Goal: Task Accomplishment & Management: Complete application form

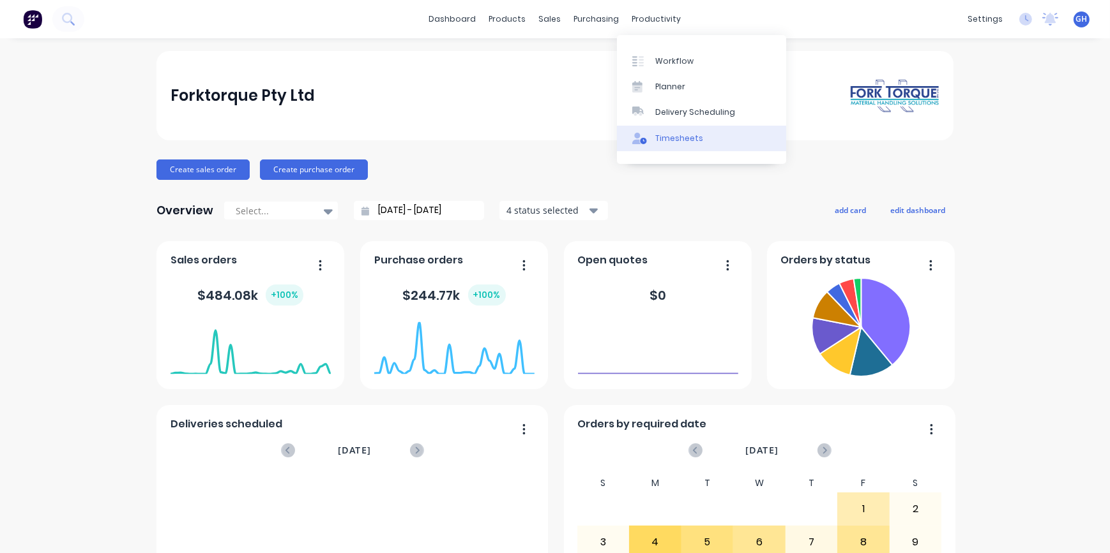
click at [685, 145] on link "Timesheets" at bounding box center [701, 139] width 169 height 26
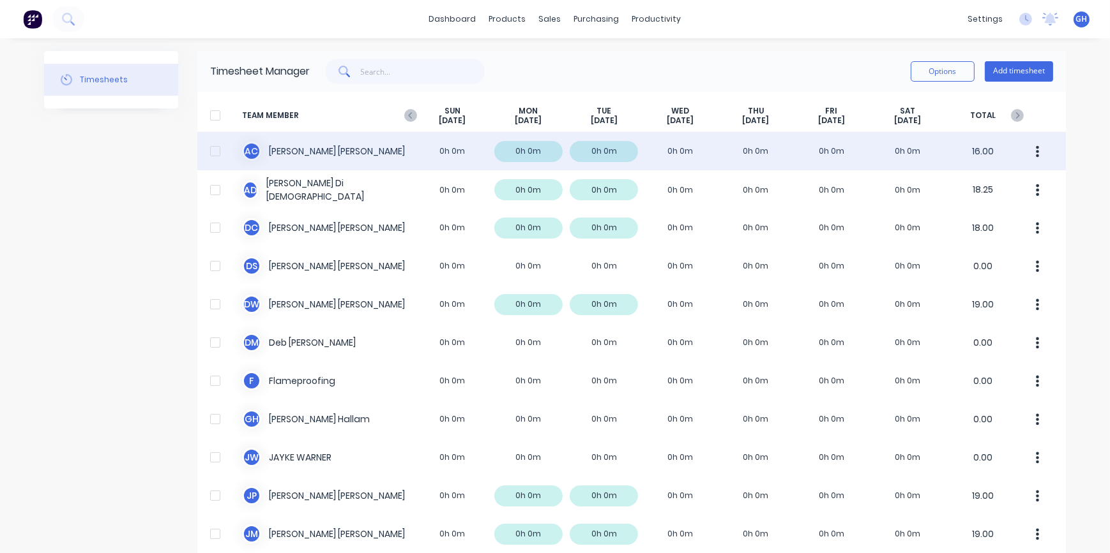
click at [684, 153] on div "A C [PERSON_NAME] 0h 0m 0h 0m 0h 0m 0h 0m 0h 0m 0h 0m 0h 0m 16.00" at bounding box center [631, 151] width 868 height 38
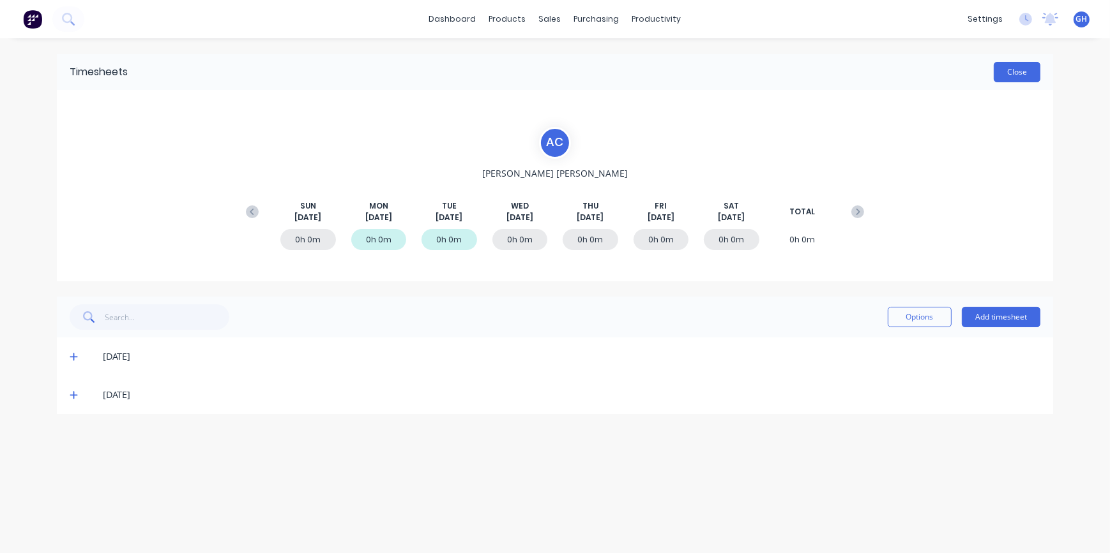
click at [1034, 75] on button "Close" at bounding box center [1016, 72] width 47 height 20
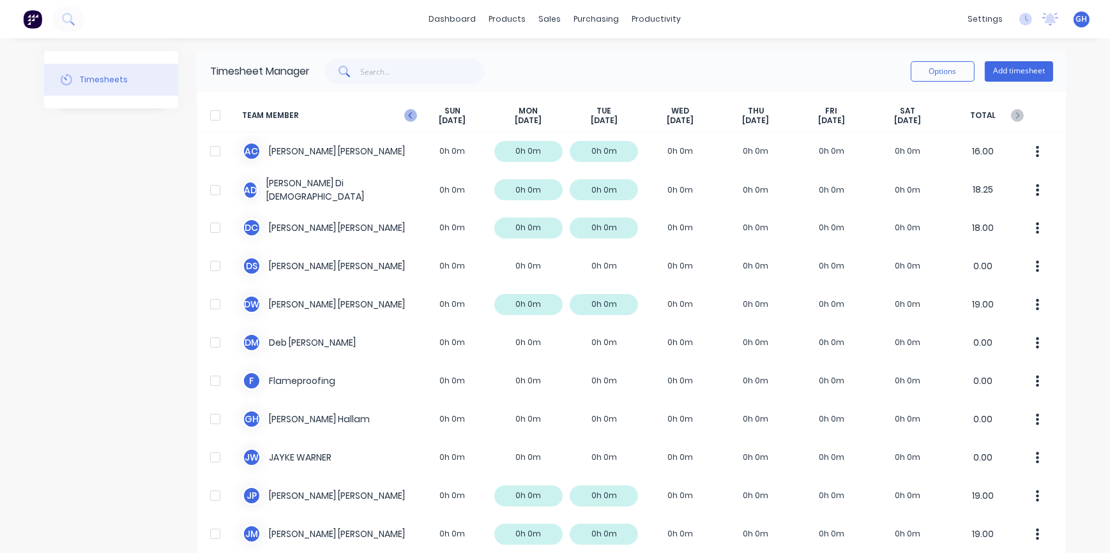
click at [410, 119] on icon "button" at bounding box center [410, 115] width 13 height 13
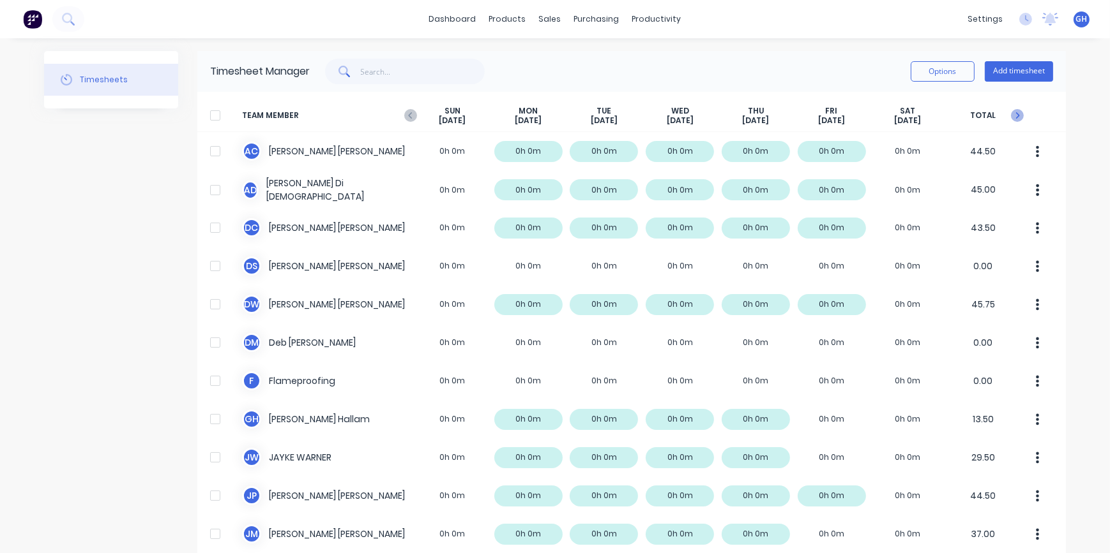
click at [1016, 118] on icon "button" at bounding box center [1018, 115] width 4 height 6
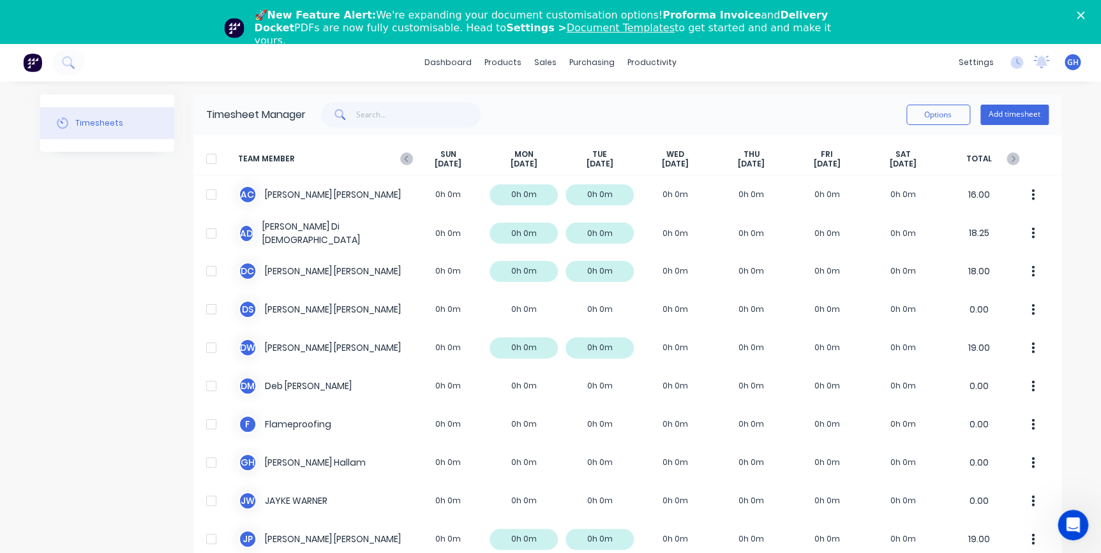
click at [1085, 15] on polygon "Close" at bounding box center [1081, 15] width 8 height 8
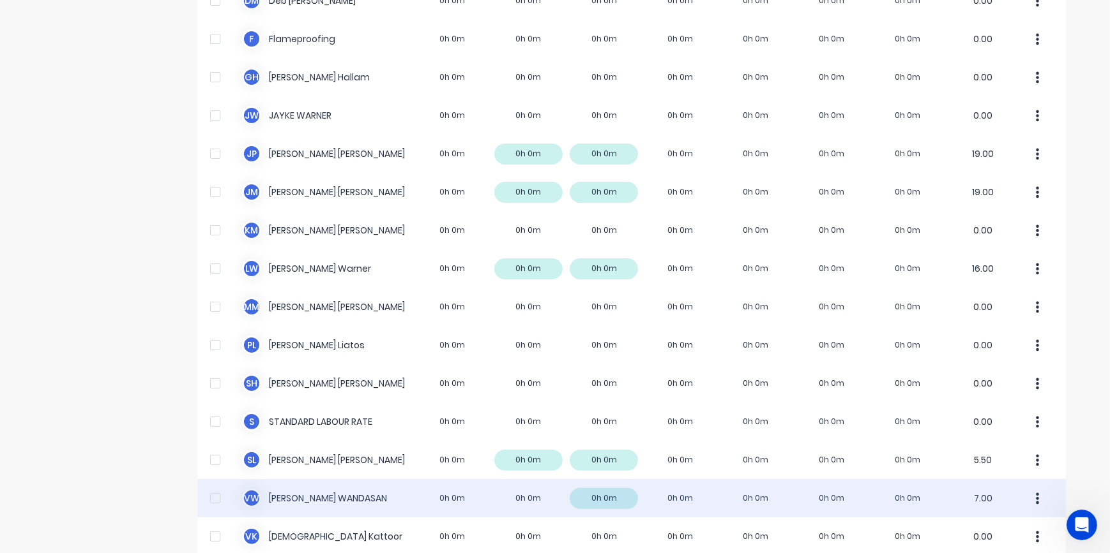
scroll to position [403, 0]
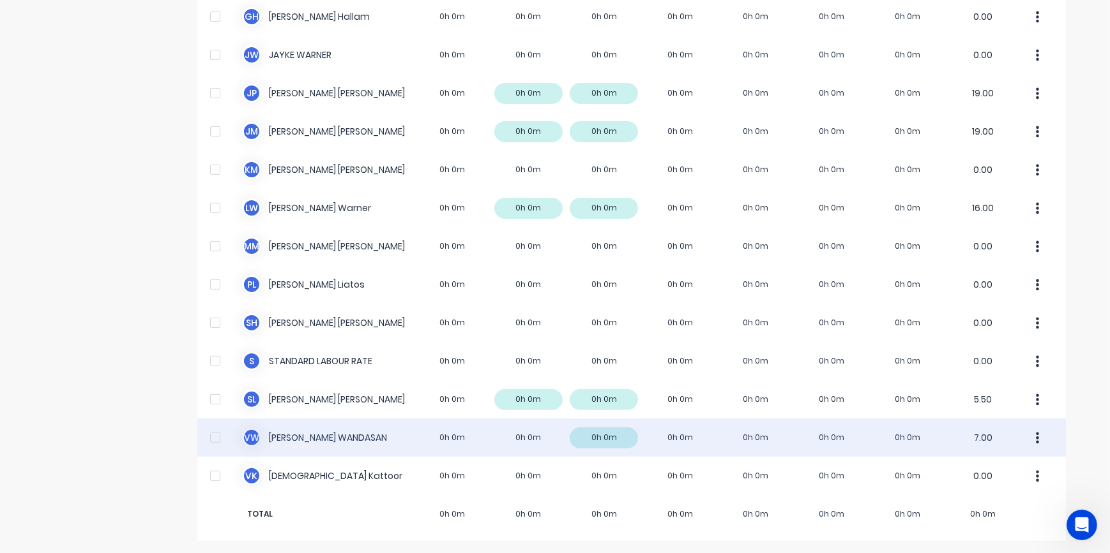
click at [661, 439] on div "V W [PERSON_NAME] 0h 0m 0h 0m 0h 0m 0h 0m 0h 0m 0h 0m 0h 0m 7.00" at bounding box center [631, 438] width 868 height 38
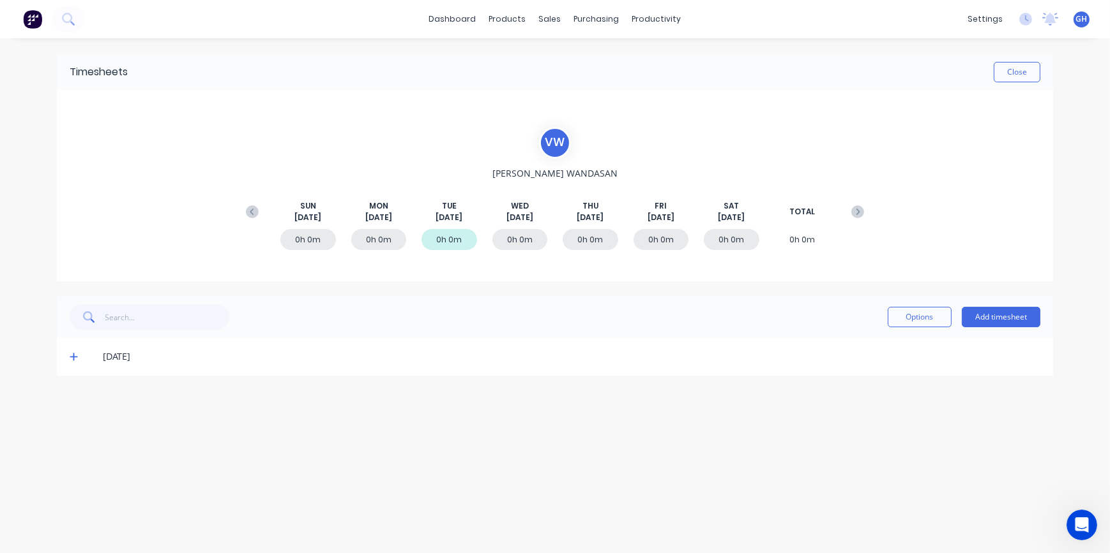
click at [1089, 310] on div "dashboard products sales purchasing productivity dashboard products Product Cat…" at bounding box center [555, 276] width 1110 height 553
click at [991, 322] on button "Add timesheet" at bounding box center [1000, 317] width 79 height 20
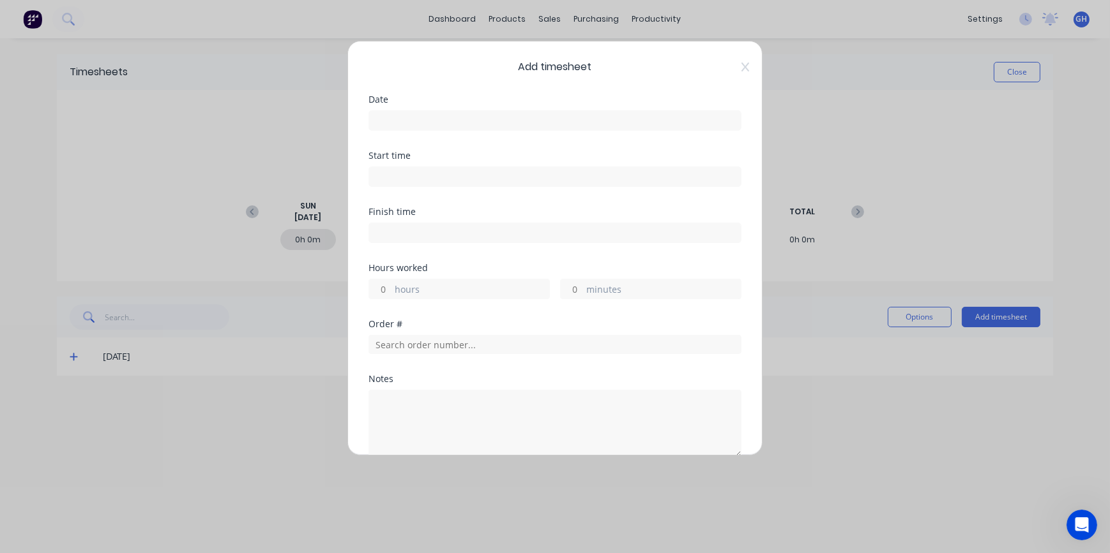
click at [935, 240] on div "Add timesheet Date Start time Finish time Hours worked hours minutes Order # No…" at bounding box center [555, 276] width 1110 height 553
click at [858, 430] on div "Add timesheet Date Start time Finish time Hours worked hours minutes Order # No…" at bounding box center [555, 276] width 1110 height 553
click at [741, 68] on icon at bounding box center [745, 67] width 8 height 10
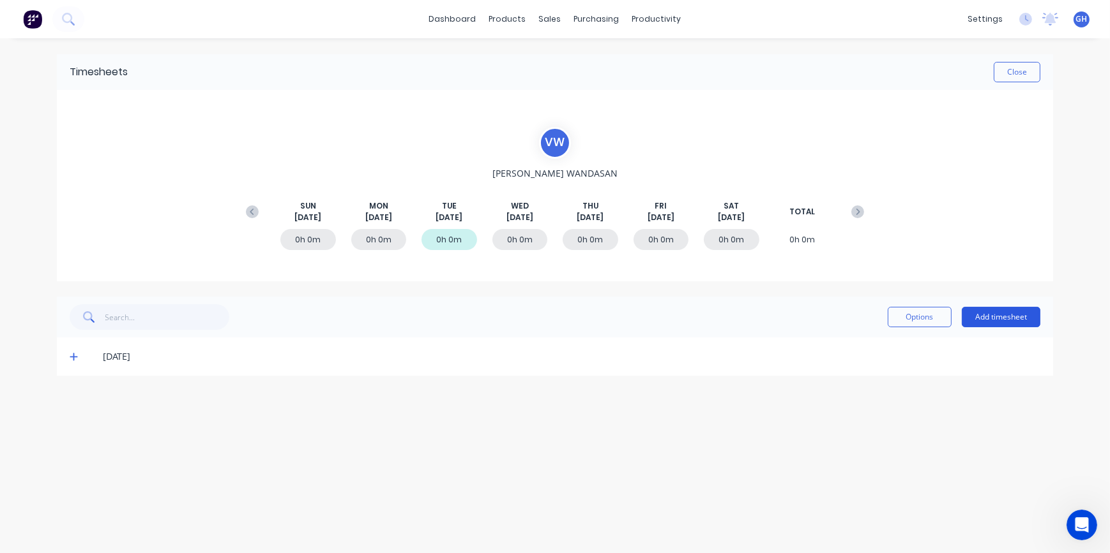
click at [1001, 319] on button "Add timesheet" at bounding box center [1000, 317] width 79 height 20
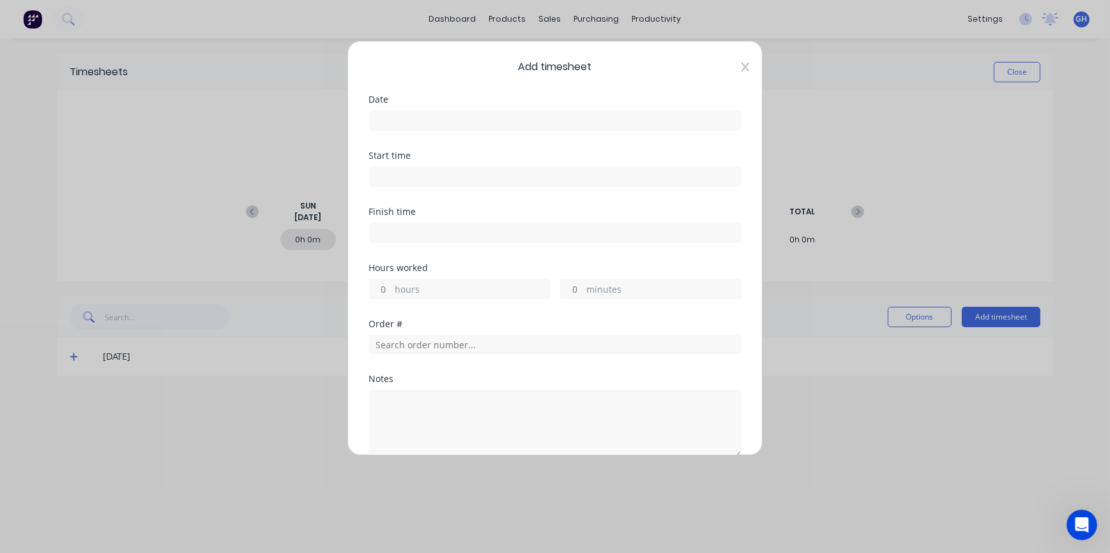
click at [741, 67] on icon at bounding box center [745, 67] width 8 height 9
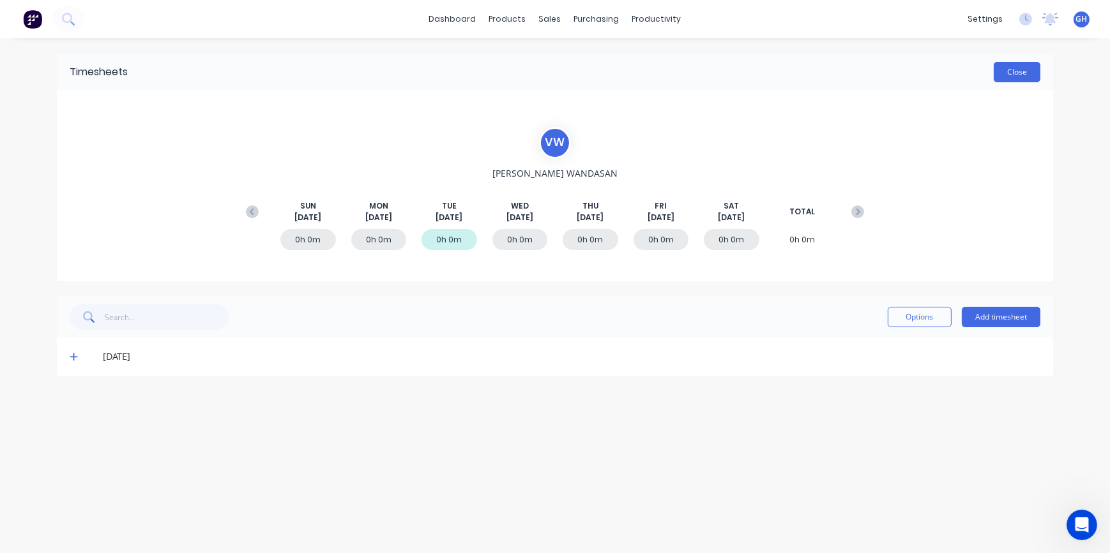
click at [1014, 73] on button "Close" at bounding box center [1016, 72] width 47 height 20
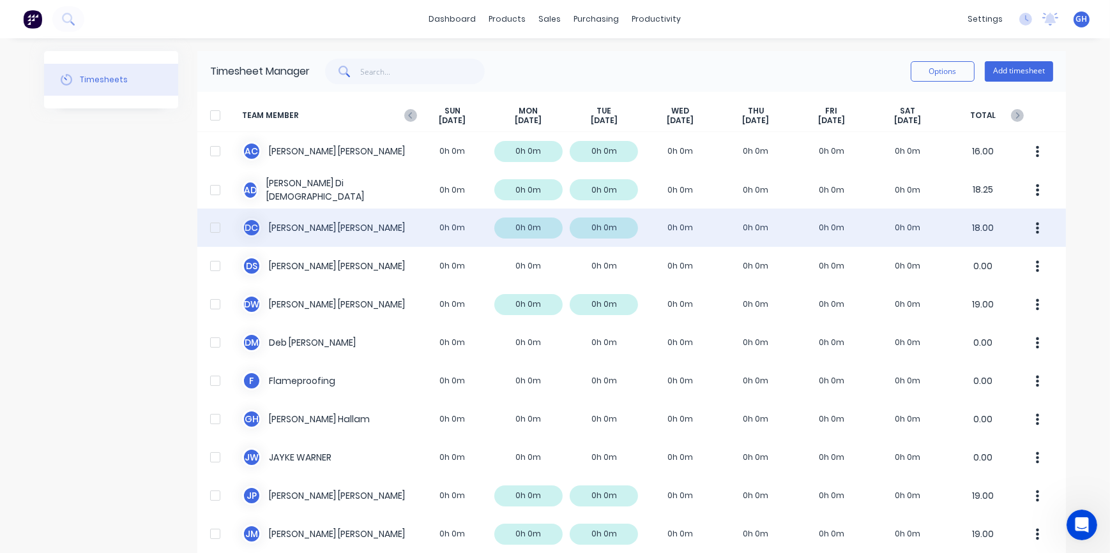
click at [677, 228] on div "D C [PERSON_NAME] 0h 0m 0h 0m 0h 0m 0h 0m 0h 0m 0h 0m 0h 0m 18.00" at bounding box center [631, 228] width 868 height 38
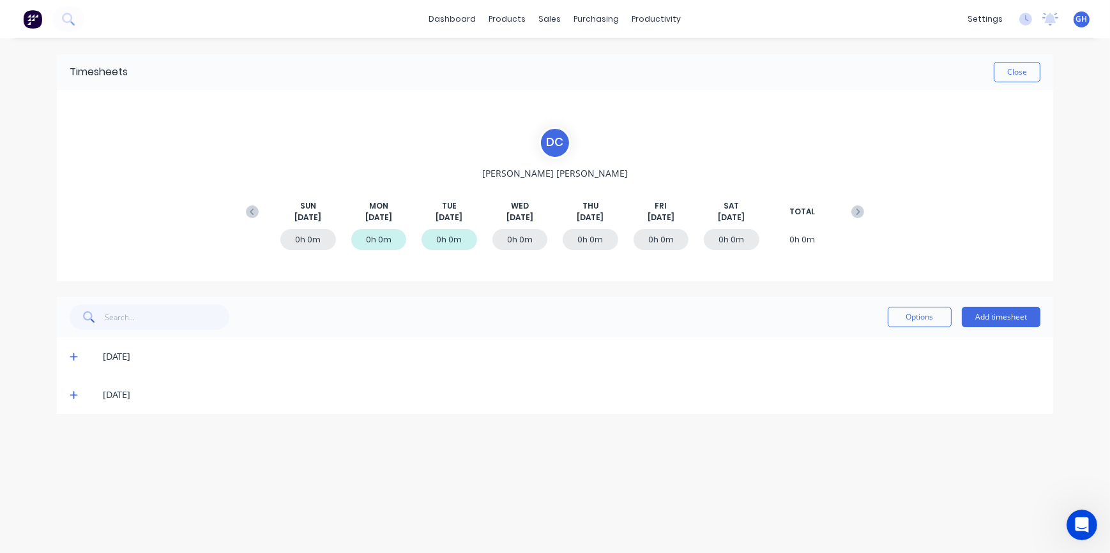
click at [72, 396] on icon at bounding box center [74, 395] width 8 height 9
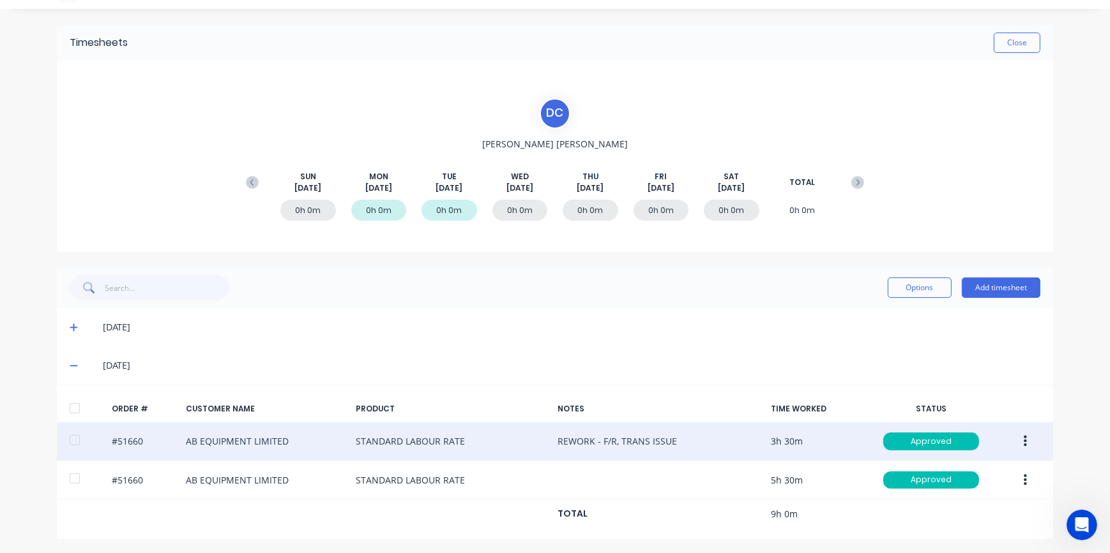
scroll to position [31, 0]
click at [1023, 441] on icon "button" at bounding box center [1024, 440] width 3 height 14
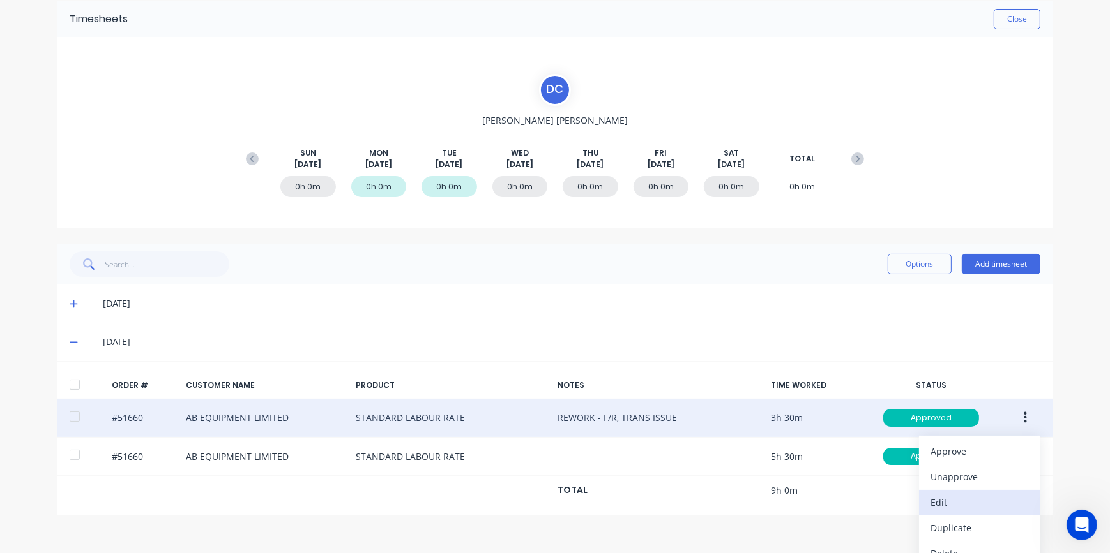
scroll to position [69, 0]
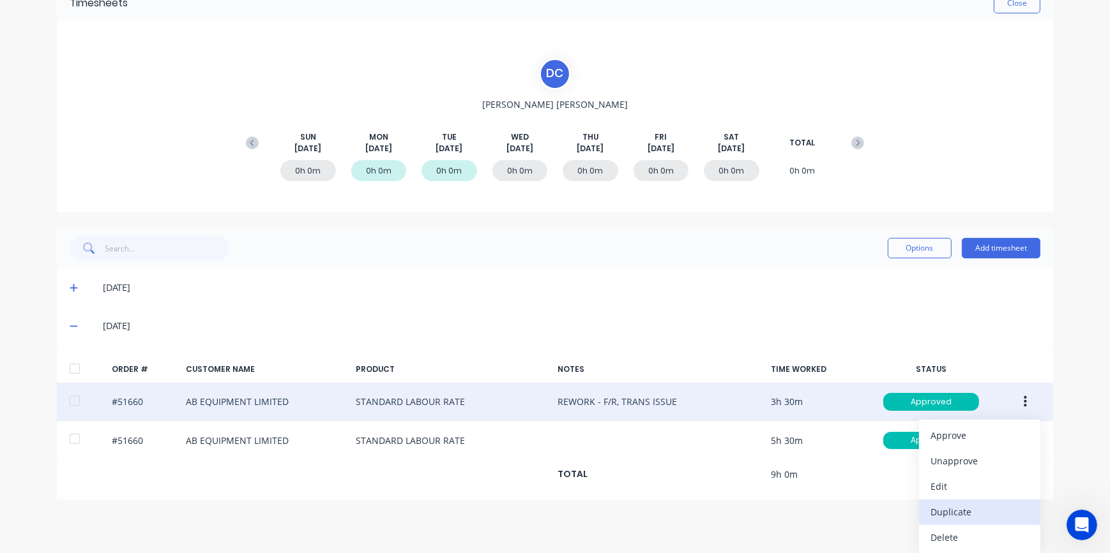
click at [949, 515] on div "Duplicate" at bounding box center [979, 512] width 98 height 19
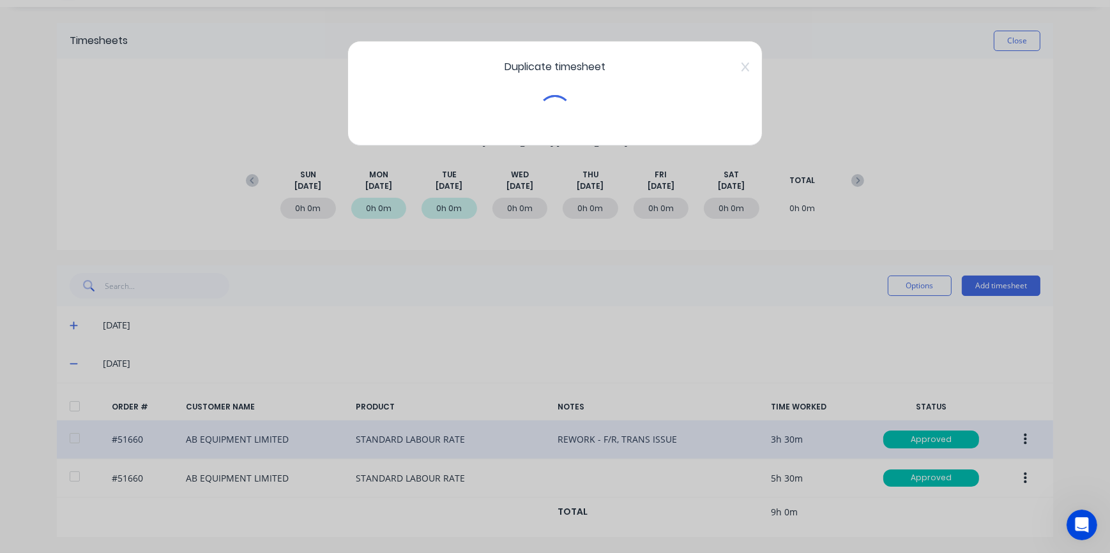
scroll to position [31, 0]
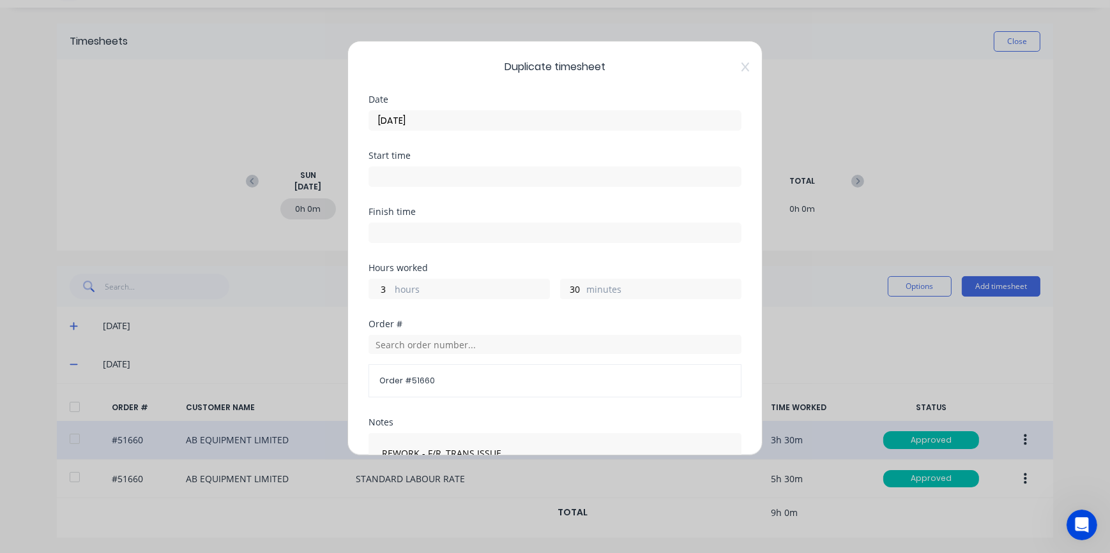
click at [412, 115] on input "[DATE]" at bounding box center [555, 120] width 372 height 19
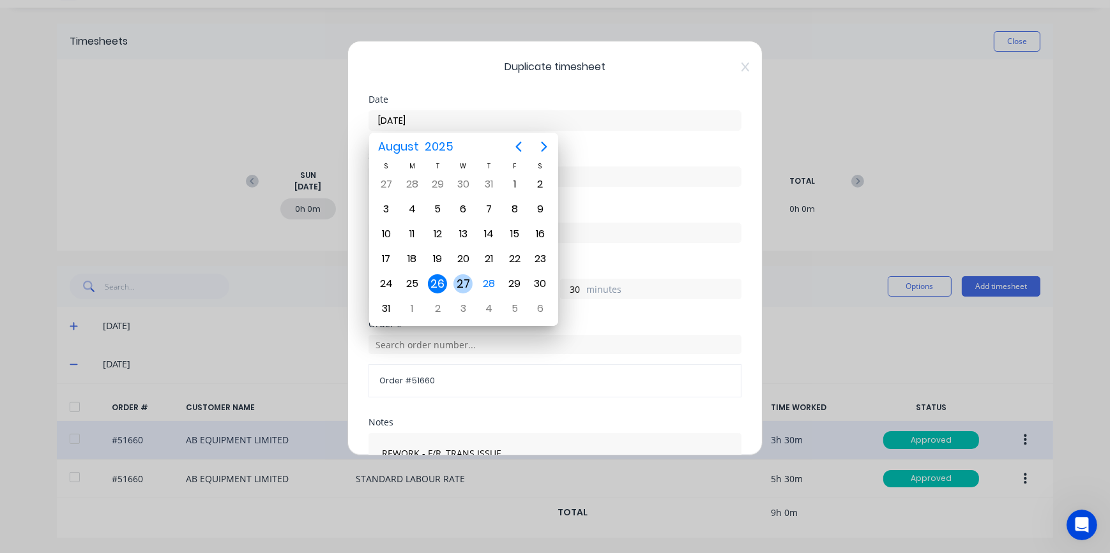
click at [464, 282] on div "27" at bounding box center [462, 284] width 19 height 19
type input "[DATE]"
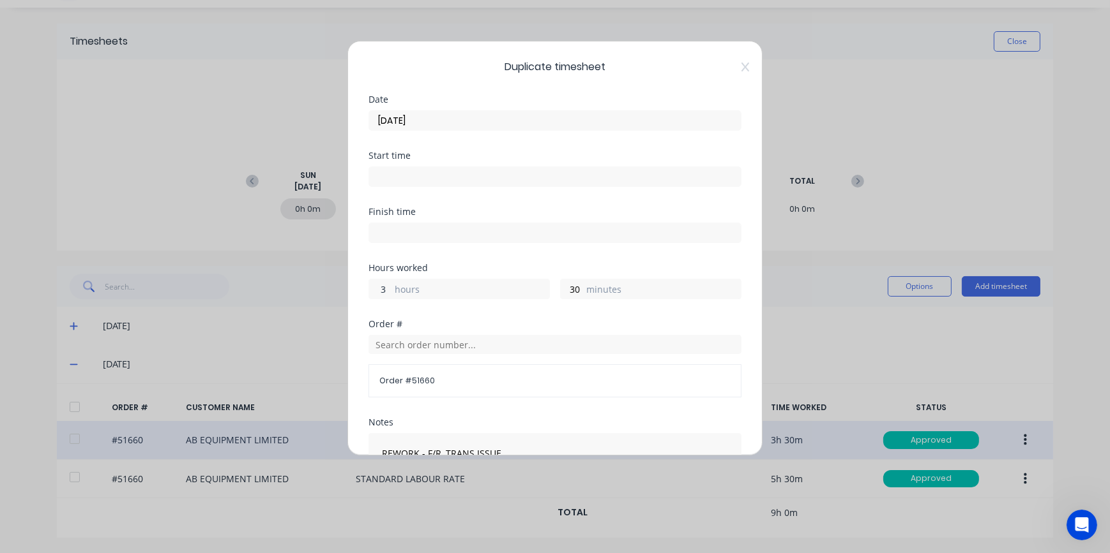
drag, startPoint x: 388, startPoint y: 290, endPoint x: 372, endPoint y: 290, distance: 16.0
click at [372, 290] on input "3" at bounding box center [380, 289] width 22 height 19
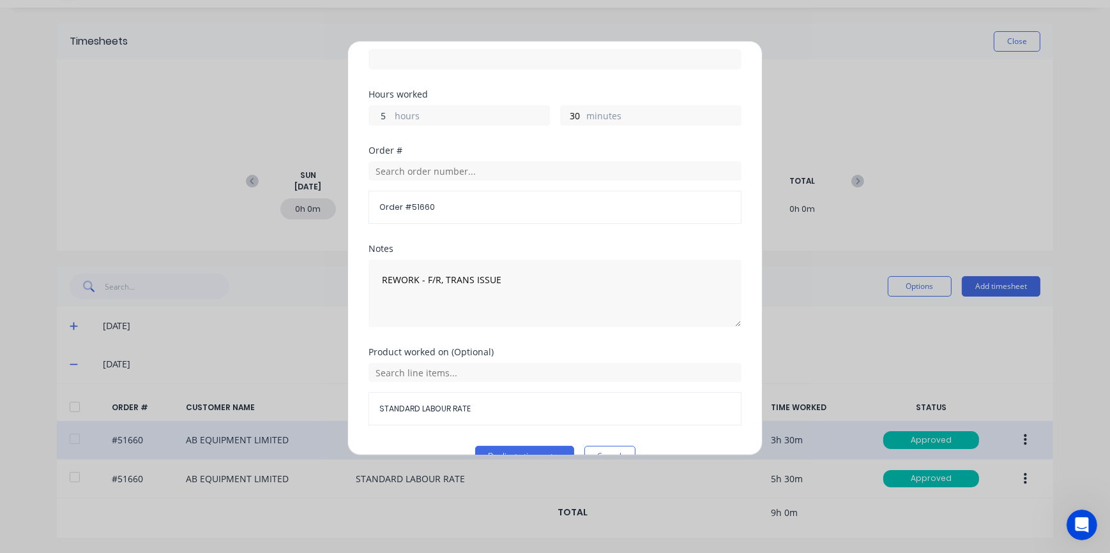
scroll to position [201, 0]
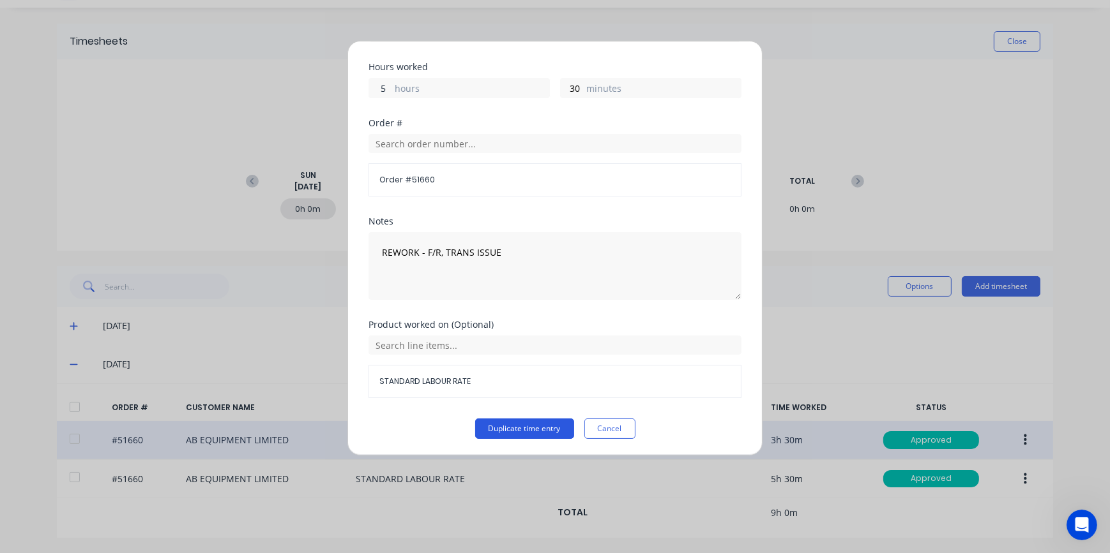
type input "5"
click at [536, 429] on button "Duplicate time entry" at bounding box center [524, 429] width 99 height 20
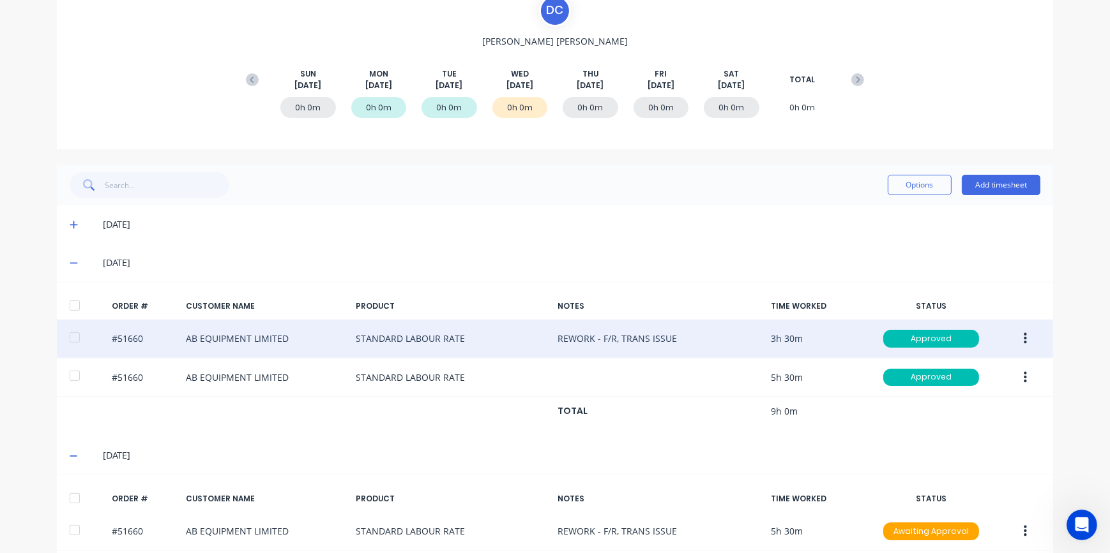
scroll to position [184, 0]
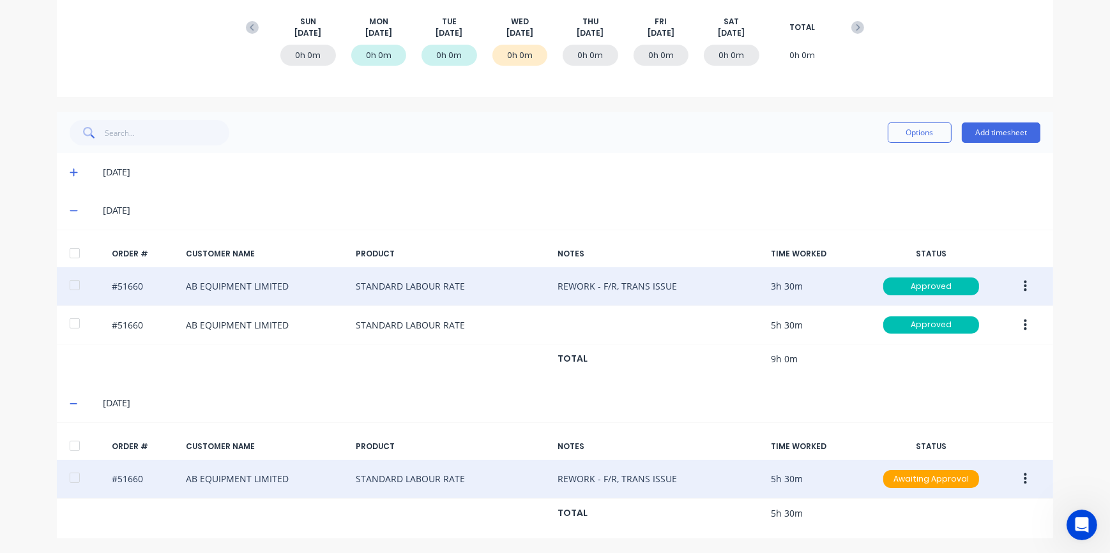
click at [1023, 480] on icon "button" at bounding box center [1024, 479] width 3 height 14
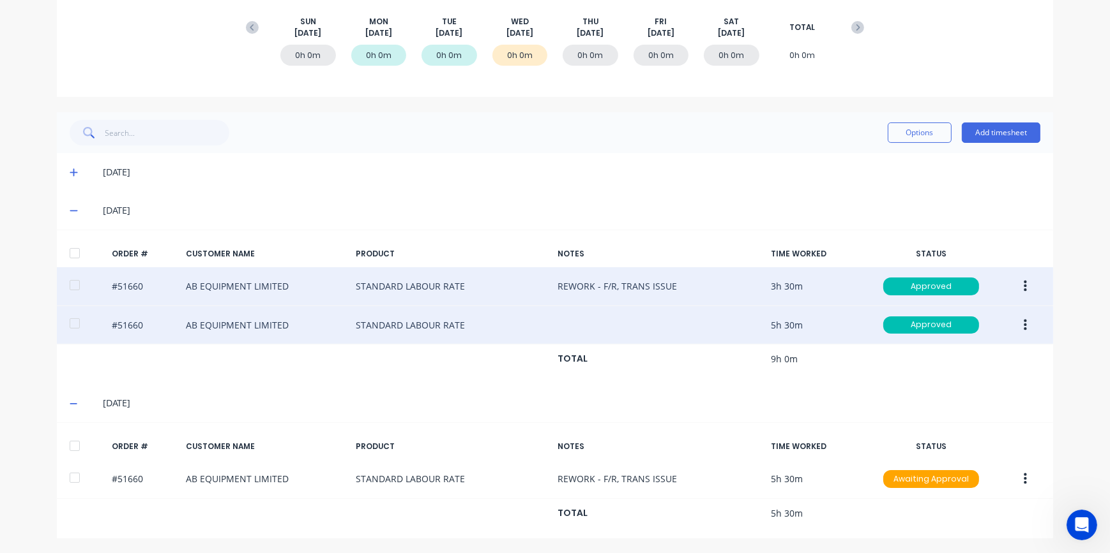
click at [1023, 324] on icon "button" at bounding box center [1024, 324] width 3 height 11
click at [954, 436] on div "Duplicate" at bounding box center [979, 435] width 98 height 19
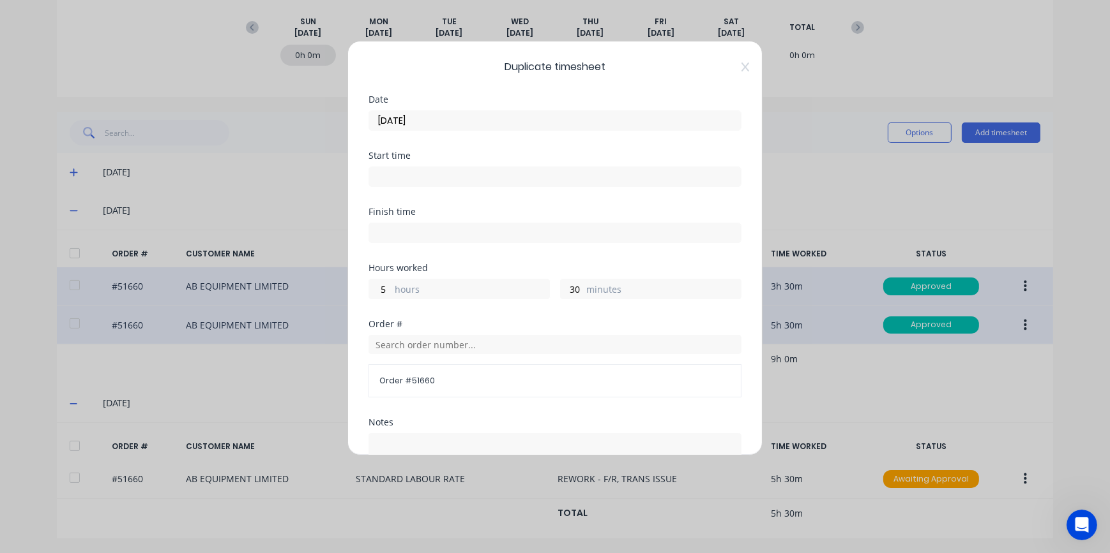
click at [421, 118] on input "[DATE]" at bounding box center [555, 120] width 372 height 19
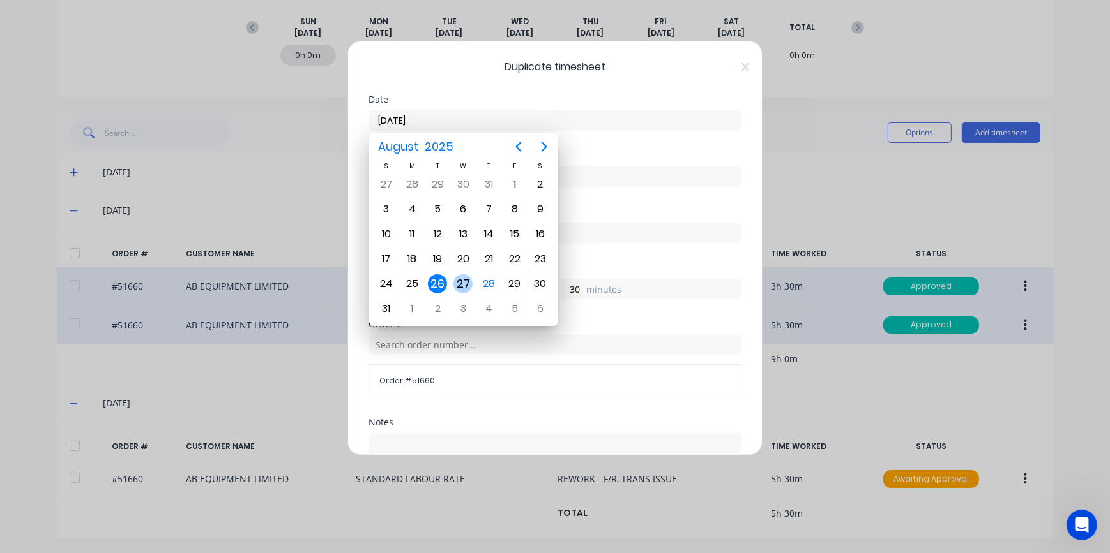
click at [463, 280] on div "27" at bounding box center [462, 284] width 19 height 19
type input "[DATE]"
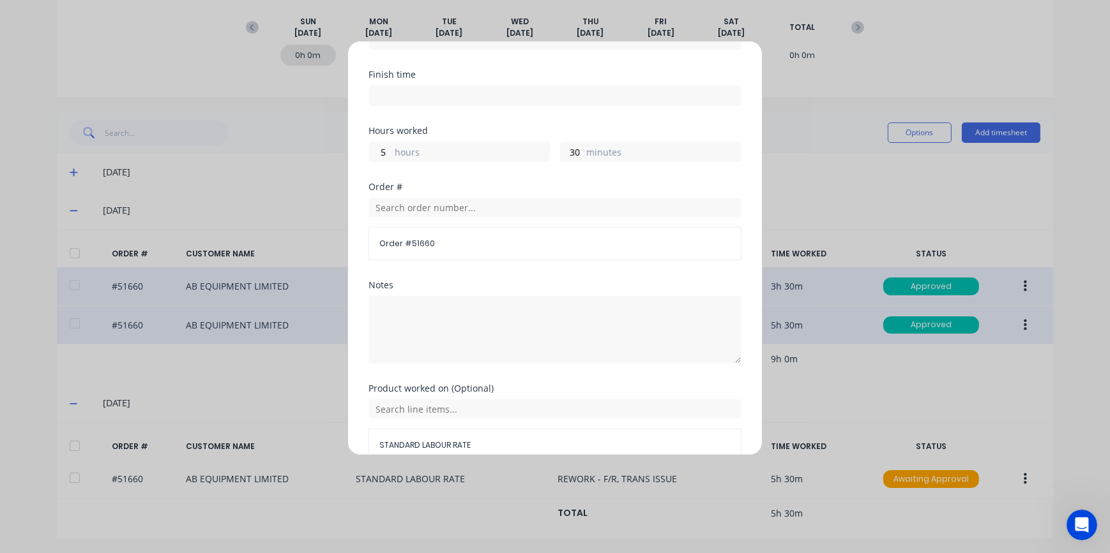
scroll to position [174, 0]
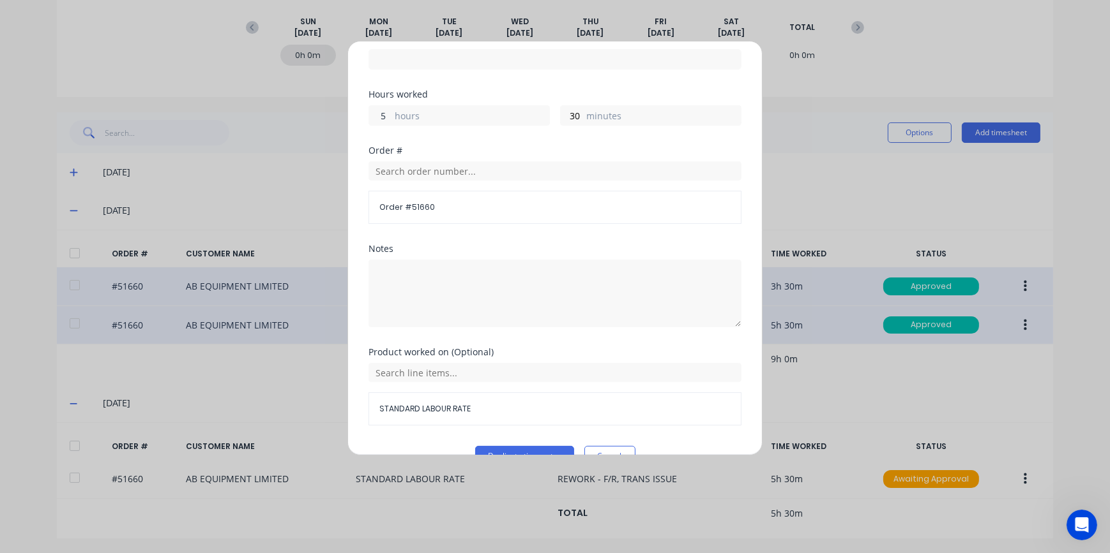
drag, startPoint x: 384, startPoint y: 113, endPoint x: 357, endPoint y: 112, distance: 27.5
click at [365, 113] on div "Duplicate timesheet Date [DATE] Start time Finish time Hours worked 5 hours 30 …" at bounding box center [554, 248] width 415 height 415
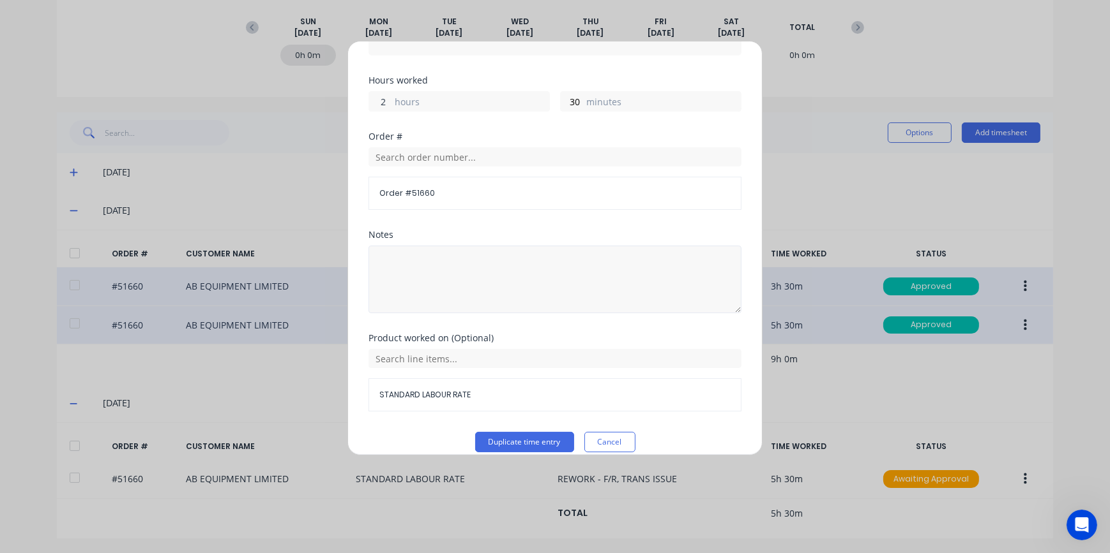
scroll to position [201, 0]
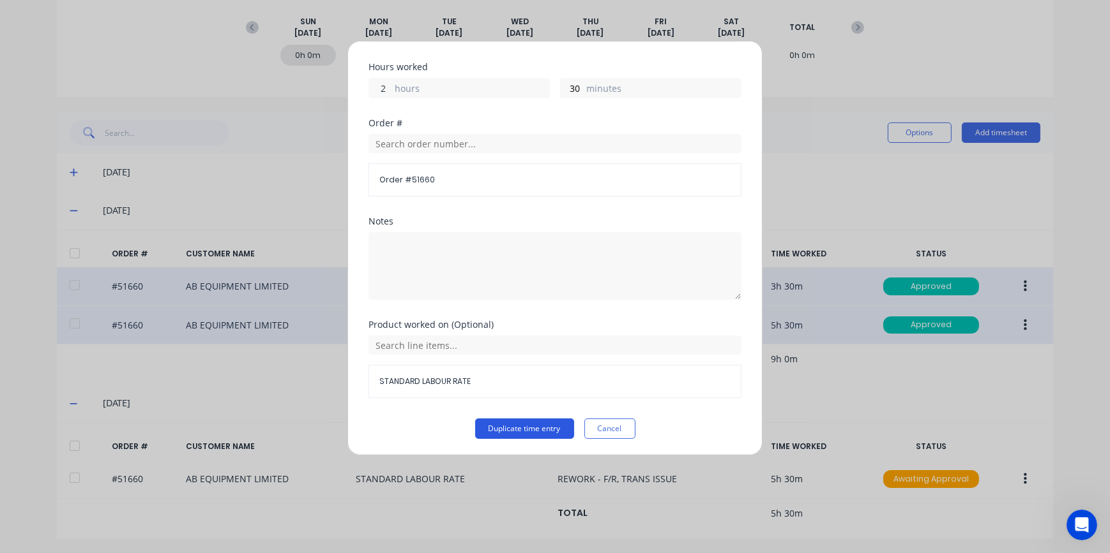
type input "2"
click at [526, 425] on button "Duplicate time entry" at bounding box center [524, 429] width 99 height 20
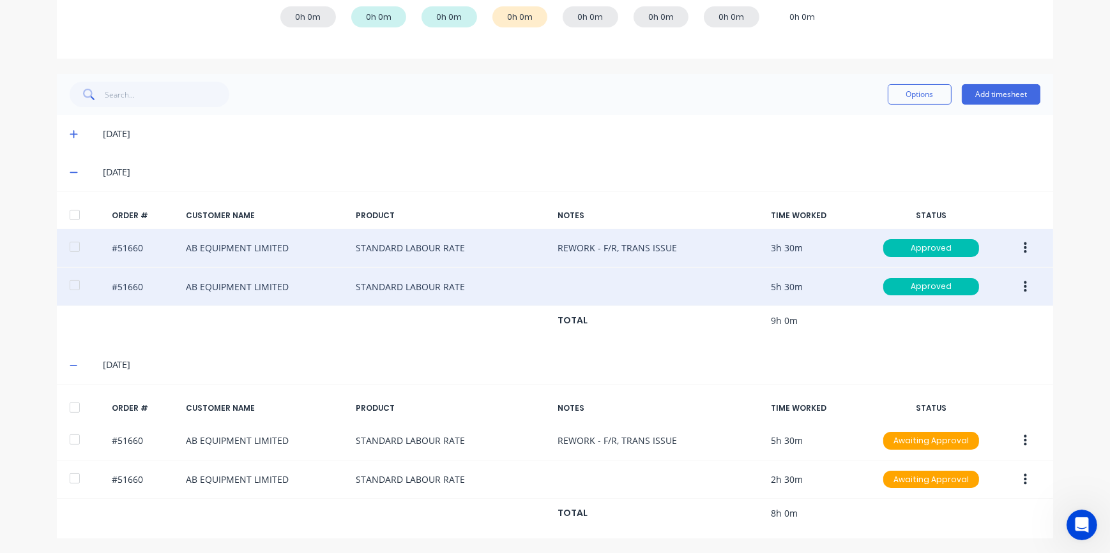
scroll to position [0, 0]
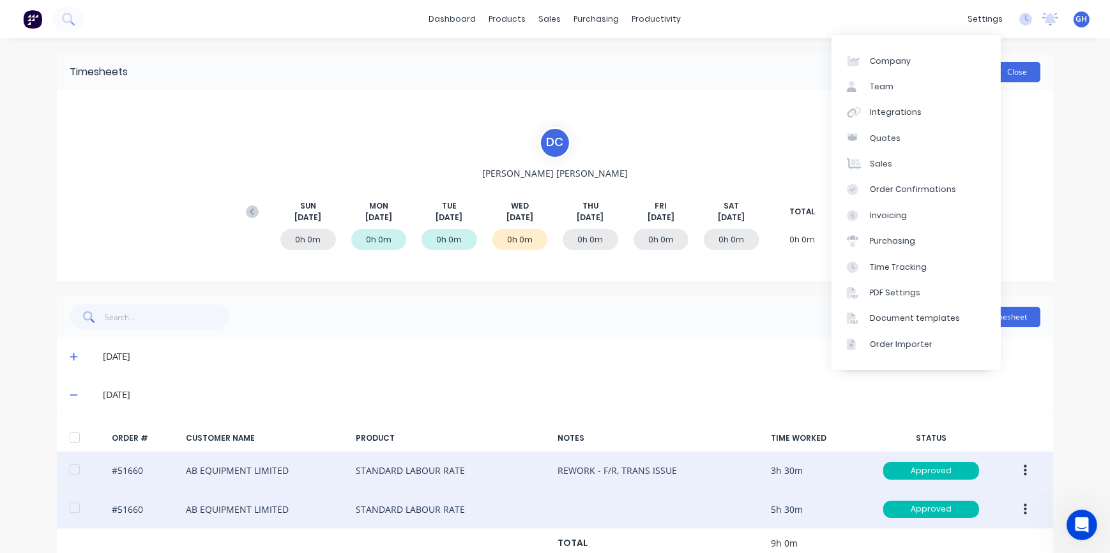
click at [1027, 75] on button "Close" at bounding box center [1016, 72] width 47 height 20
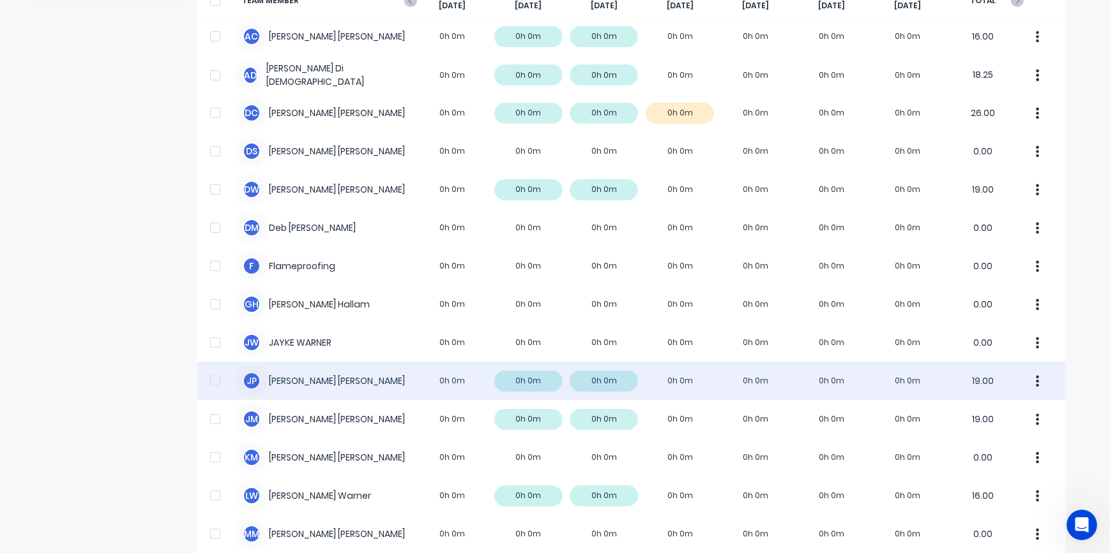
scroll to position [116, 0]
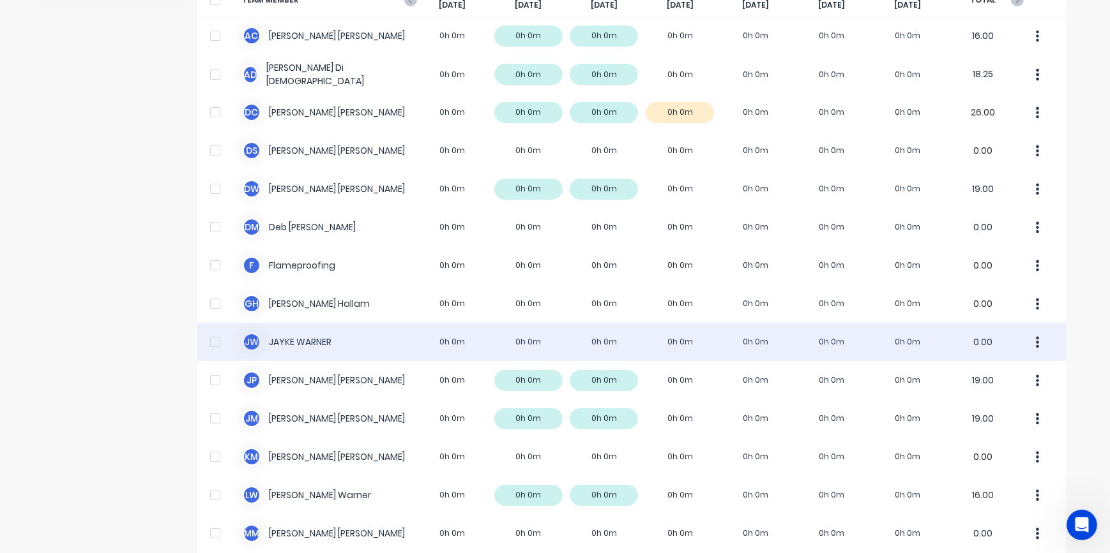
click at [583, 344] on div "[PERSON_NAME] [PERSON_NAME] 0h 0m 0h 0m 0h 0m 0h 0m 0h 0m 0h 0m 0h 0m 0.00" at bounding box center [631, 342] width 868 height 38
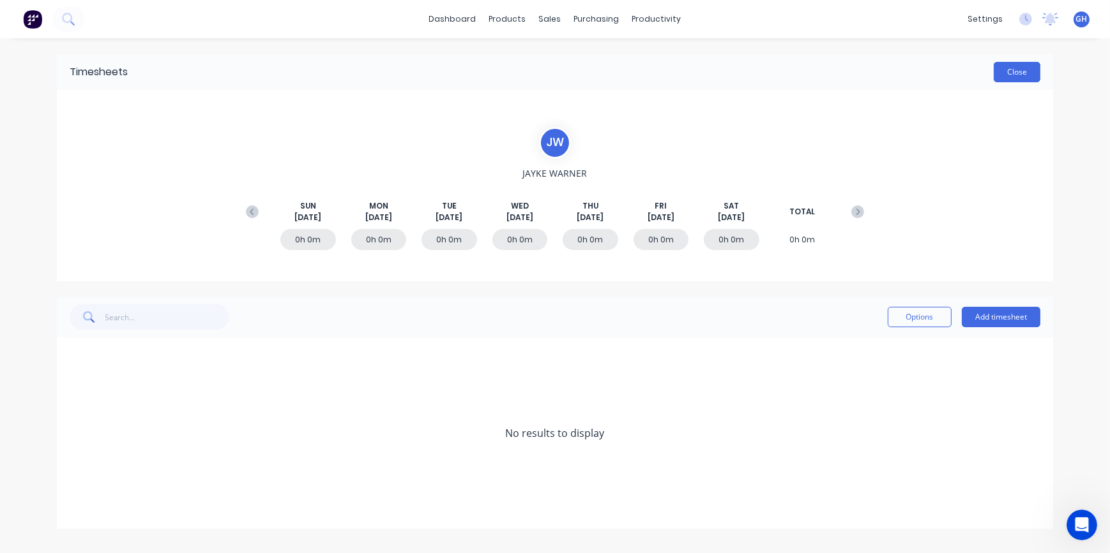
click at [1018, 77] on button "Close" at bounding box center [1016, 72] width 47 height 20
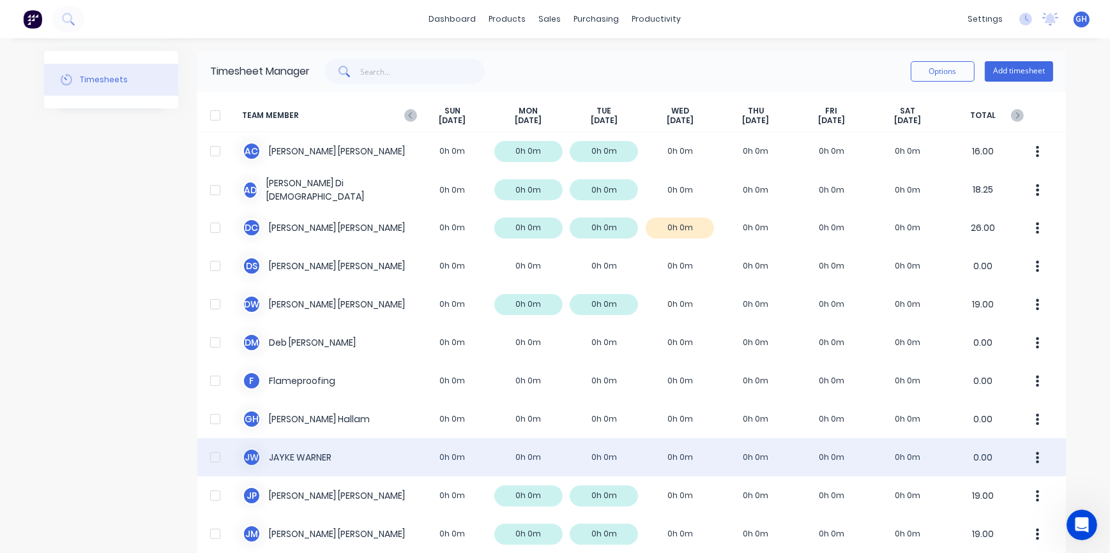
click at [598, 466] on div "[PERSON_NAME] [PERSON_NAME] 0h 0m 0h 0m 0h 0m 0h 0m 0h 0m 0h 0m 0h 0m 0.00" at bounding box center [631, 458] width 868 height 38
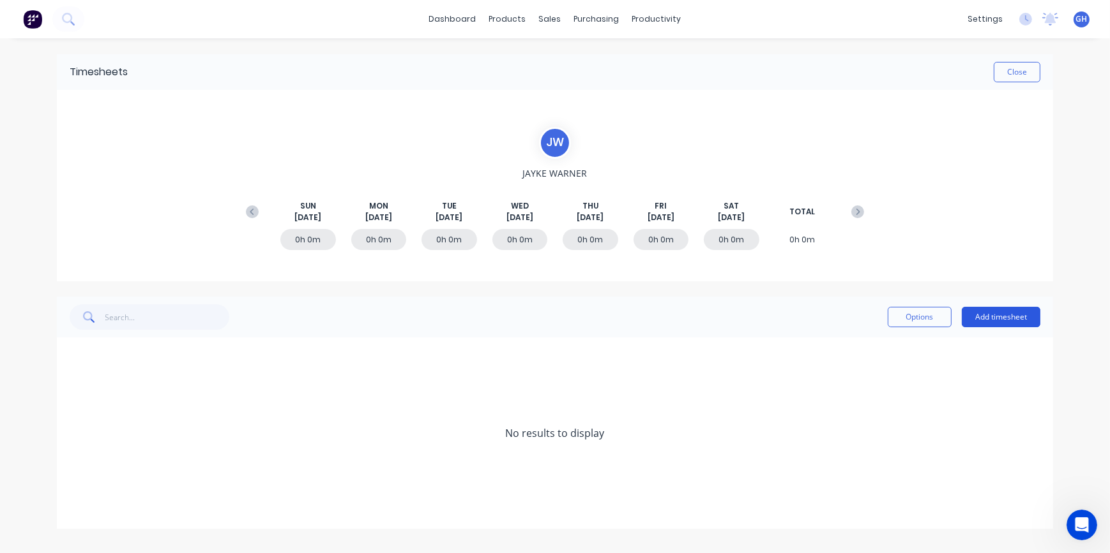
click at [972, 323] on button "Add timesheet" at bounding box center [1000, 317] width 79 height 20
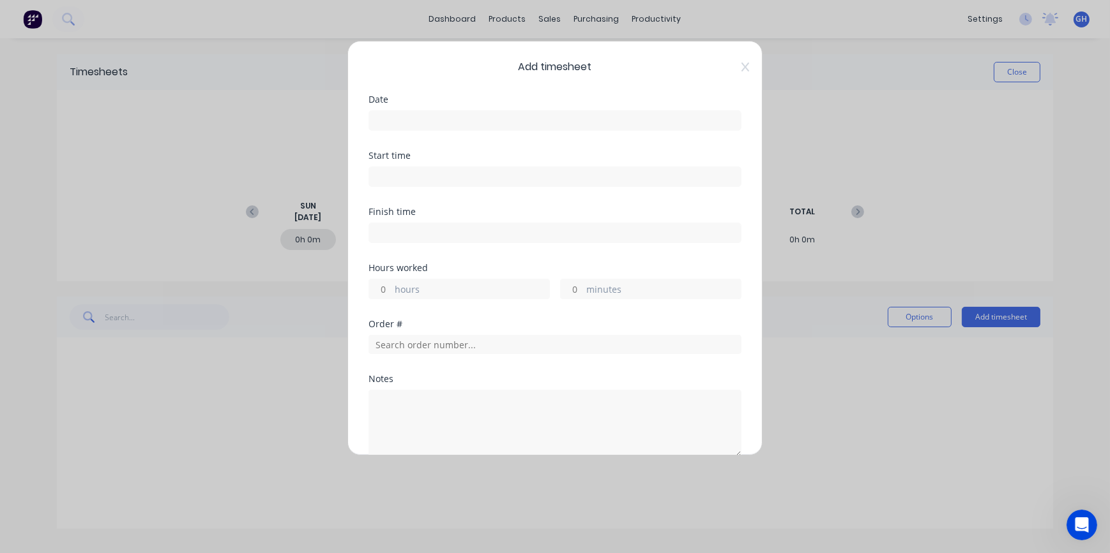
click at [392, 119] on input at bounding box center [555, 120] width 372 height 19
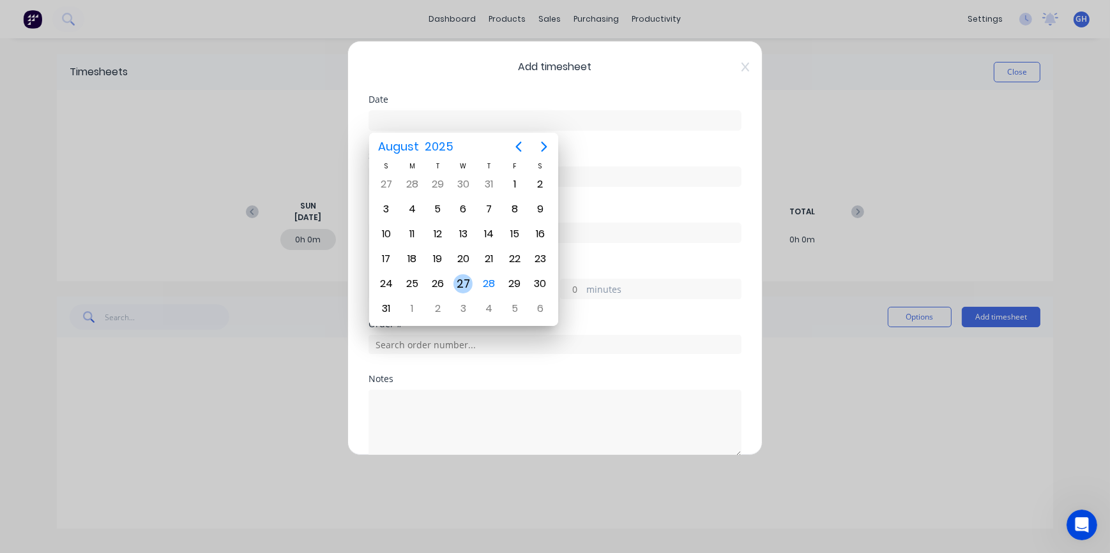
click at [463, 280] on div "27" at bounding box center [462, 284] width 19 height 19
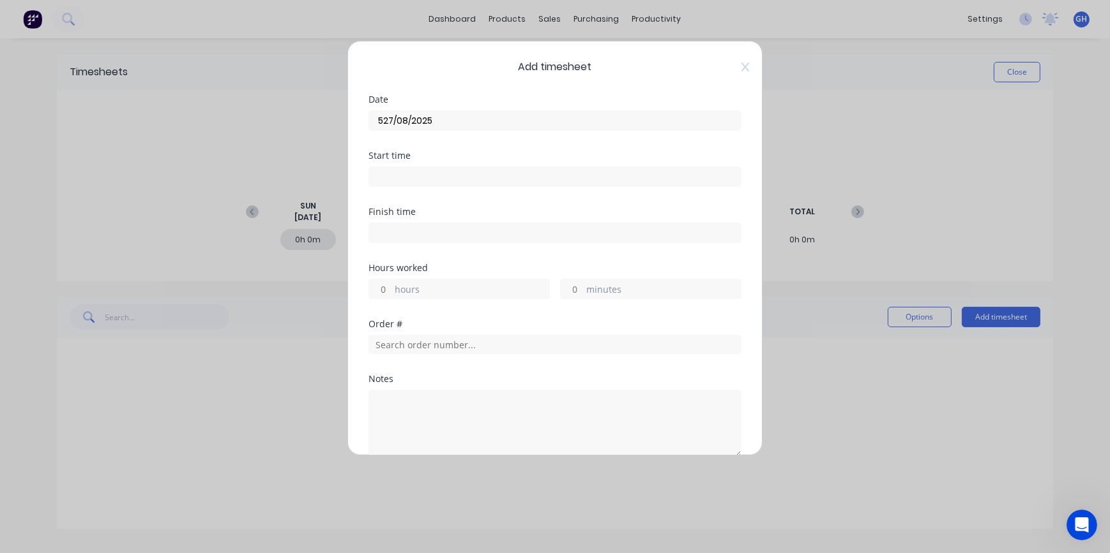
type input "[DATE]"
click at [387, 287] on input "hours" at bounding box center [380, 289] width 22 height 19
type input "6"
click at [394, 344] on input "text" at bounding box center [554, 344] width 373 height 19
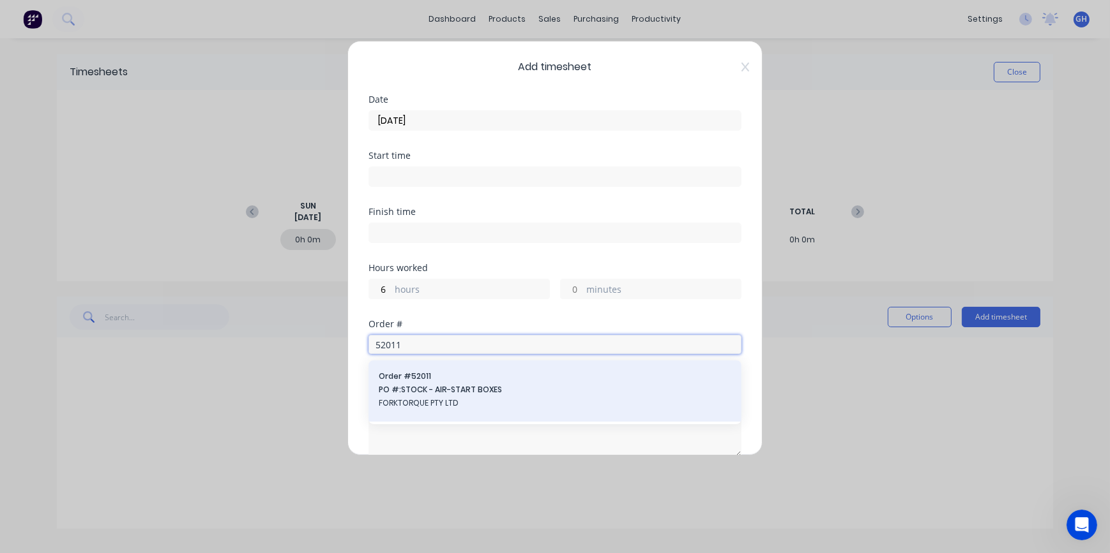
type input "52011"
click at [434, 399] on span "FORKTORQUE PTY LTD" at bounding box center [555, 403] width 352 height 11
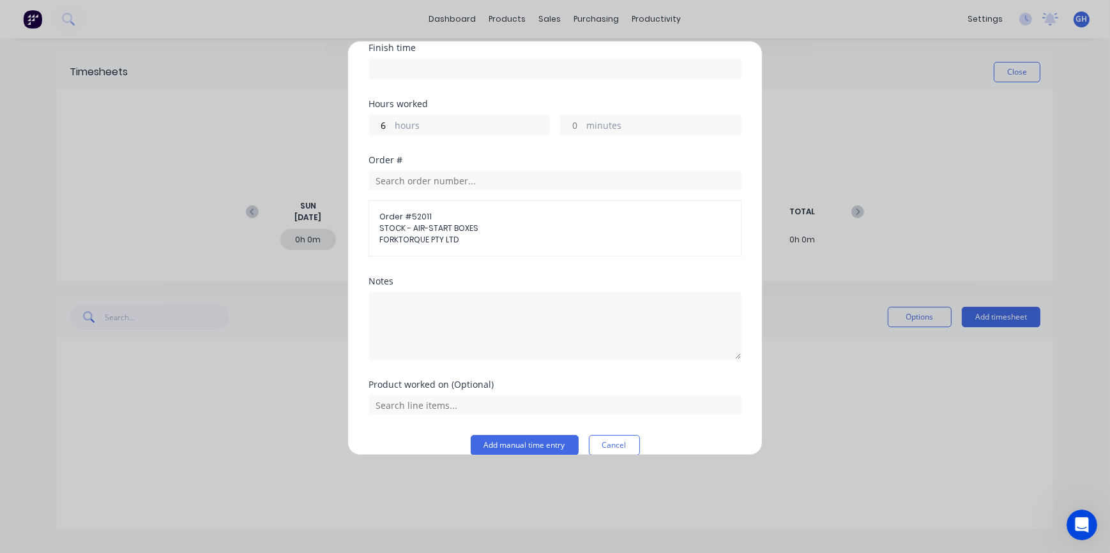
scroll to position [181, 0]
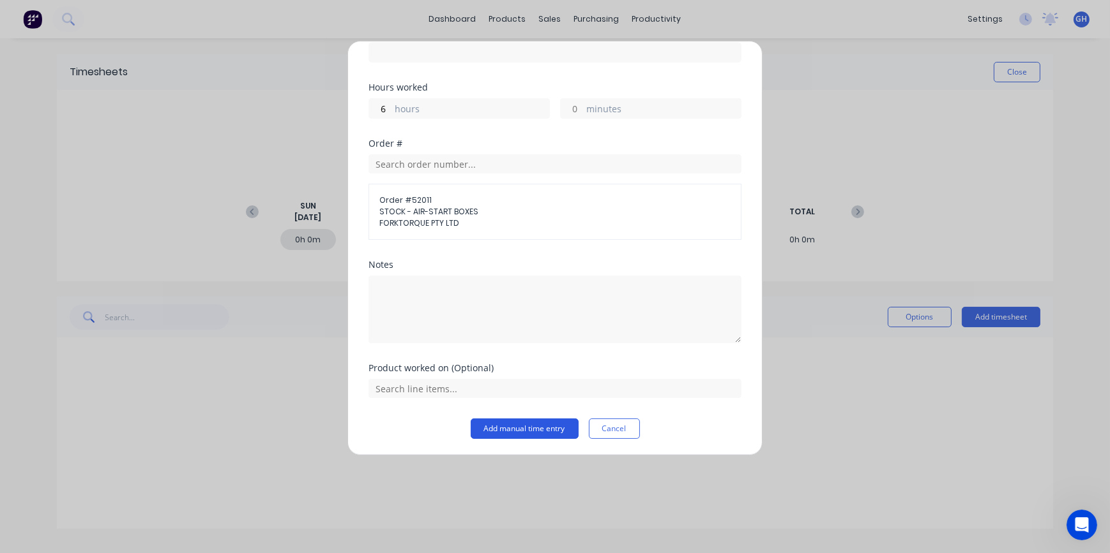
click at [539, 433] on button "Add manual time entry" at bounding box center [525, 429] width 108 height 20
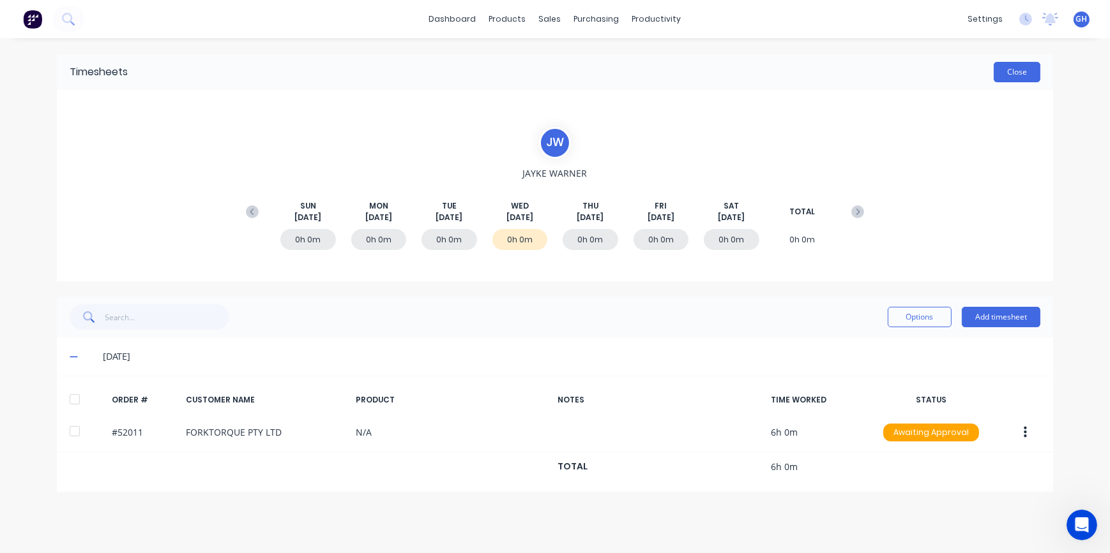
click at [1007, 79] on button "Close" at bounding box center [1016, 72] width 47 height 20
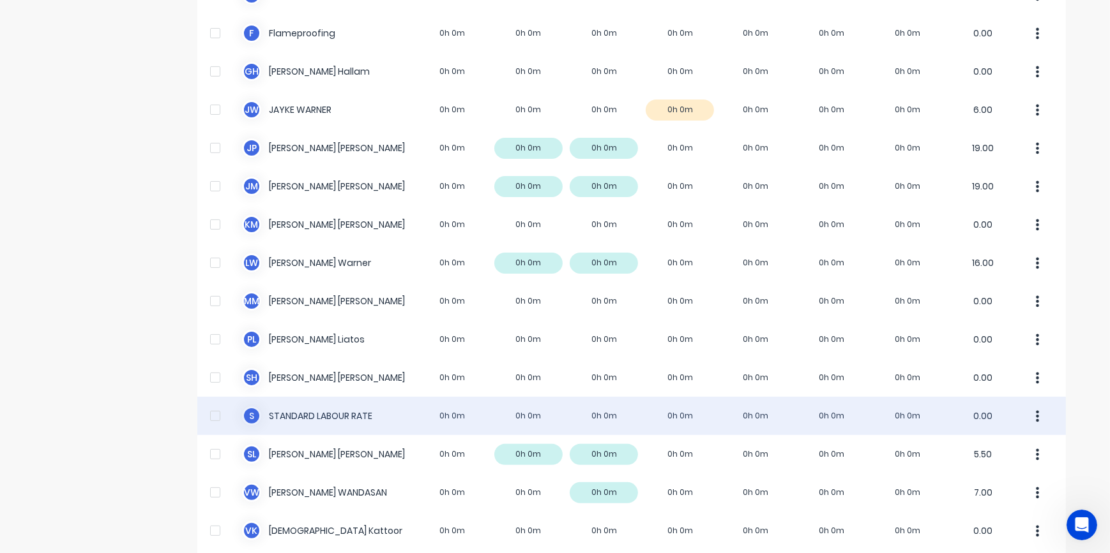
scroll to position [403, 0]
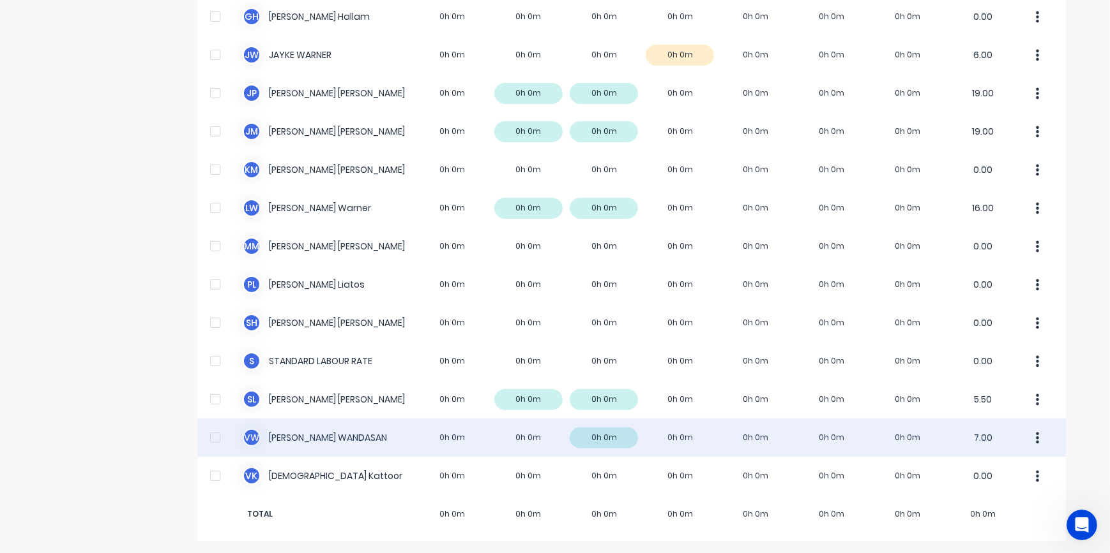
click at [662, 442] on div "V W [PERSON_NAME] 0h 0m 0h 0m 0h 0m 0h 0m 0h 0m 0h 0m 0h 0m 7.00" at bounding box center [631, 438] width 868 height 38
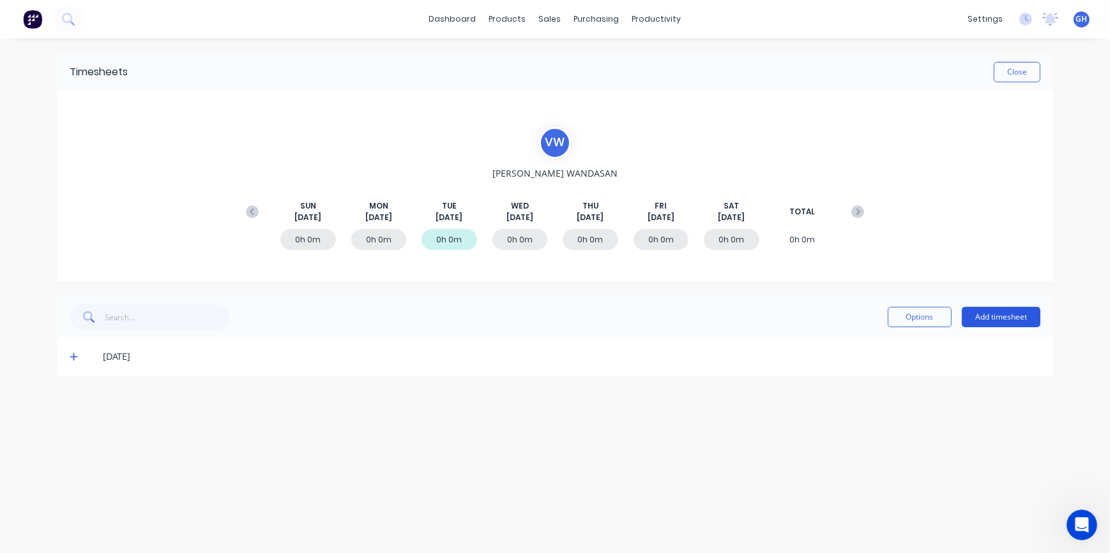
click at [1009, 315] on button "Add timesheet" at bounding box center [1000, 317] width 79 height 20
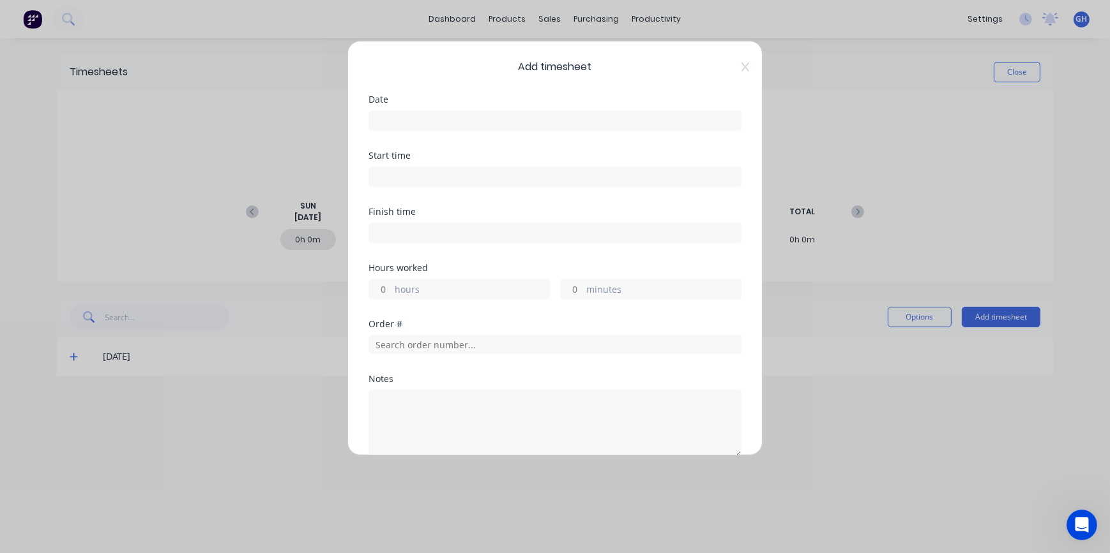
click at [398, 121] on input at bounding box center [555, 120] width 372 height 19
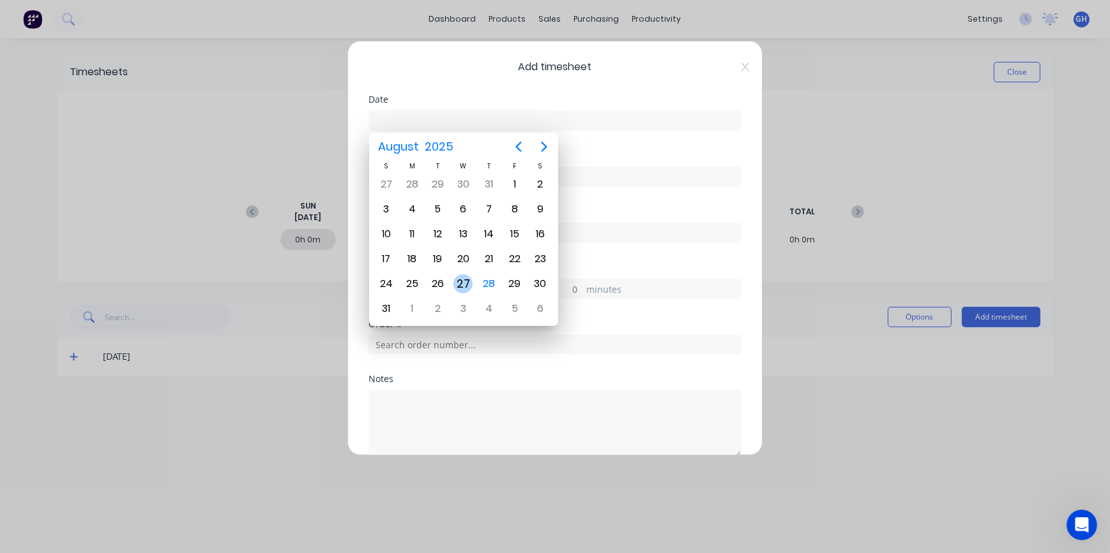
click at [466, 285] on div "27" at bounding box center [462, 284] width 19 height 19
type input "[DATE]"
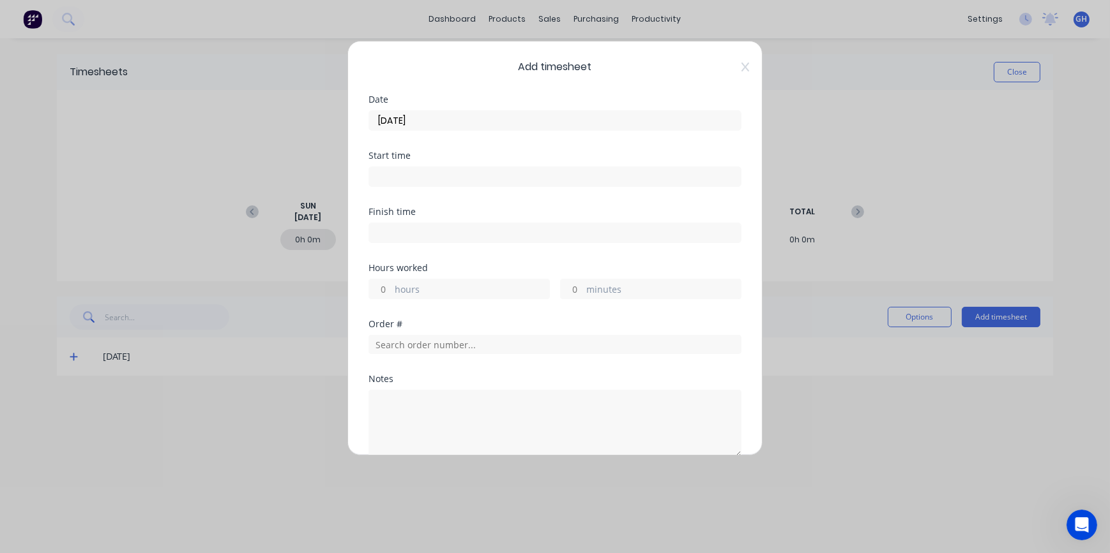
click at [384, 287] on input "hours" at bounding box center [380, 289] width 22 height 19
type input "1"
click at [573, 288] on input "minutes" at bounding box center [572, 289] width 22 height 19
type input "30"
click at [397, 342] on input "text" at bounding box center [554, 344] width 373 height 19
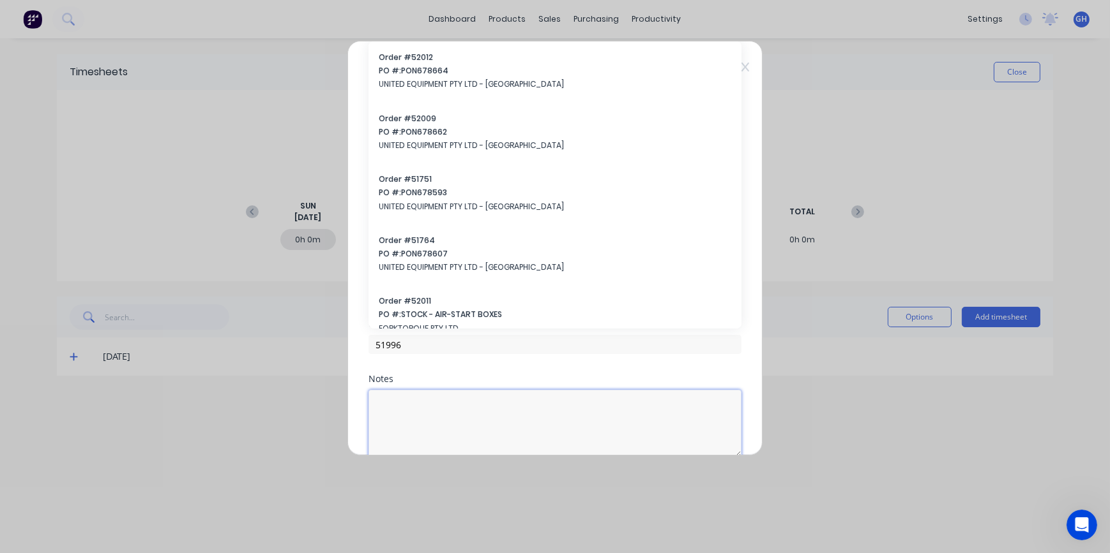
click at [492, 402] on textarea at bounding box center [554, 424] width 373 height 68
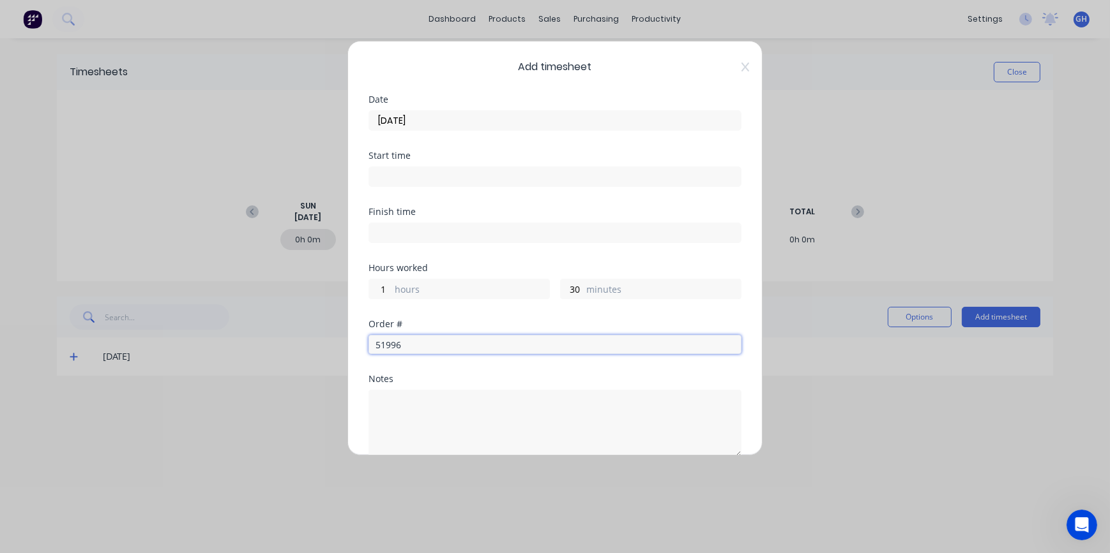
click at [404, 347] on input "51996" at bounding box center [554, 344] width 373 height 19
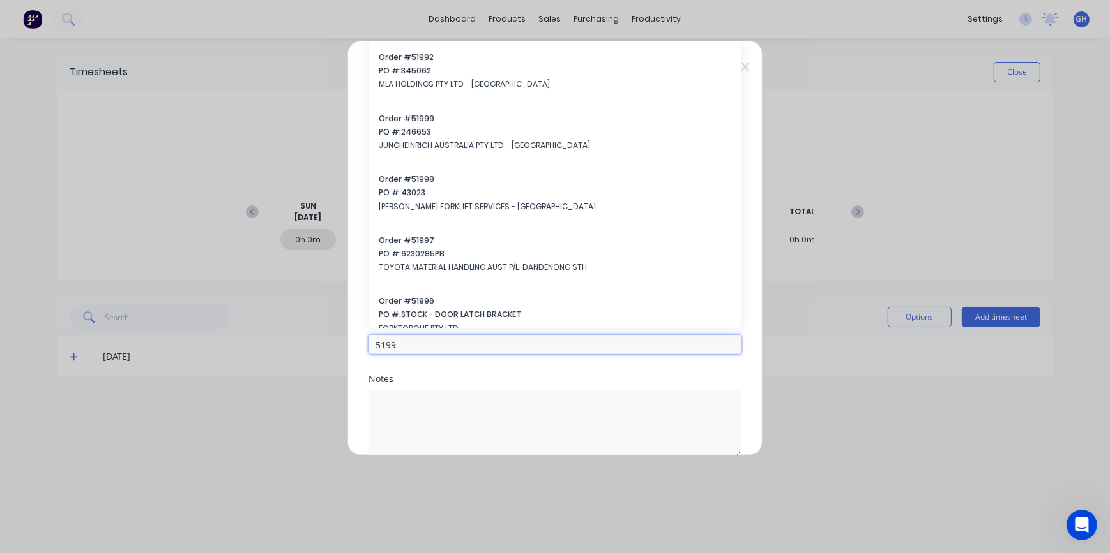
type input "51996"
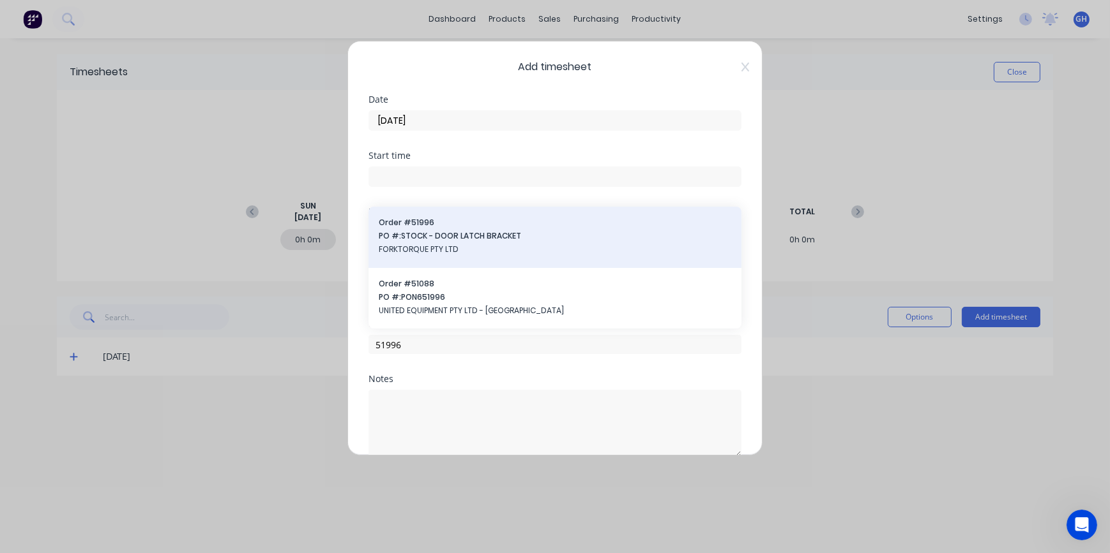
click at [480, 244] on span "FORKTORQUE PTY LTD" at bounding box center [555, 249] width 352 height 11
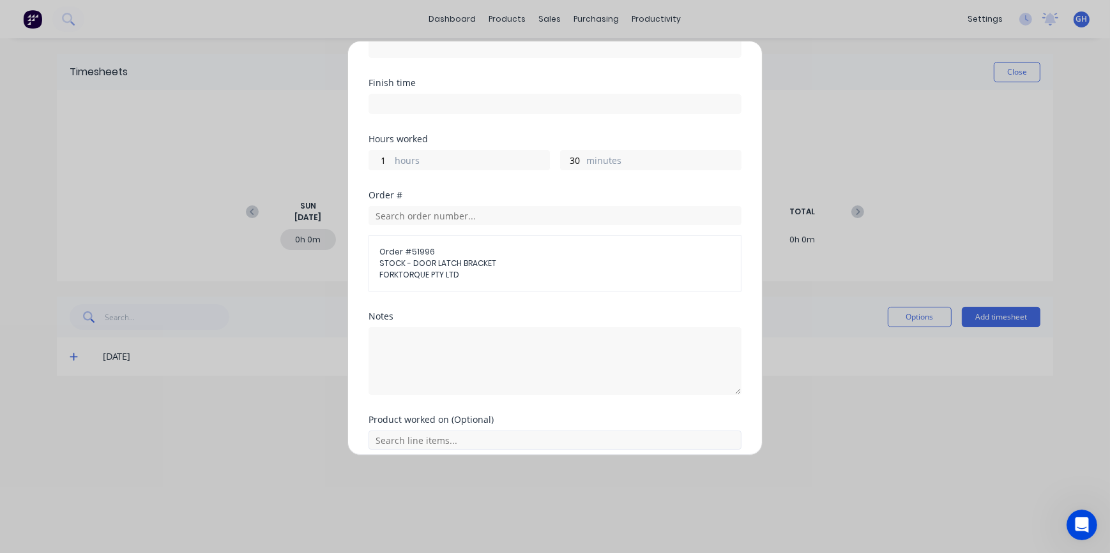
scroll to position [181, 0]
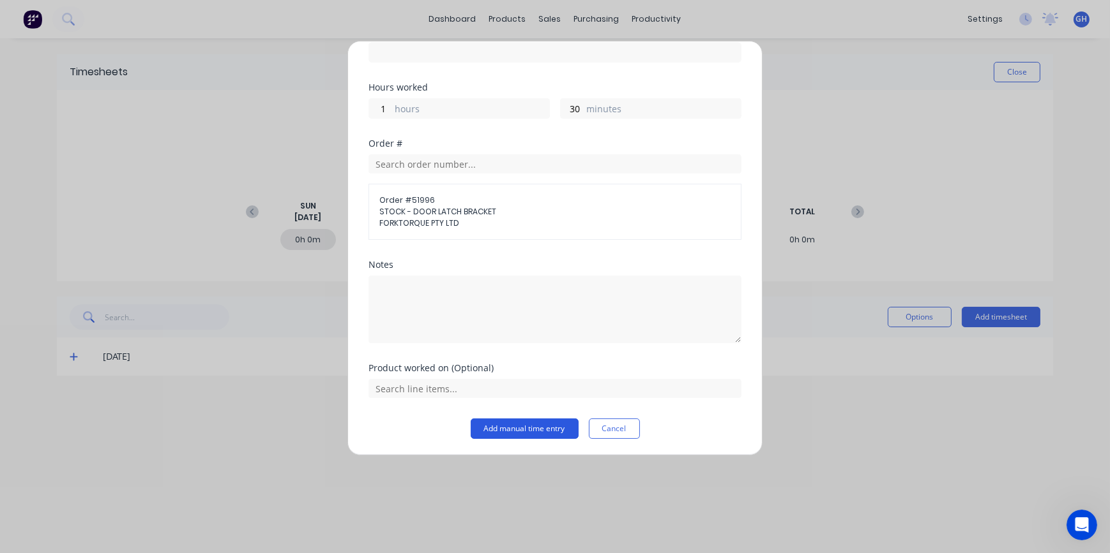
click at [507, 433] on button "Add manual time entry" at bounding box center [525, 429] width 108 height 20
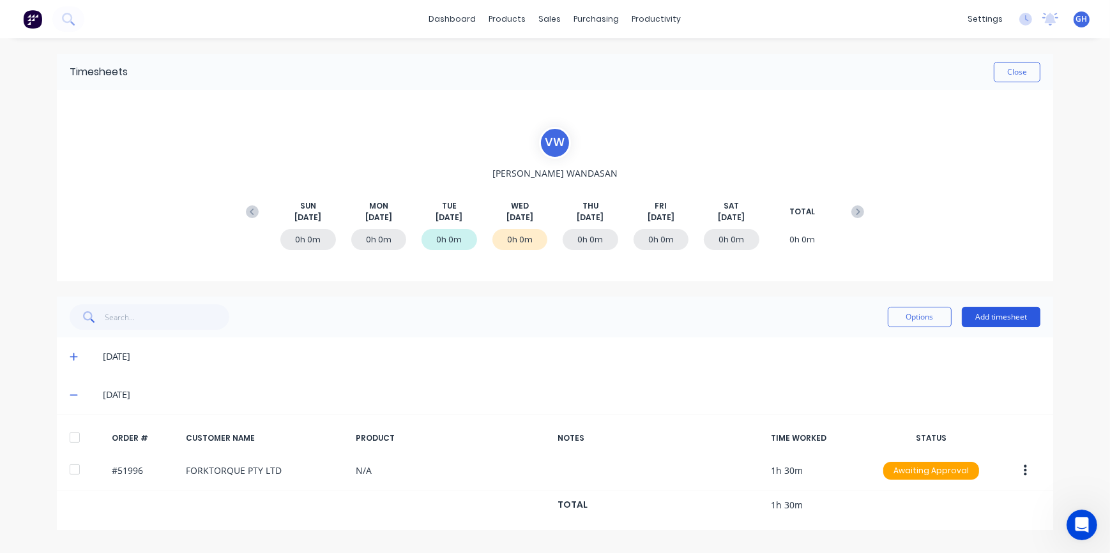
click at [1002, 322] on button "Add timesheet" at bounding box center [1000, 317] width 79 height 20
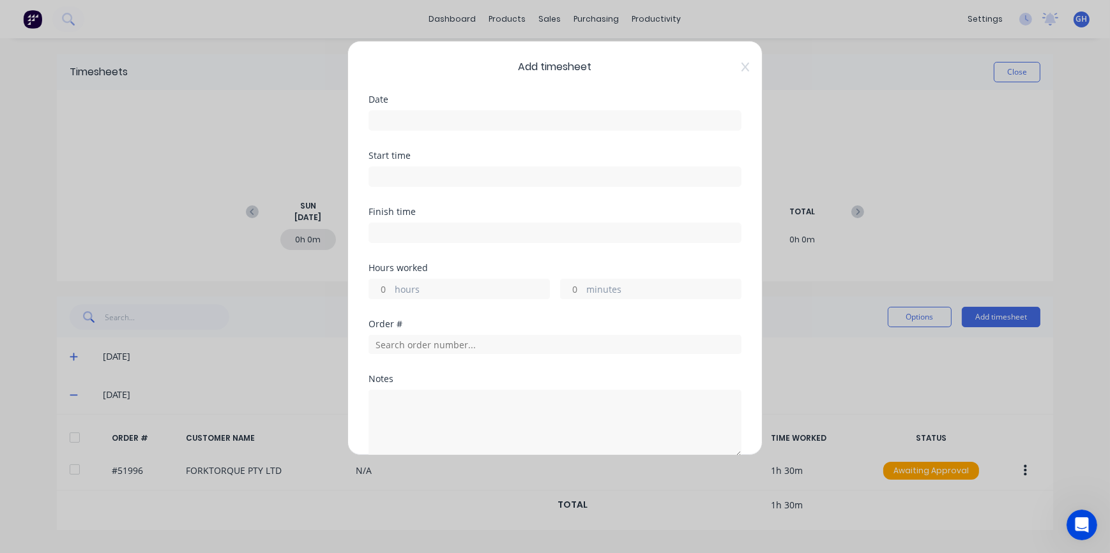
click at [401, 119] on input at bounding box center [555, 120] width 372 height 19
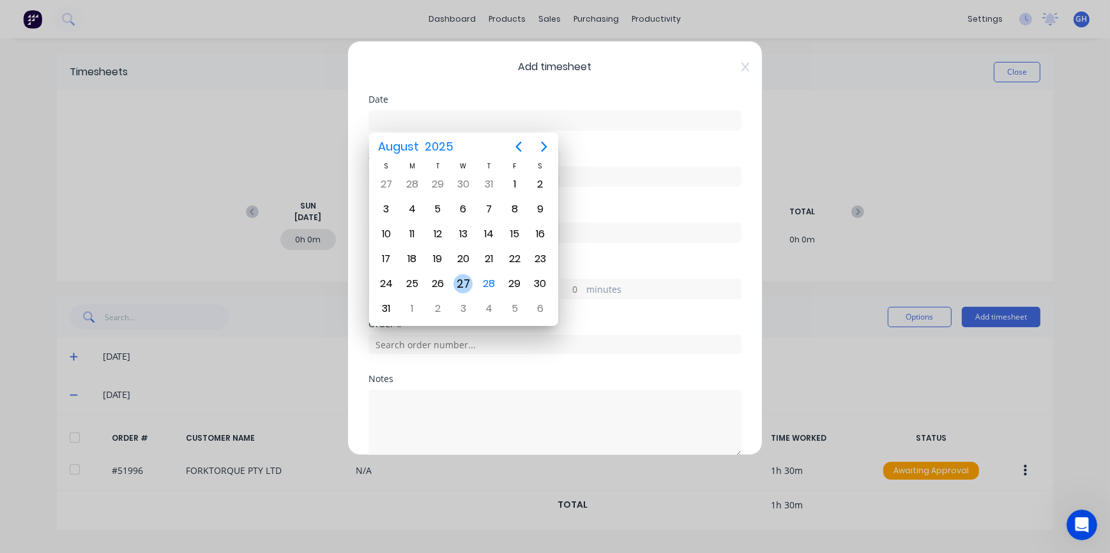
click at [462, 283] on div "27" at bounding box center [462, 284] width 19 height 19
type input "[DATE]"
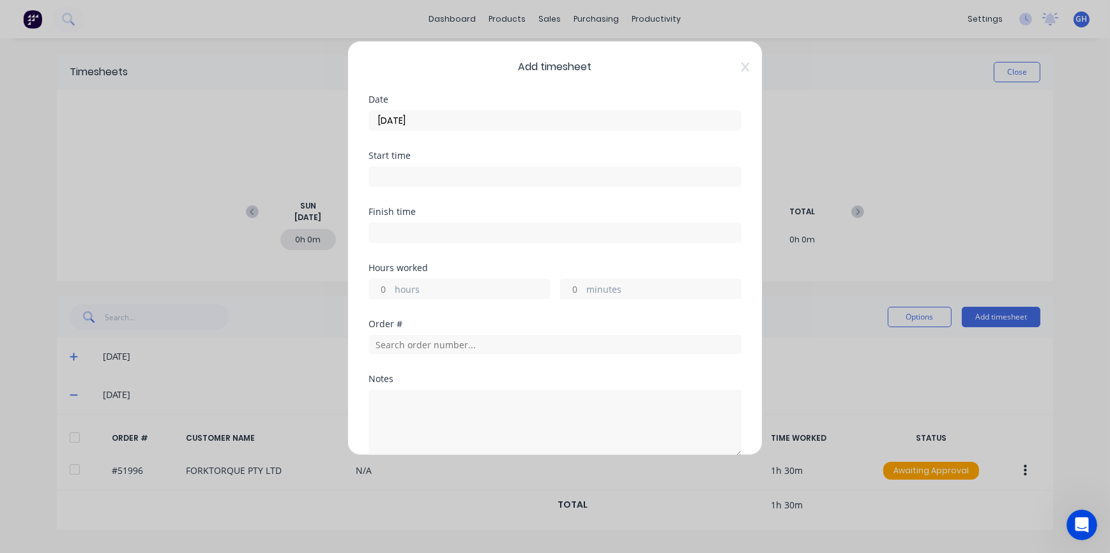
click at [381, 291] on input "hours" at bounding box center [380, 289] width 22 height 19
type input "7"
type input "6"
click at [571, 287] on input "minutes" at bounding box center [572, 289] width 22 height 19
type input "30"
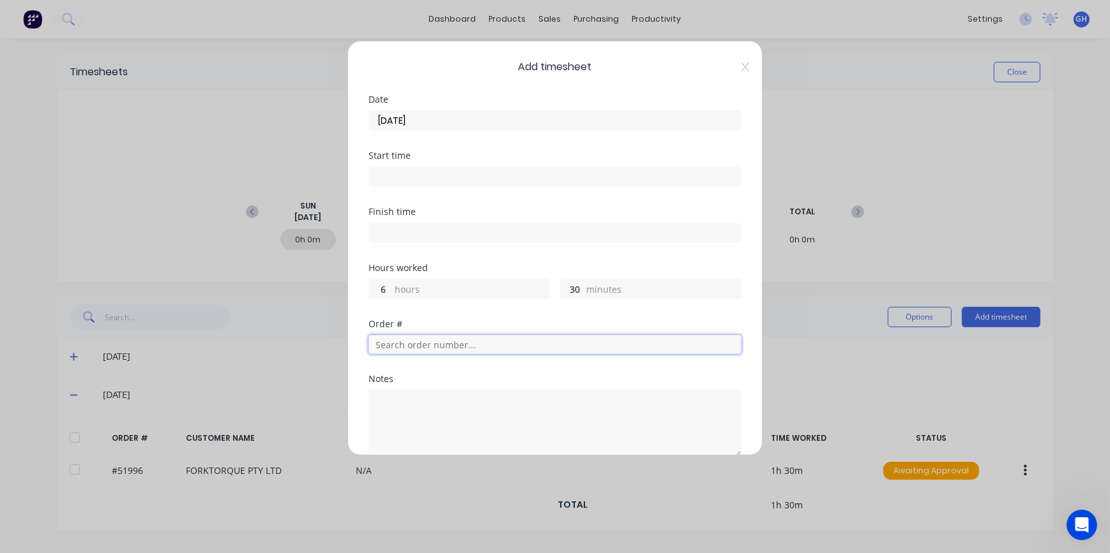
click at [447, 345] on input "text" at bounding box center [554, 344] width 373 height 19
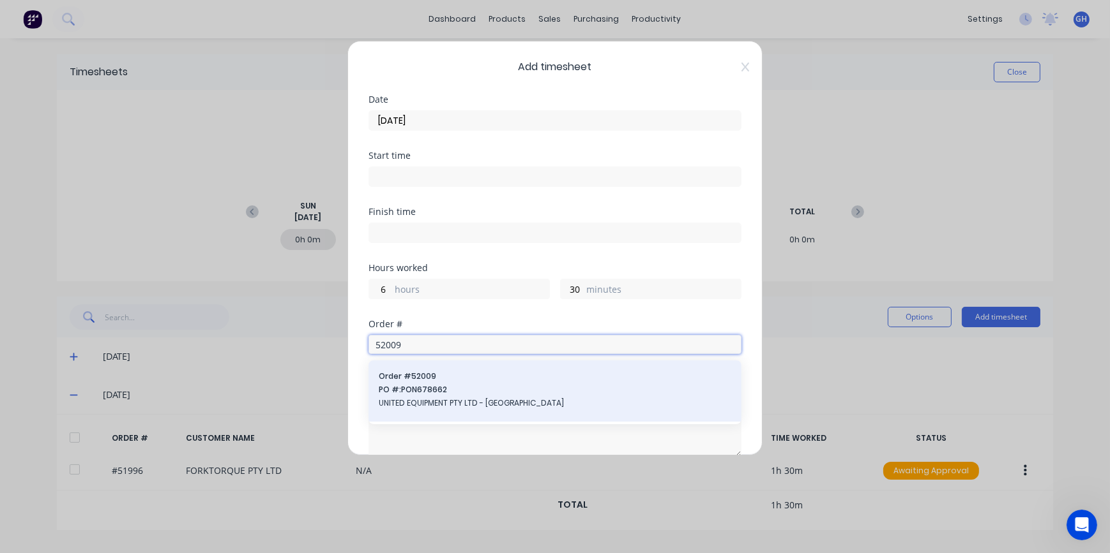
type input "52009"
click at [474, 400] on span "UNITED EQUIPMENT PTY LTD - [GEOGRAPHIC_DATA]" at bounding box center [555, 403] width 352 height 11
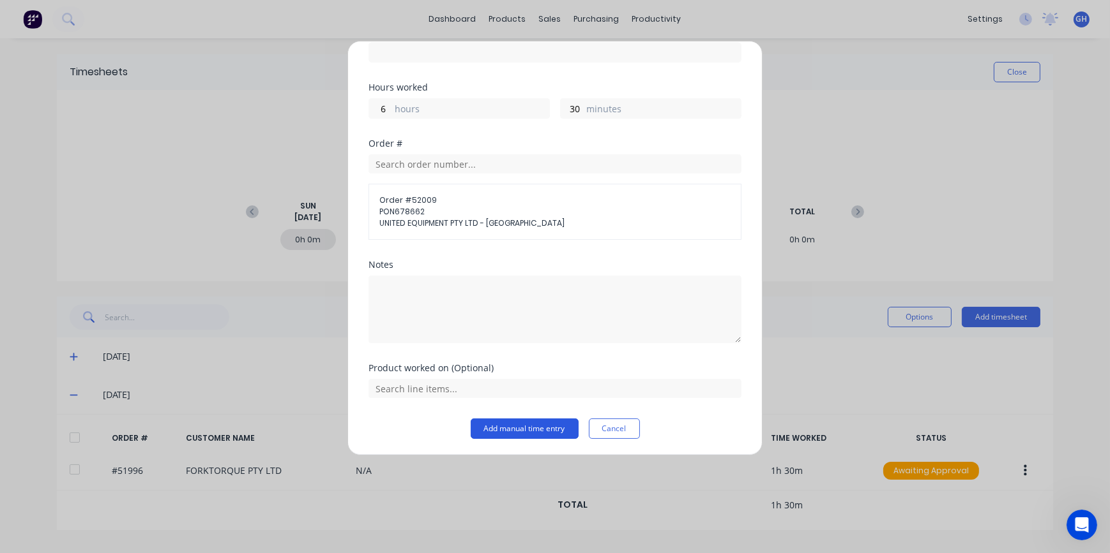
click at [494, 434] on button "Add manual time entry" at bounding box center [525, 429] width 108 height 20
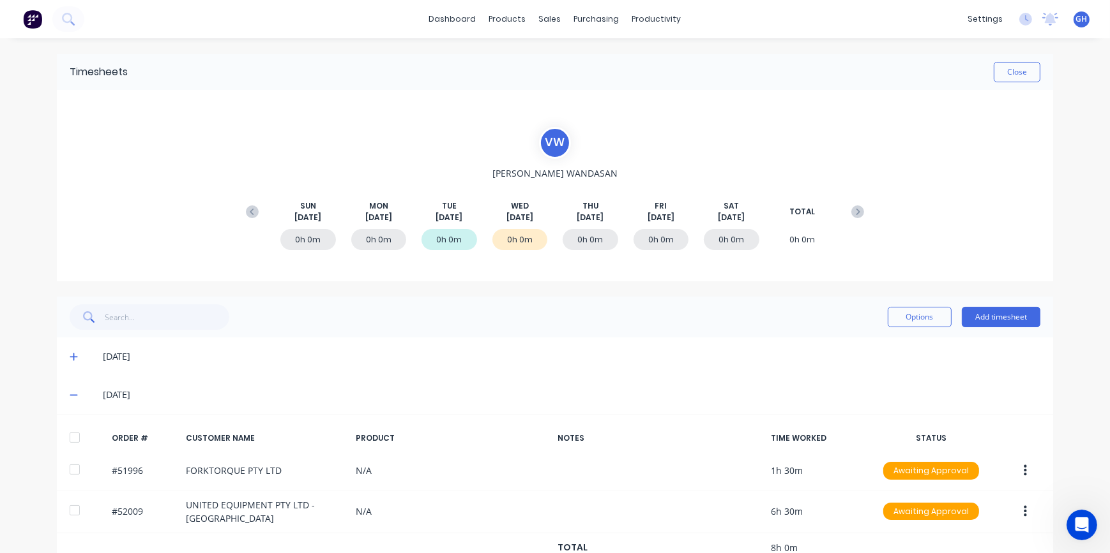
scroll to position [34, 0]
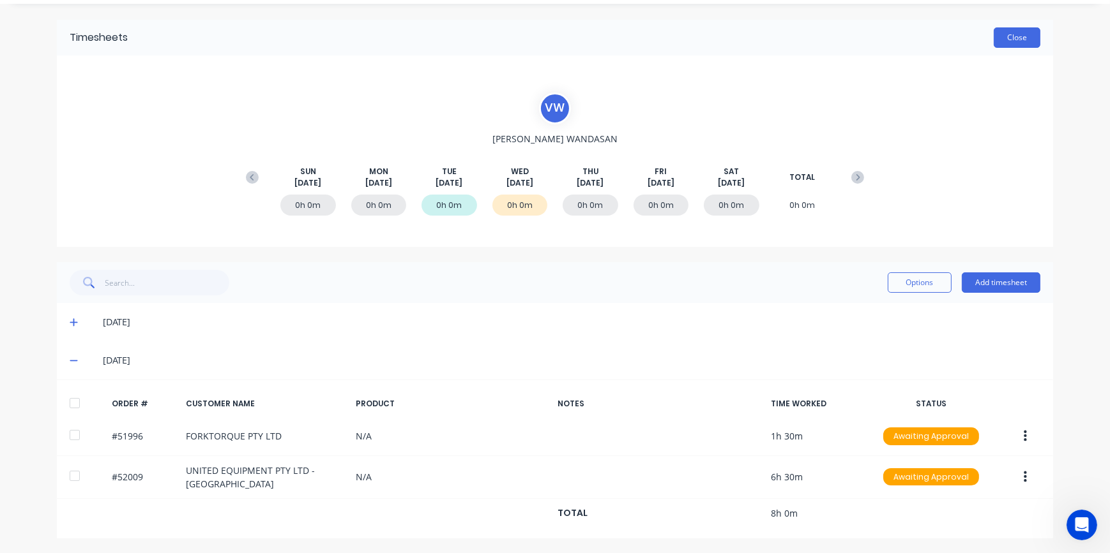
click at [1009, 40] on button "Close" at bounding box center [1016, 37] width 47 height 20
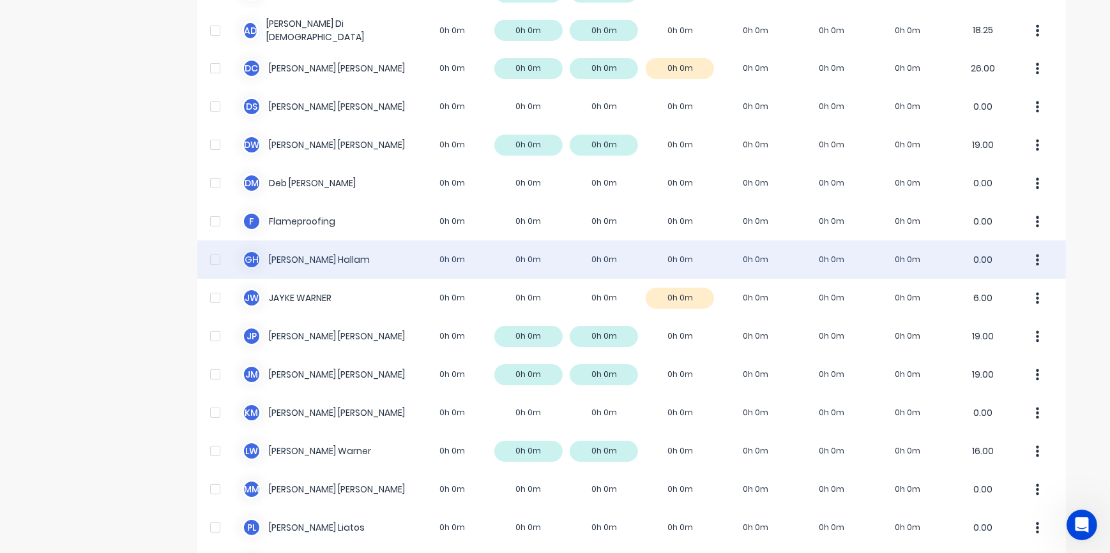
scroll to position [174, 0]
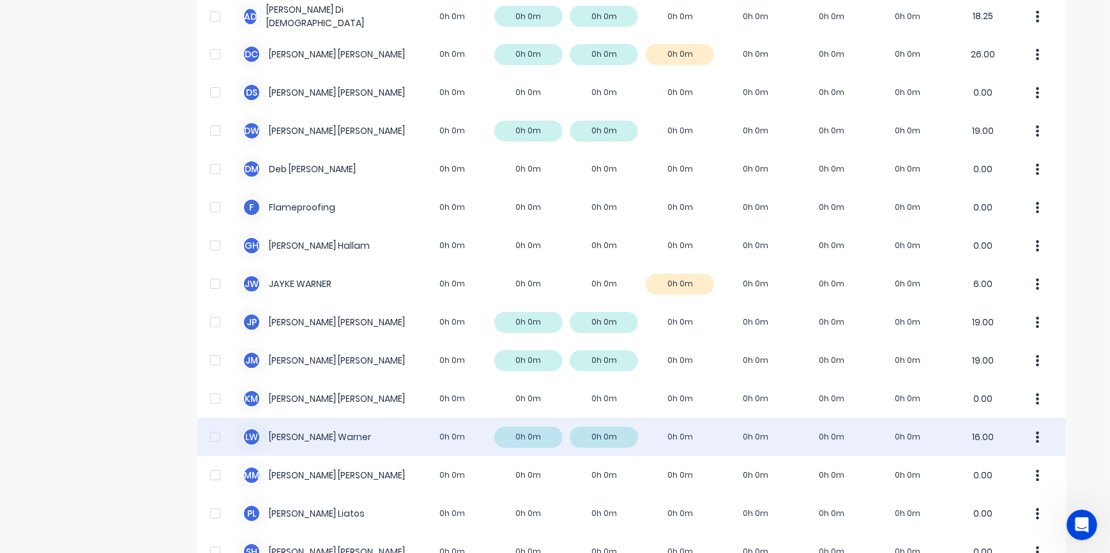
click at [661, 440] on div "[PERSON_NAME] 0h 0m 0h 0m 0h 0m 0h 0m 0h 0m 0h 0m 0h 0m 16.00" at bounding box center [631, 437] width 868 height 38
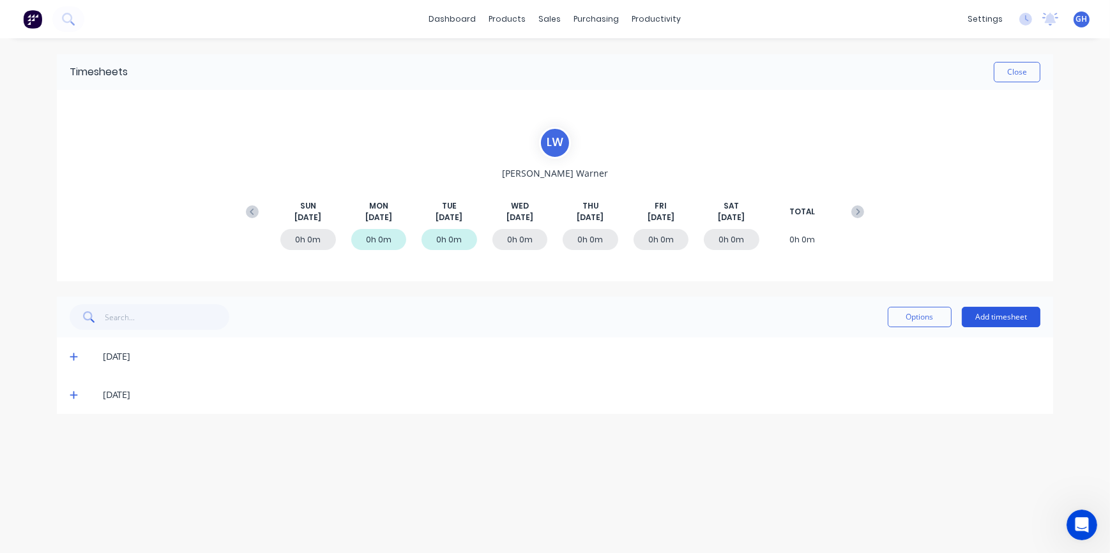
click at [979, 319] on button "Add timesheet" at bounding box center [1000, 317] width 79 height 20
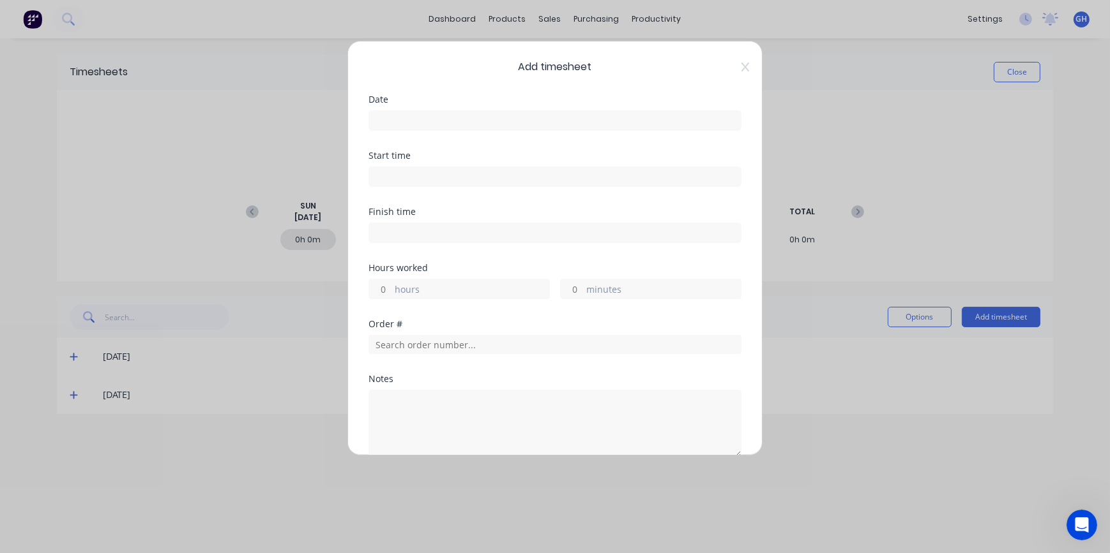
click at [389, 115] on input at bounding box center [555, 120] width 372 height 19
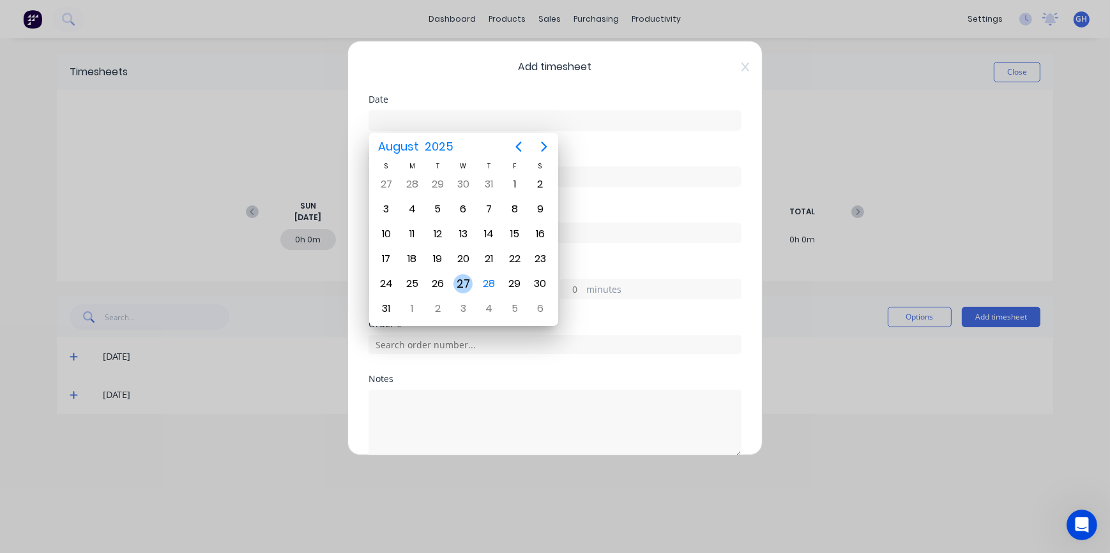
click at [464, 277] on div "27" at bounding box center [462, 284] width 19 height 19
type input "[DATE]"
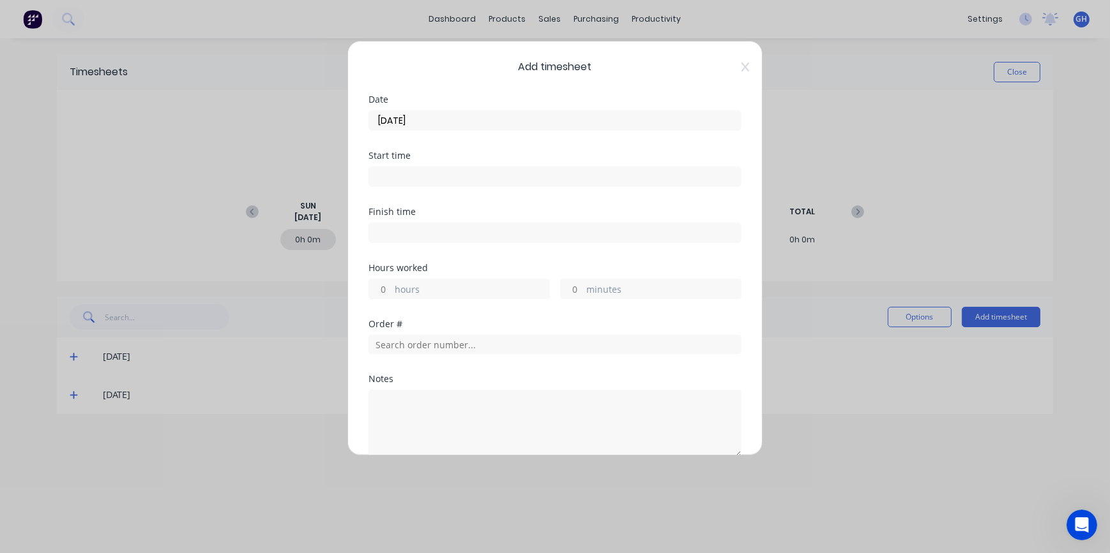
click at [381, 289] on input "hours" at bounding box center [380, 289] width 22 height 19
type input "4"
click at [396, 343] on input "text" at bounding box center [554, 344] width 373 height 19
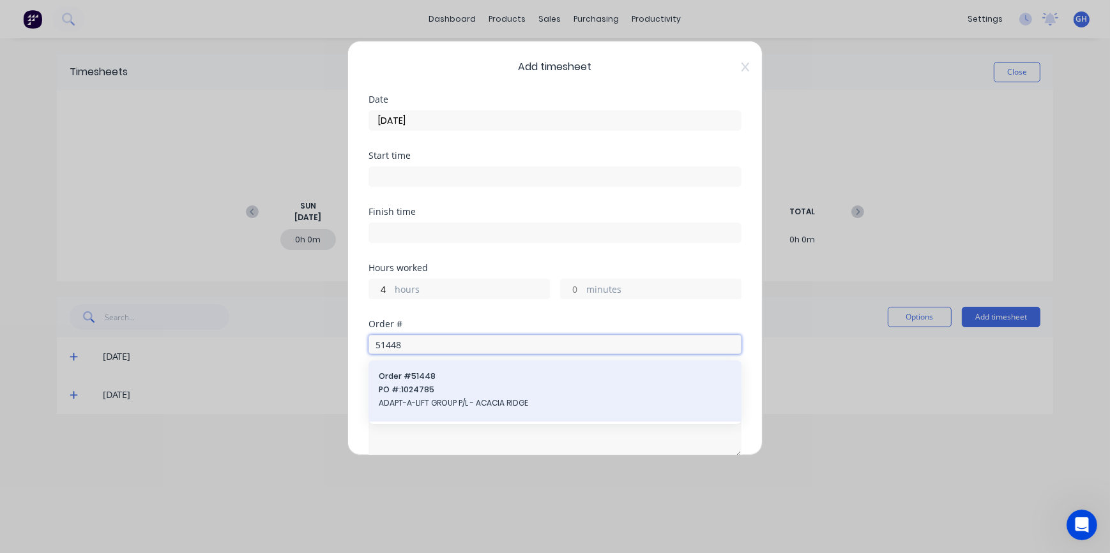
type input "51448"
click at [474, 402] on span "ADAPT-A-LIFT GROUP P/L - ACACIA RIDGE" at bounding box center [555, 403] width 352 height 11
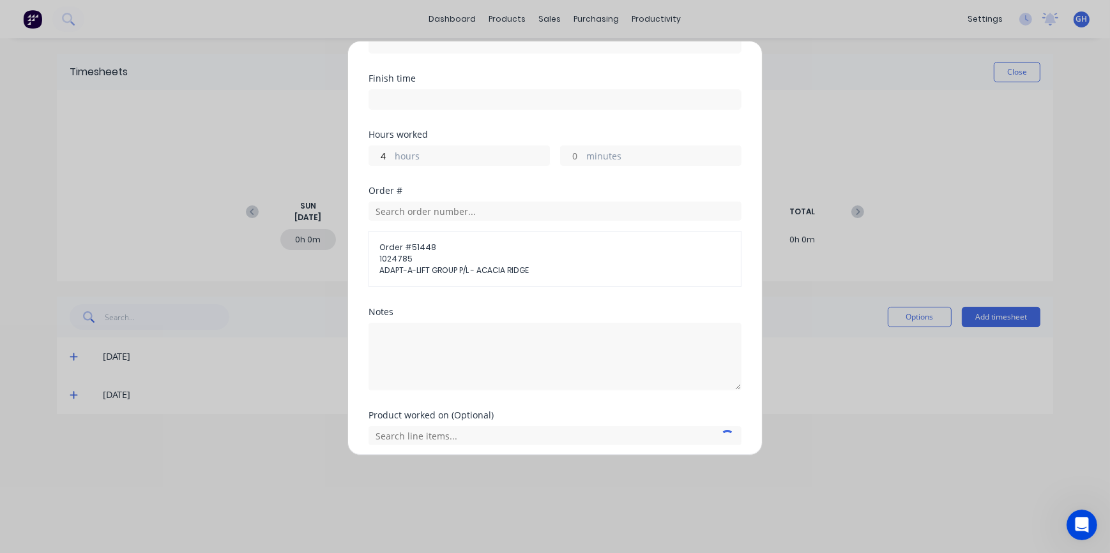
scroll to position [181, 0]
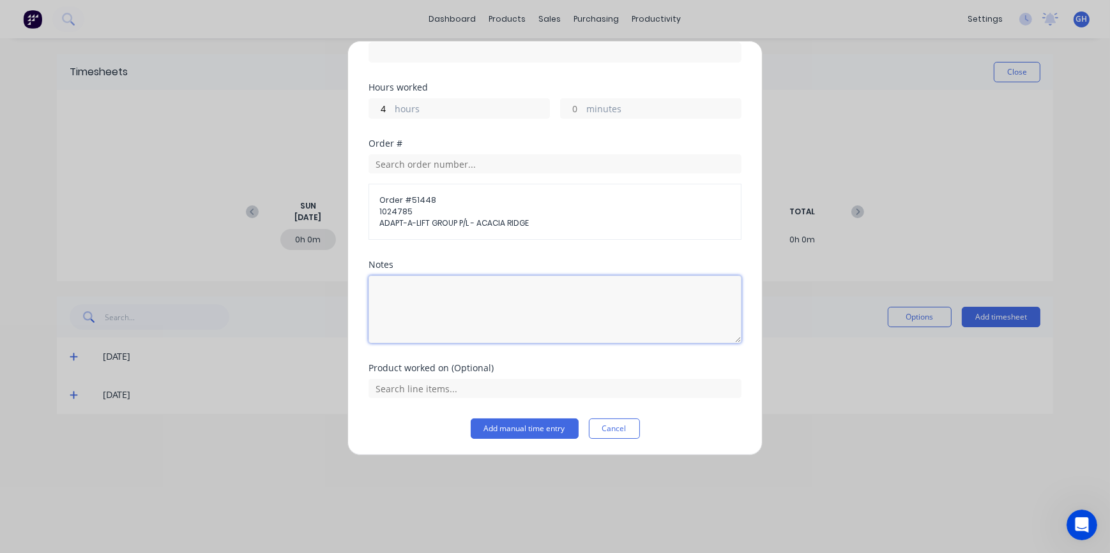
click at [439, 291] on textarea at bounding box center [554, 310] width 373 height 68
type textarea "M"
type textarea "FIT OUT ELECTRICAL BOX"
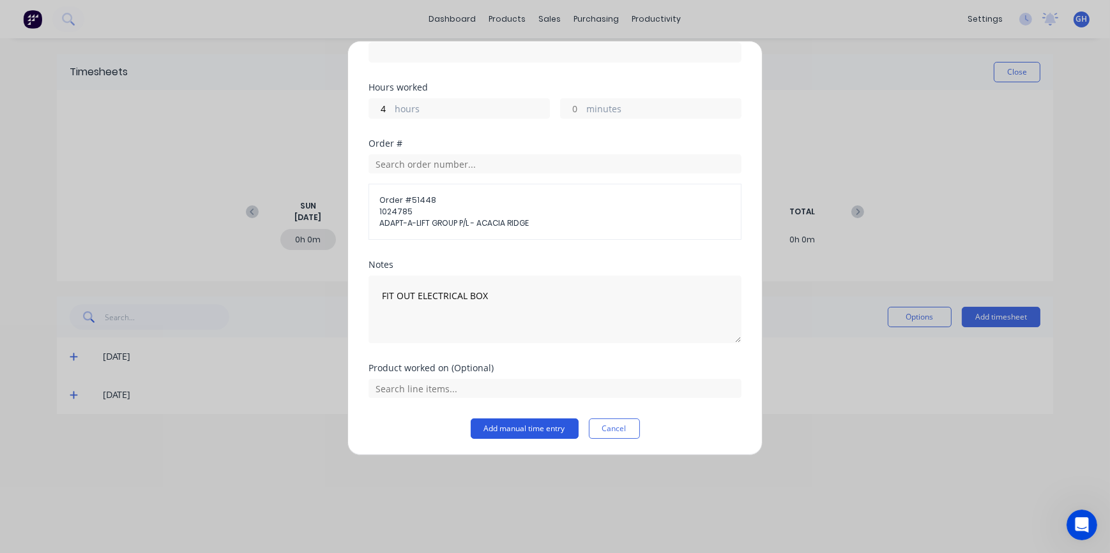
click at [531, 425] on button "Add manual time entry" at bounding box center [525, 429] width 108 height 20
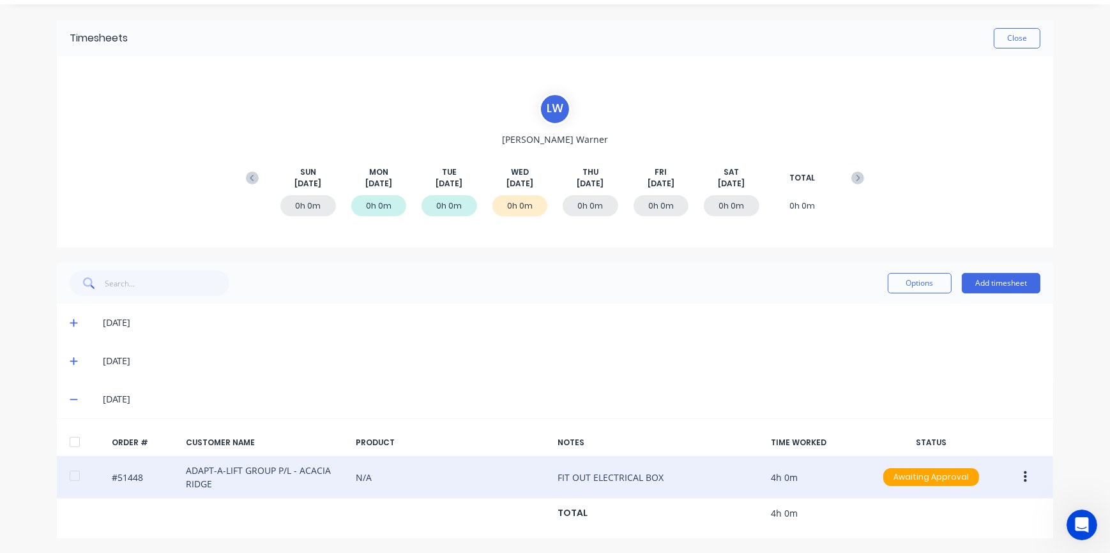
scroll to position [34, 0]
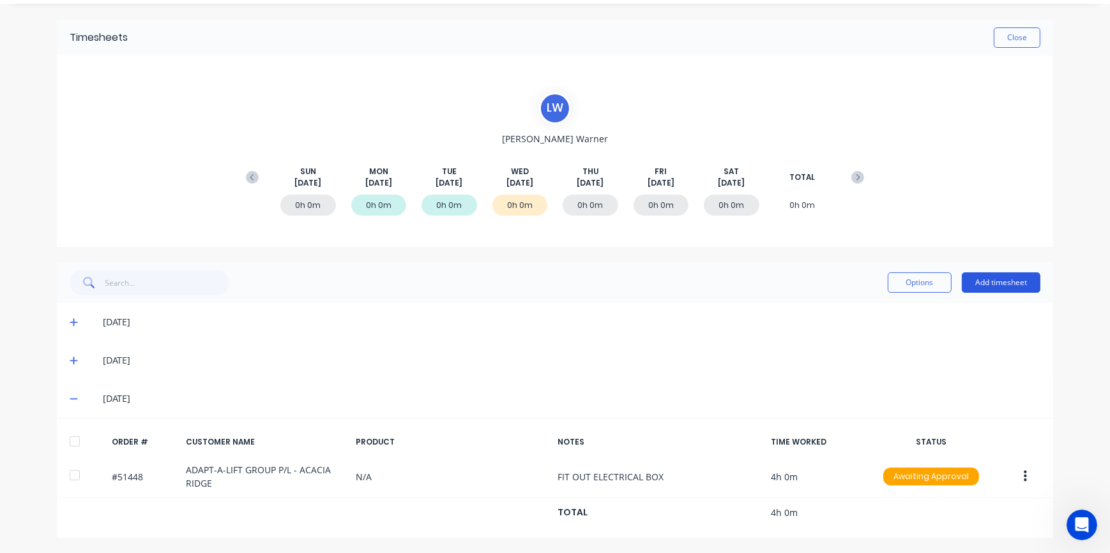
click at [1000, 278] on button "Add timesheet" at bounding box center [1000, 283] width 79 height 20
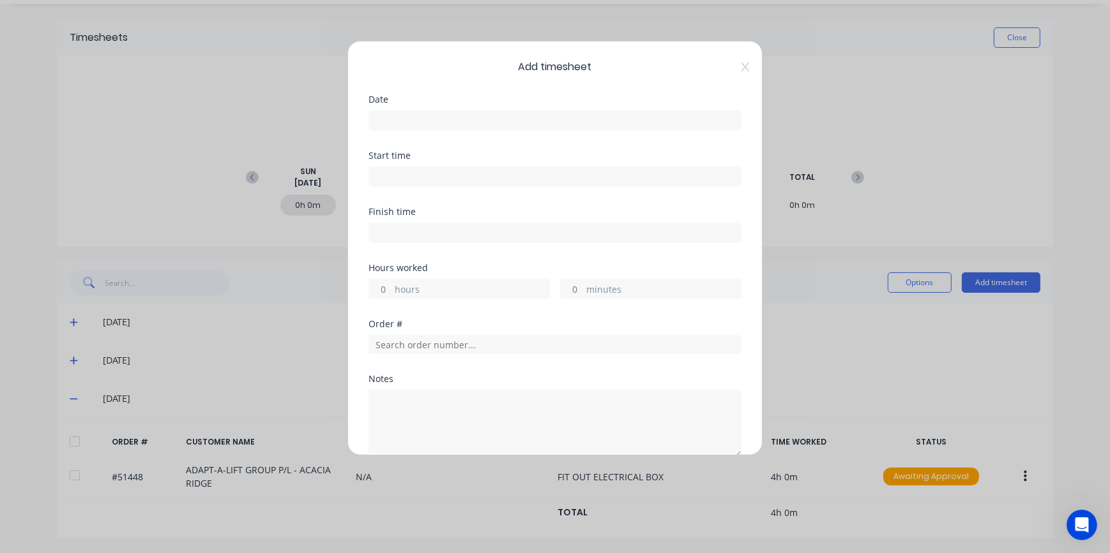
click at [435, 114] on input at bounding box center [555, 120] width 372 height 19
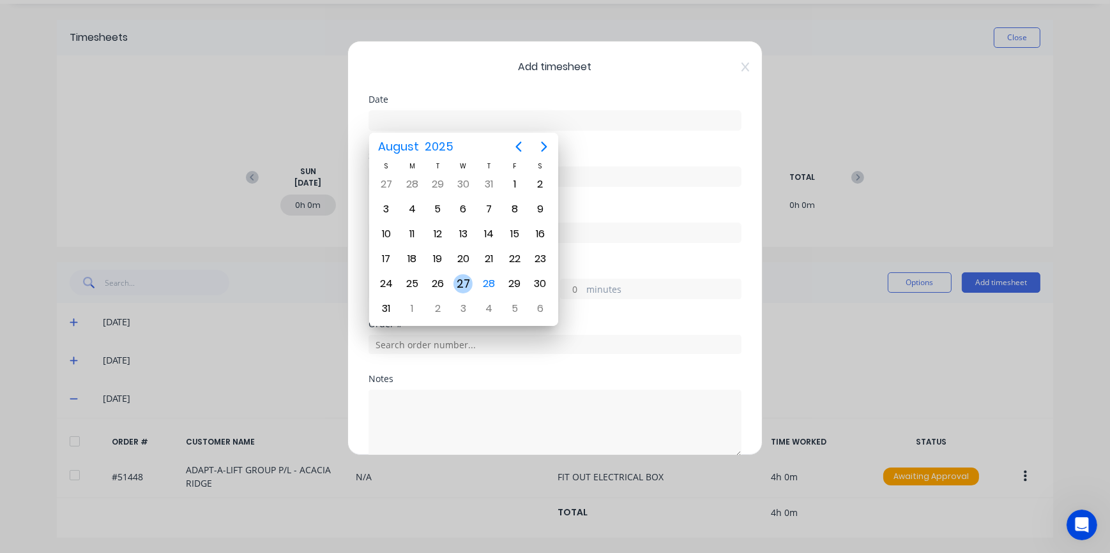
click at [460, 279] on div "27" at bounding box center [462, 284] width 19 height 19
type input "[DATE]"
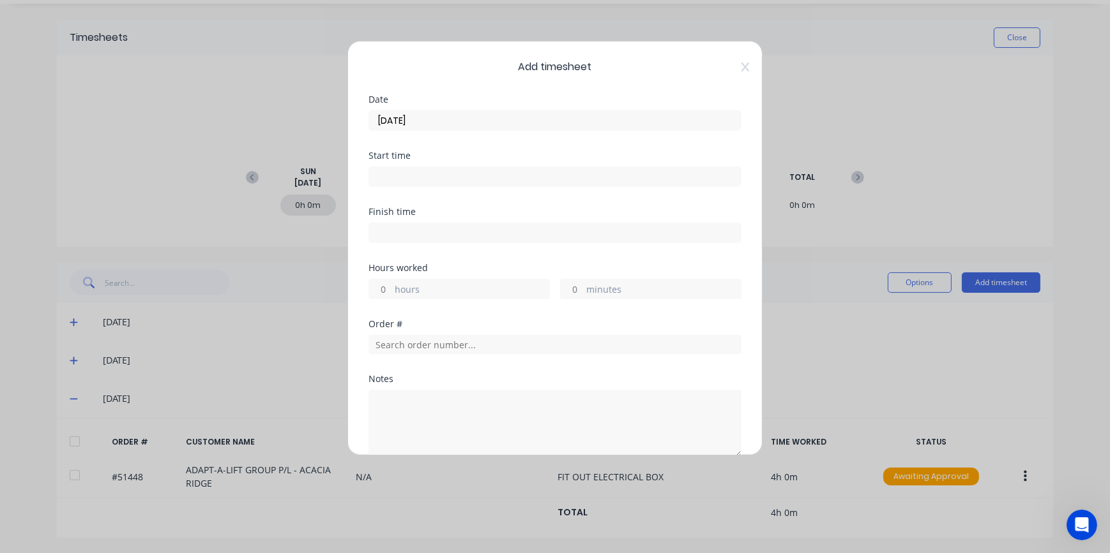
click at [388, 289] on input "hours" at bounding box center [380, 289] width 22 height 19
type input "4"
click at [383, 344] on input "text" at bounding box center [554, 344] width 373 height 19
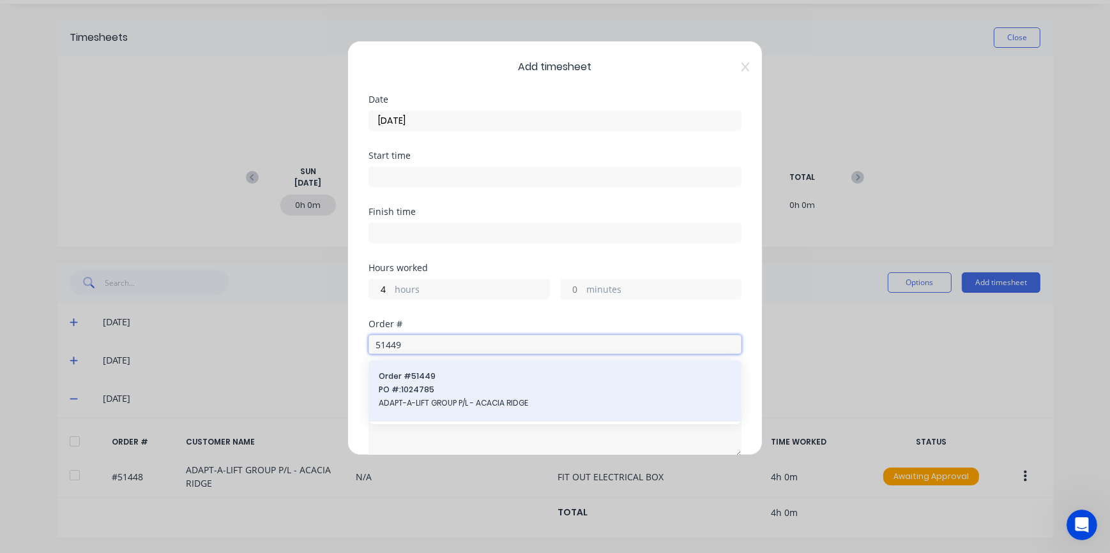
type input "51449"
click at [471, 403] on span "ADAPT-A-LIFT GROUP P/L - ACACIA RIDGE" at bounding box center [555, 403] width 352 height 11
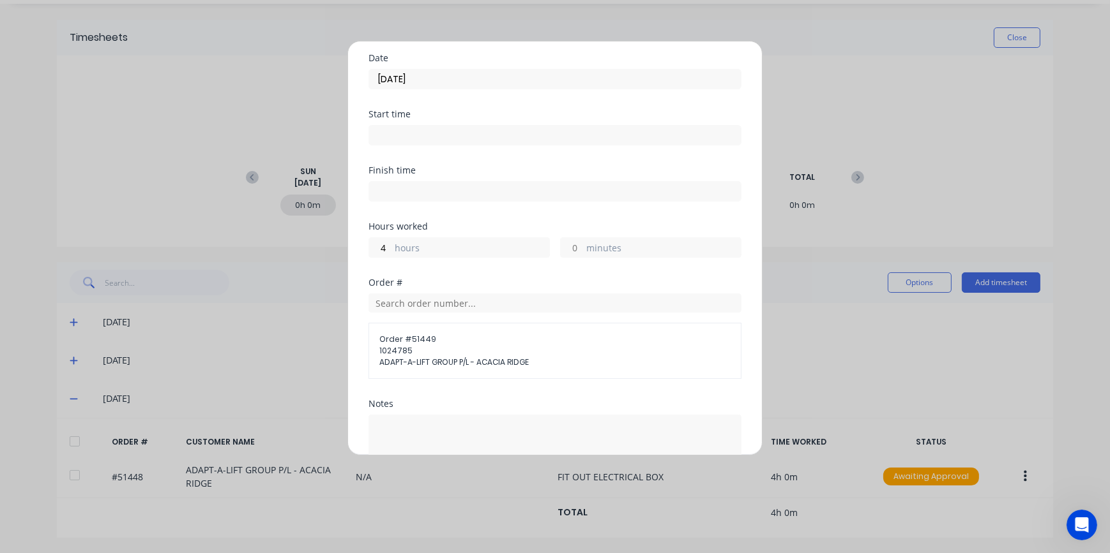
scroll to position [174, 0]
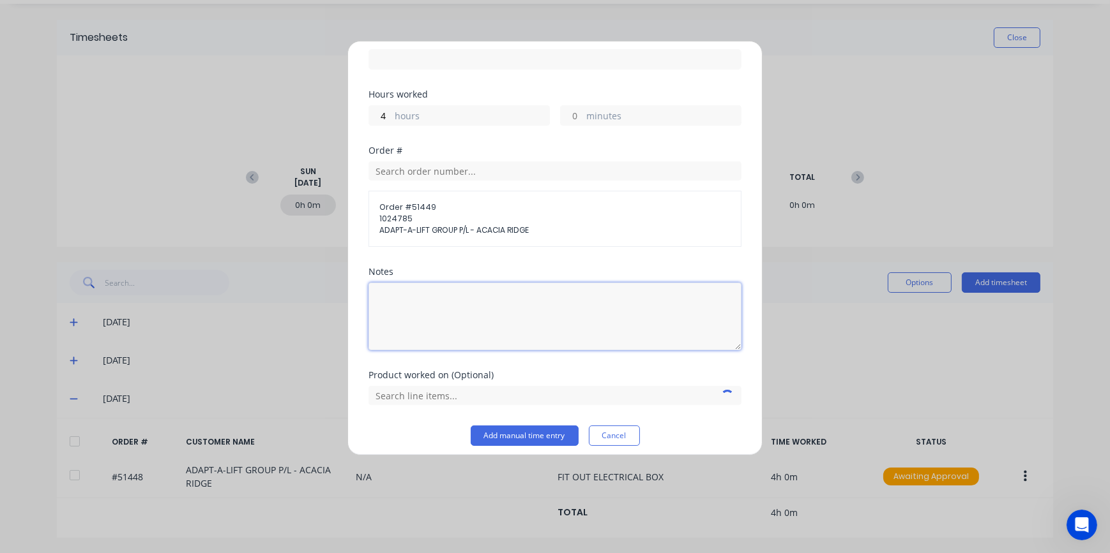
click at [448, 293] on textarea at bounding box center [554, 317] width 373 height 68
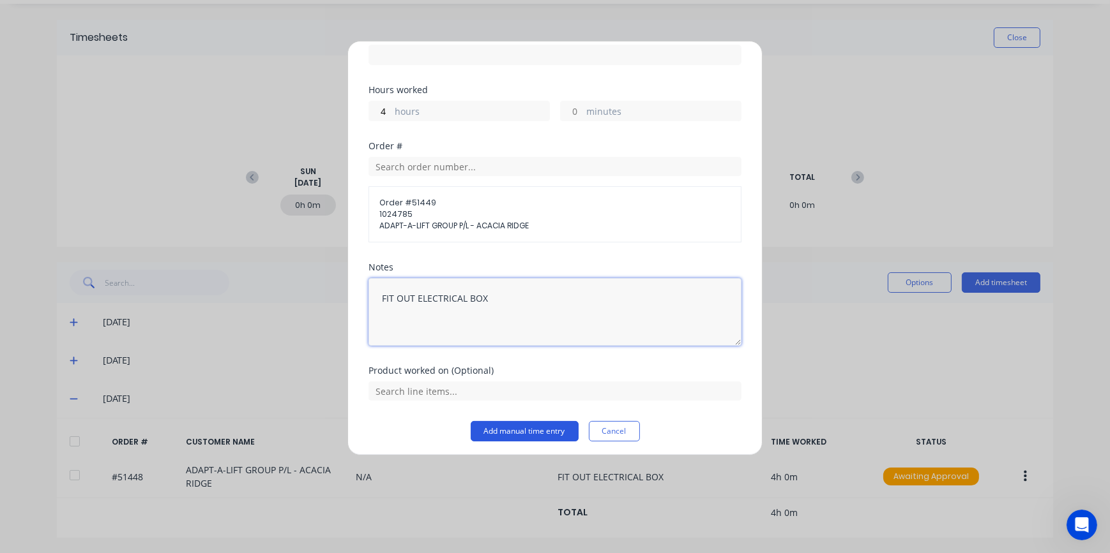
scroll to position [181, 0]
type textarea "FIT OUT ELECTRICAL BOX"
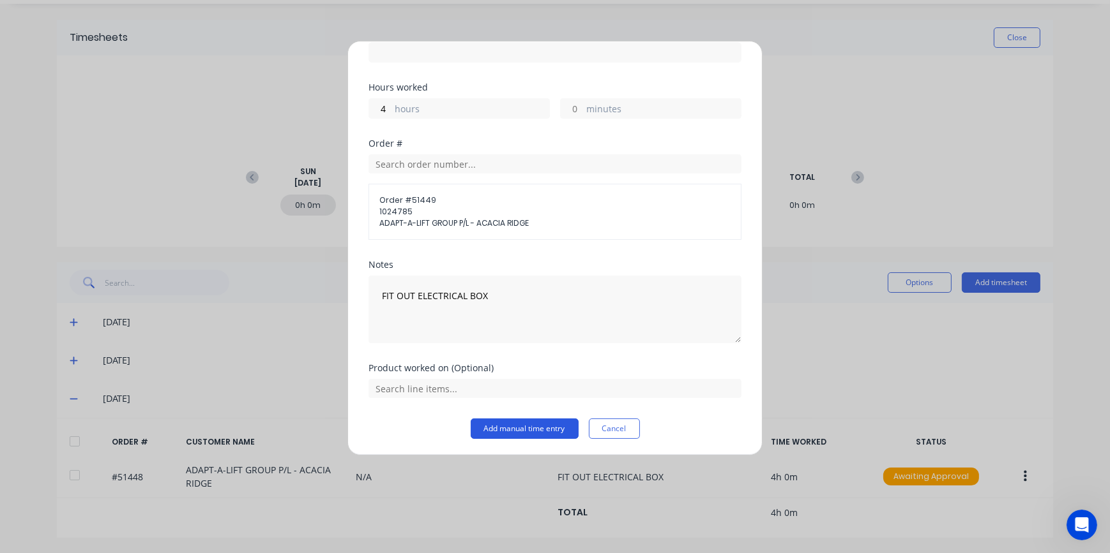
click at [522, 425] on button "Add manual time entry" at bounding box center [525, 429] width 108 height 20
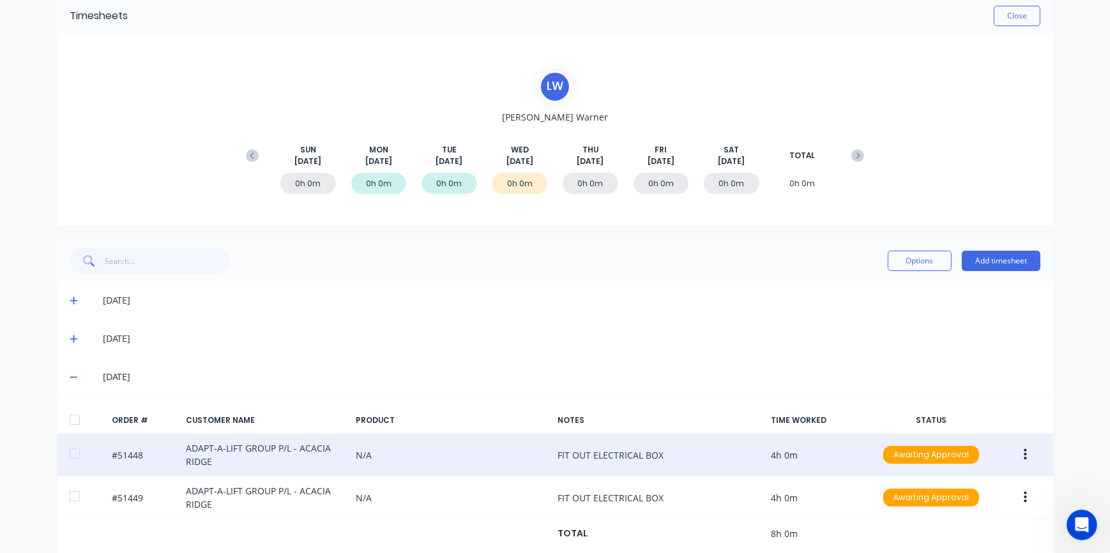
scroll to position [77, 0]
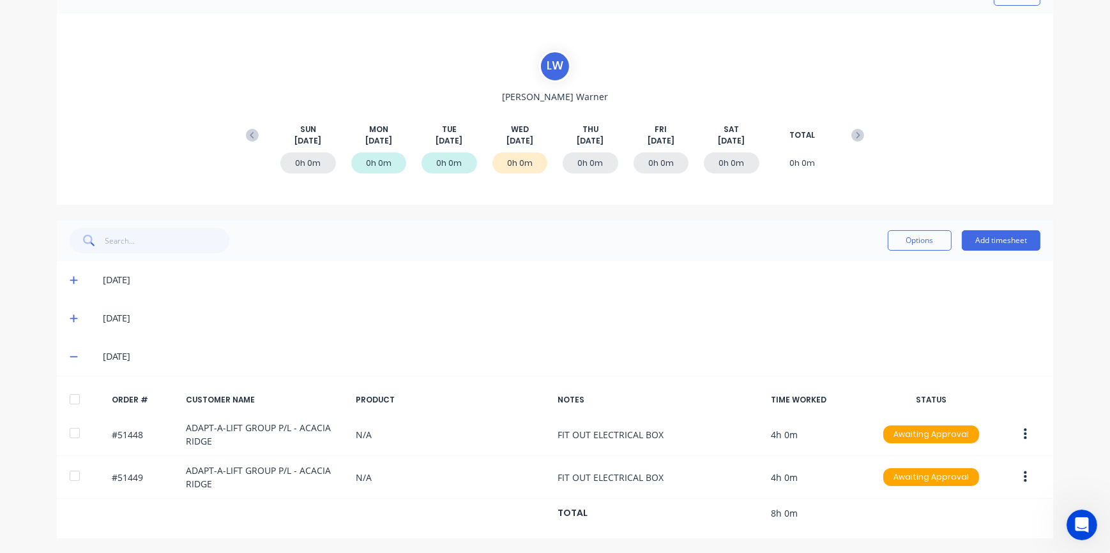
click at [140, 326] on div "[DATE]" at bounding box center [555, 318] width 996 height 38
click at [147, 321] on div "[DATE]" at bounding box center [571, 319] width 937 height 14
click at [87, 319] on div "[DATE]" at bounding box center [561, 319] width 958 height 14
click at [74, 319] on span at bounding box center [76, 318] width 13 height 13
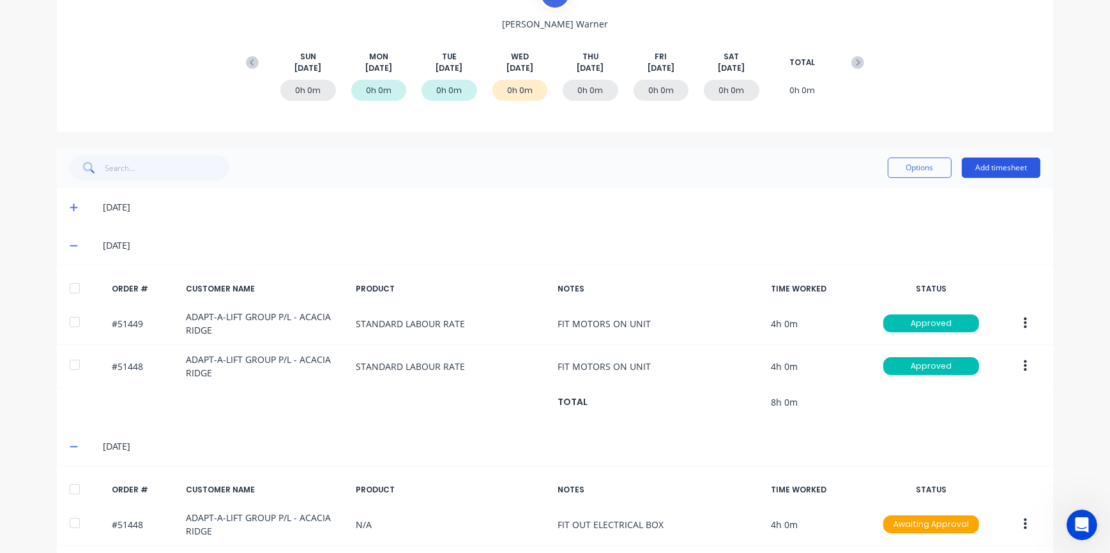
scroll to position [0, 0]
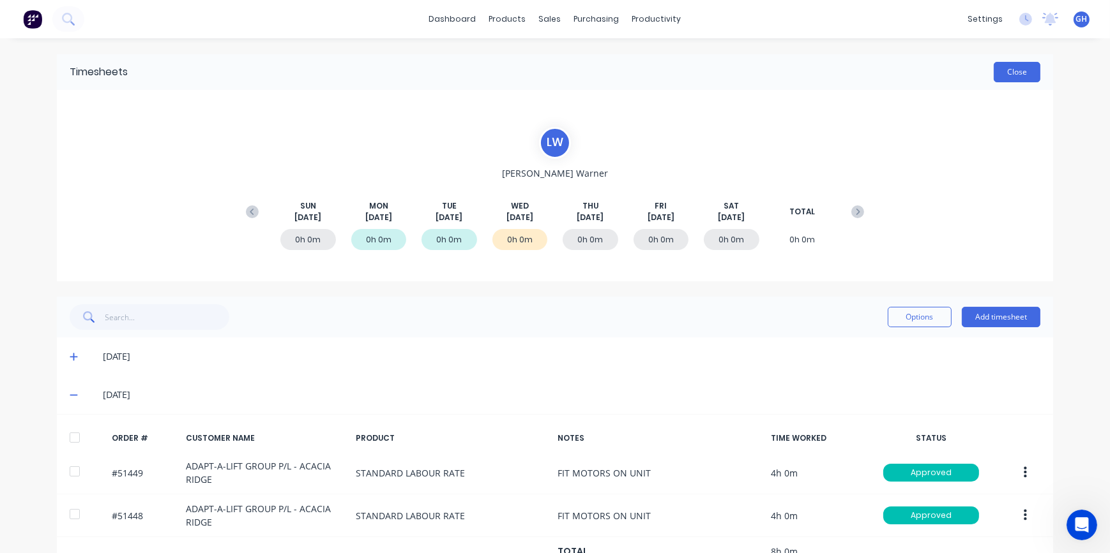
click at [1012, 75] on button "Close" at bounding box center [1016, 72] width 47 height 20
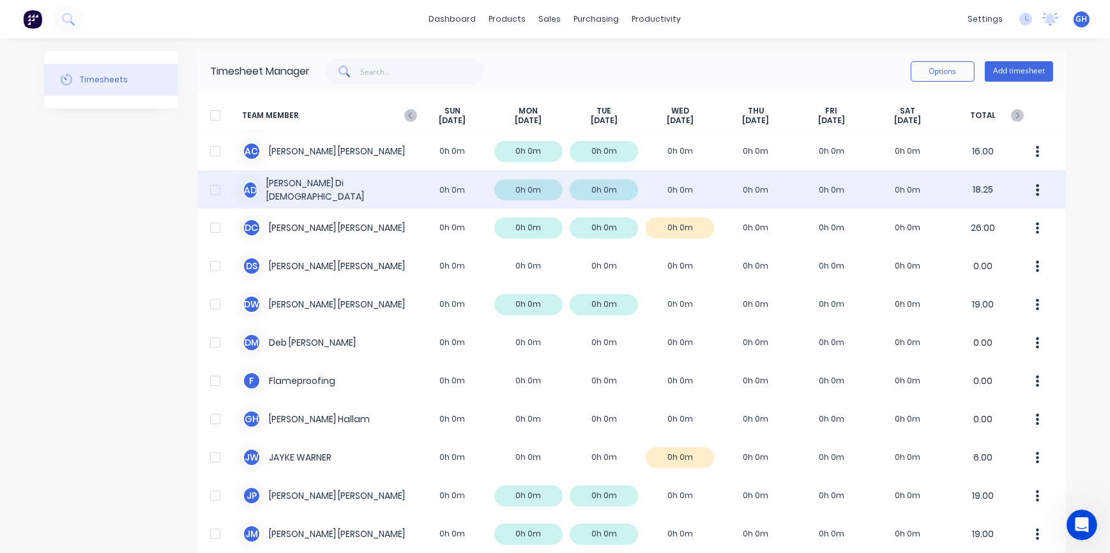
click at [676, 191] on div "A D [PERSON_NAME] 0h 0m 0h 0m 0h 0m 0h 0m 0h 0m 0h 0m 0h 0m 18.25" at bounding box center [631, 189] width 868 height 38
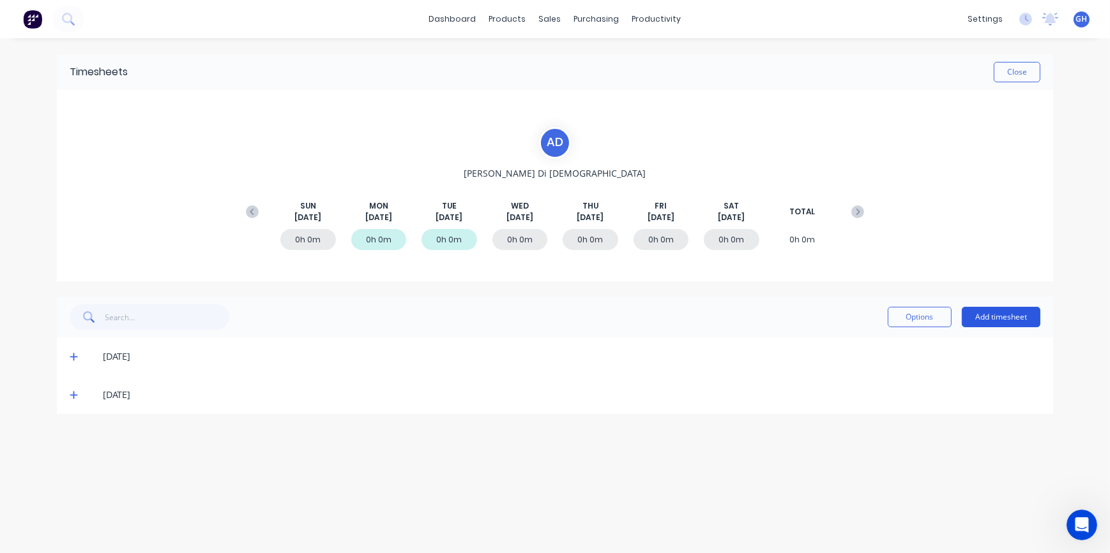
click at [996, 315] on button "Add timesheet" at bounding box center [1000, 317] width 79 height 20
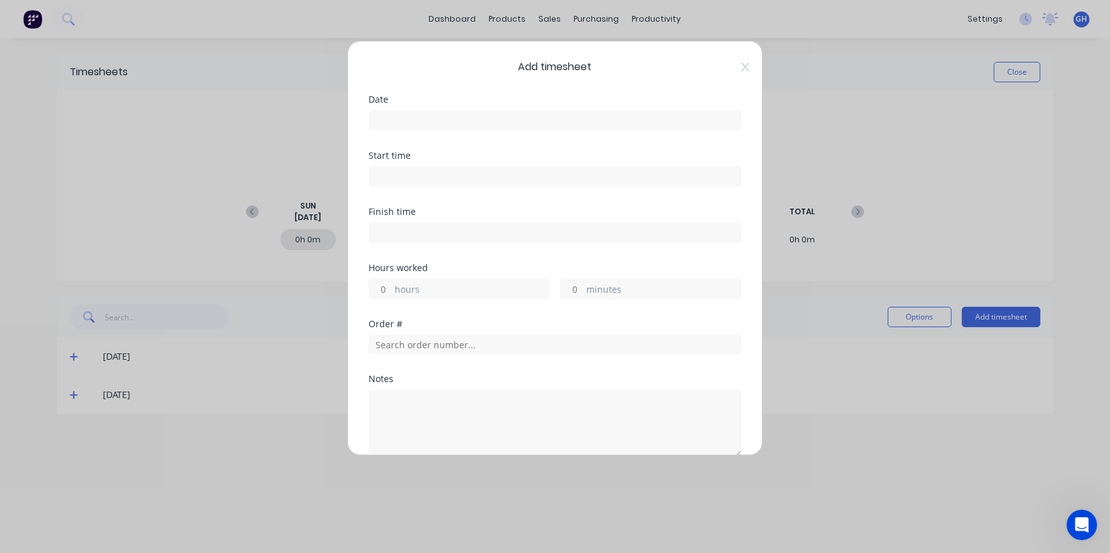
click at [398, 116] on input at bounding box center [555, 120] width 372 height 19
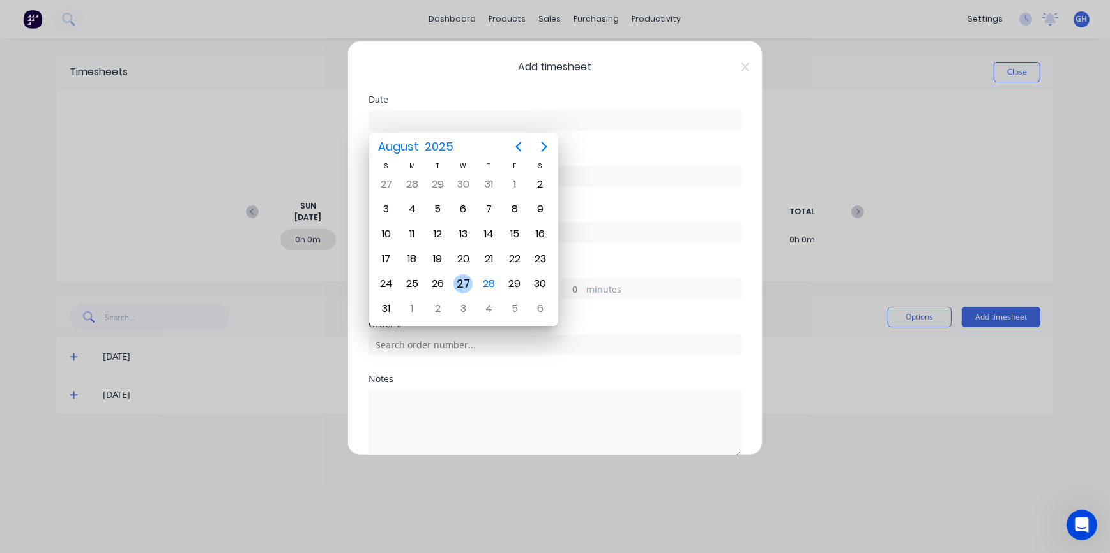
click at [469, 284] on div "27" at bounding box center [462, 284] width 19 height 19
type input "[DATE]"
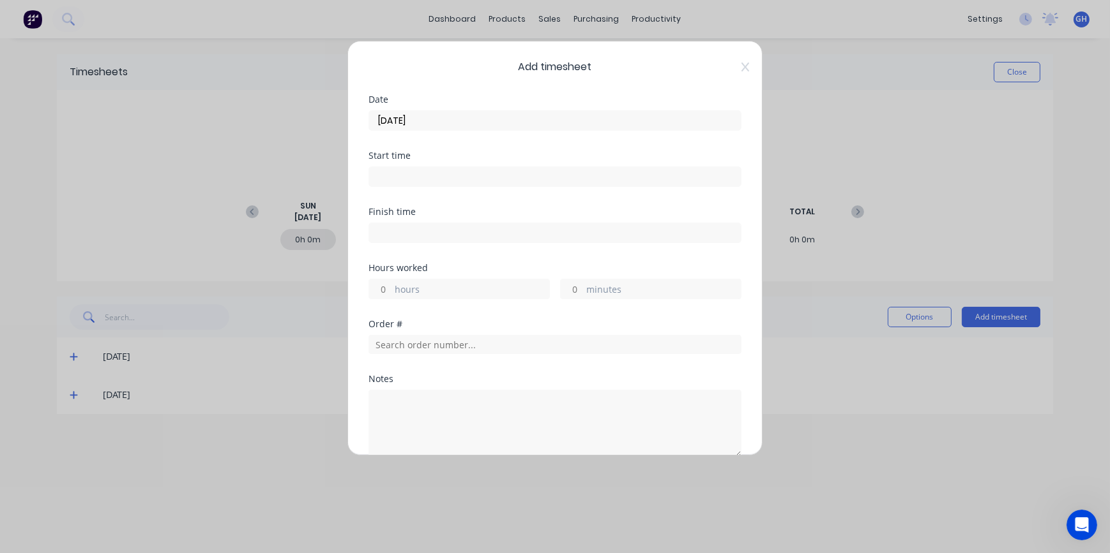
click at [386, 289] on input "hours" at bounding box center [380, 289] width 22 height 19
type input "9"
click at [575, 287] on input "minutes" at bounding box center [572, 289] width 22 height 19
type input "30"
click at [406, 345] on input "text" at bounding box center [554, 344] width 373 height 19
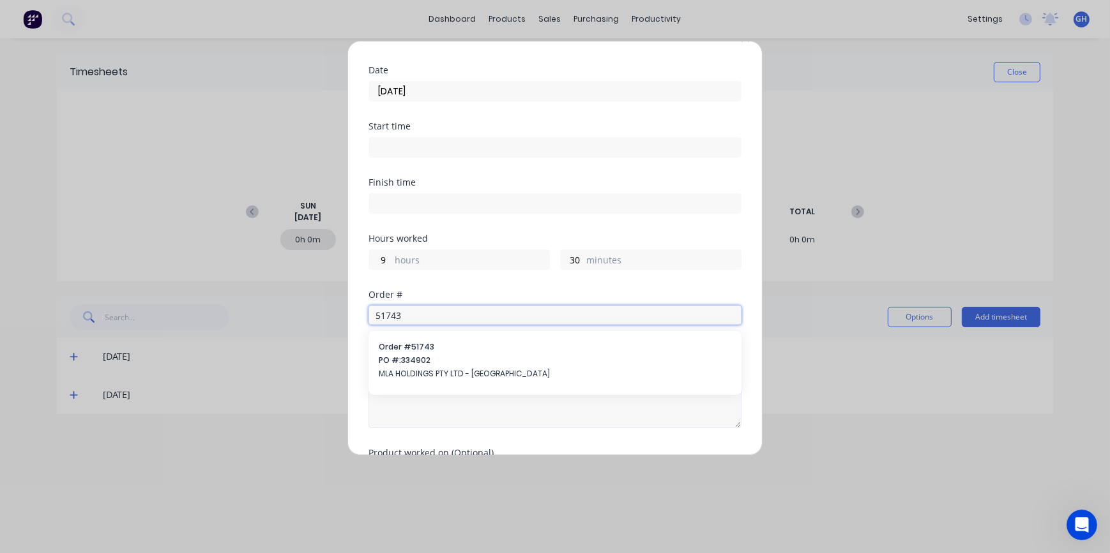
scroll to position [57, 0]
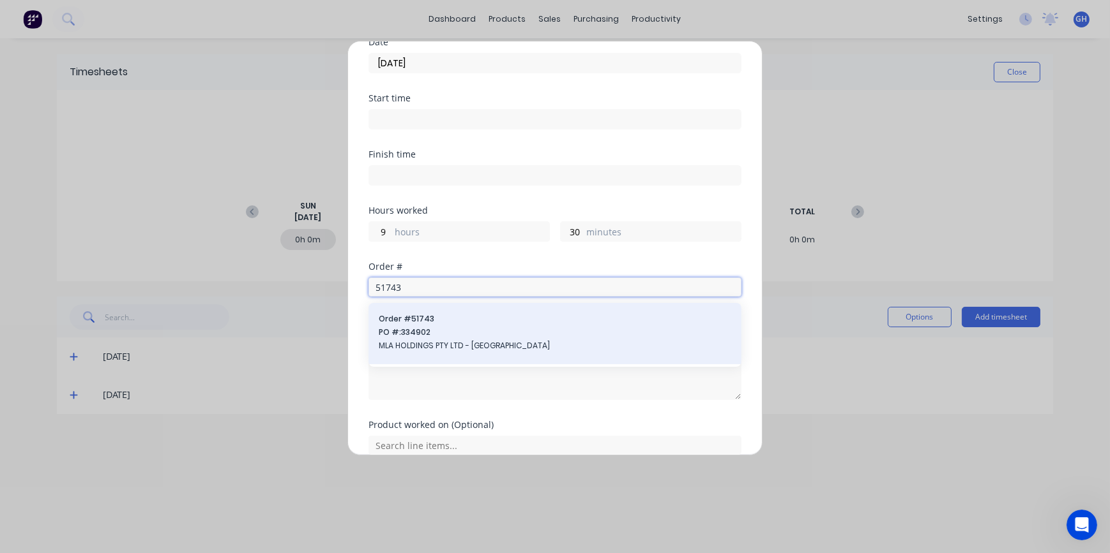
type input "51743"
click at [458, 344] on span "MLA HOLDINGS PTY LTD - [GEOGRAPHIC_DATA]" at bounding box center [555, 345] width 352 height 11
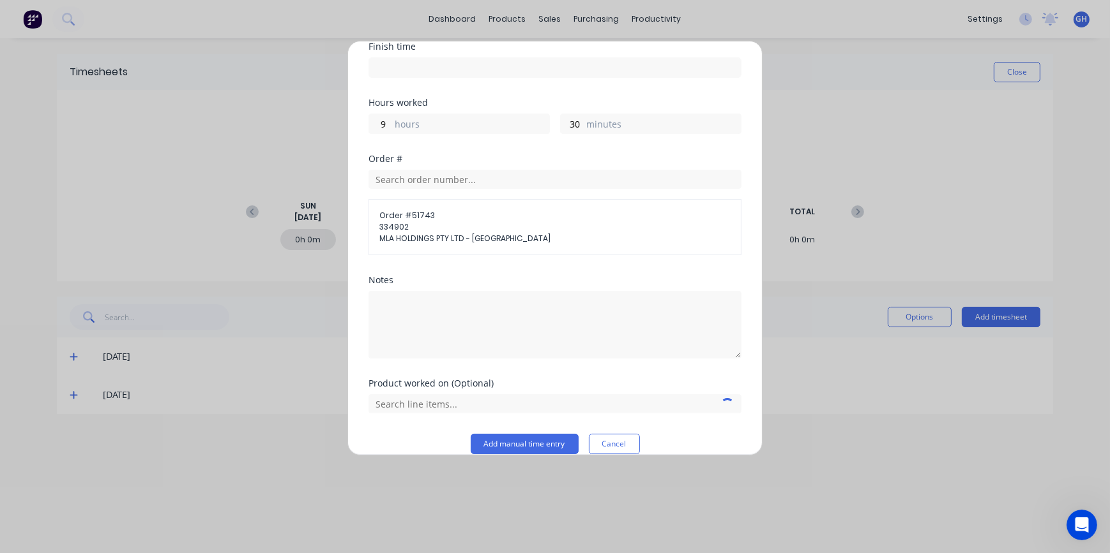
scroll to position [181, 0]
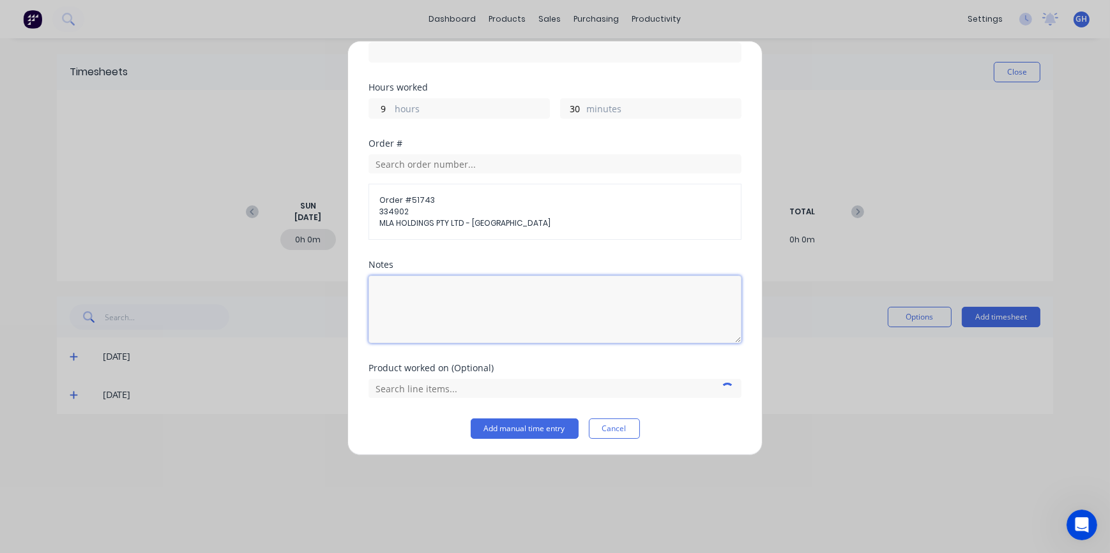
click at [453, 284] on textarea at bounding box center [554, 310] width 373 height 68
type textarea "FIELD WIRING"
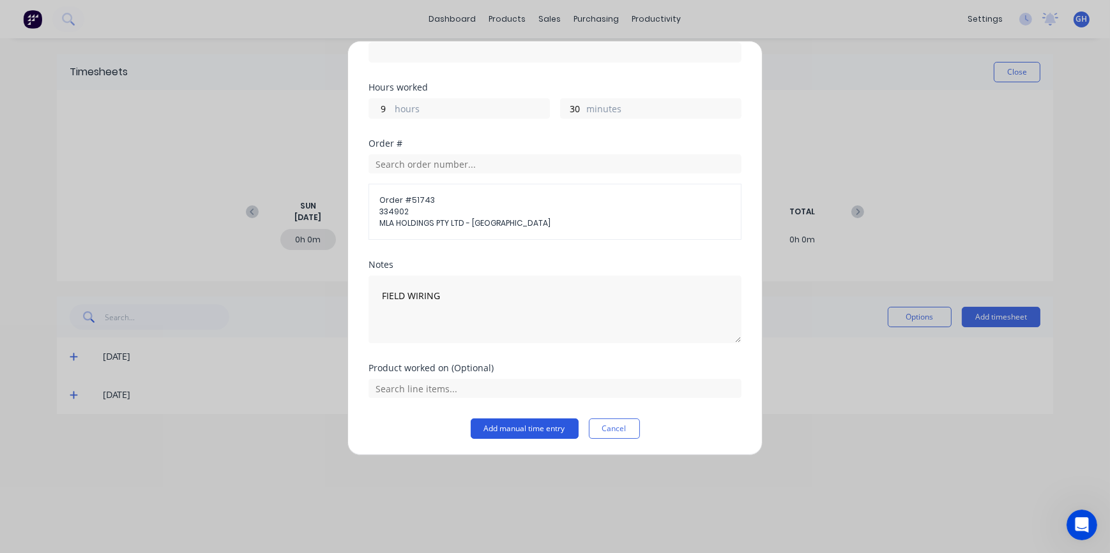
click at [504, 424] on button "Add manual time entry" at bounding box center [525, 429] width 108 height 20
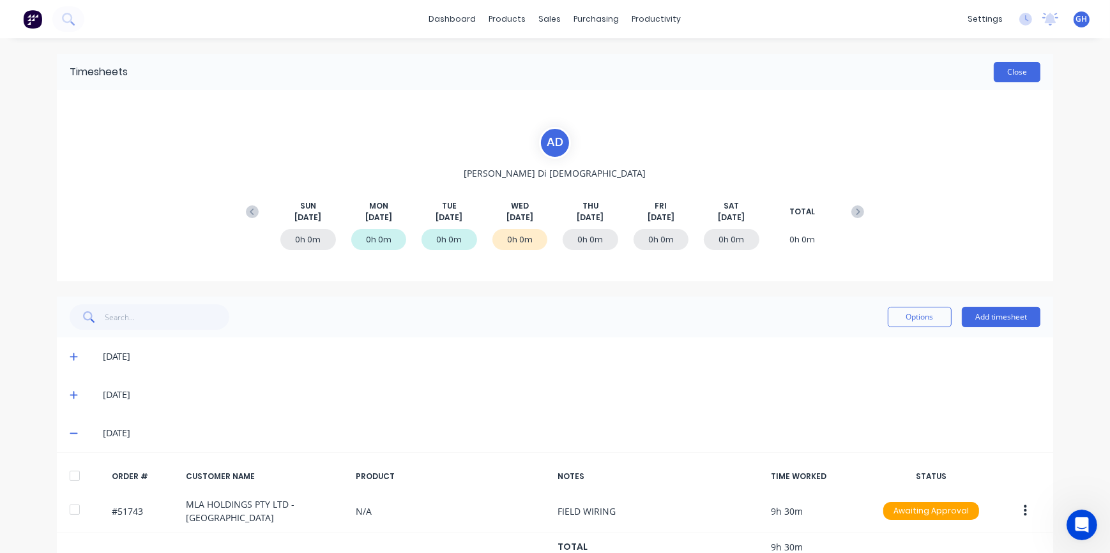
click at [1016, 69] on button "Close" at bounding box center [1016, 72] width 47 height 20
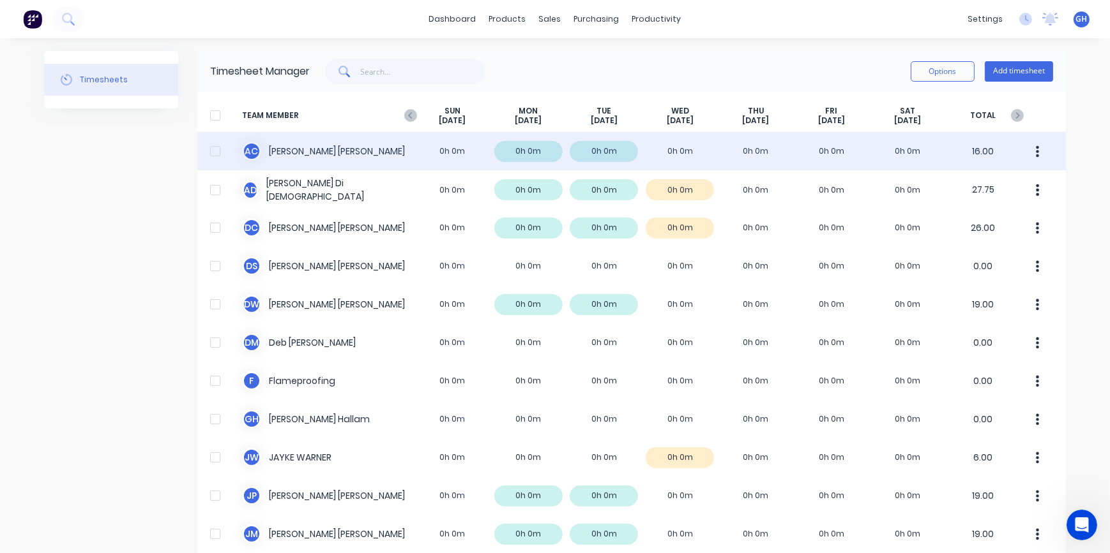
click at [660, 153] on div "A C [PERSON_NAME] 0h 0m 0h 0m 0h 0m 0h 0m 0h 0m 0h 0m 0h 0m 16.00" at bounding box center [631, 151] width 868 height 38
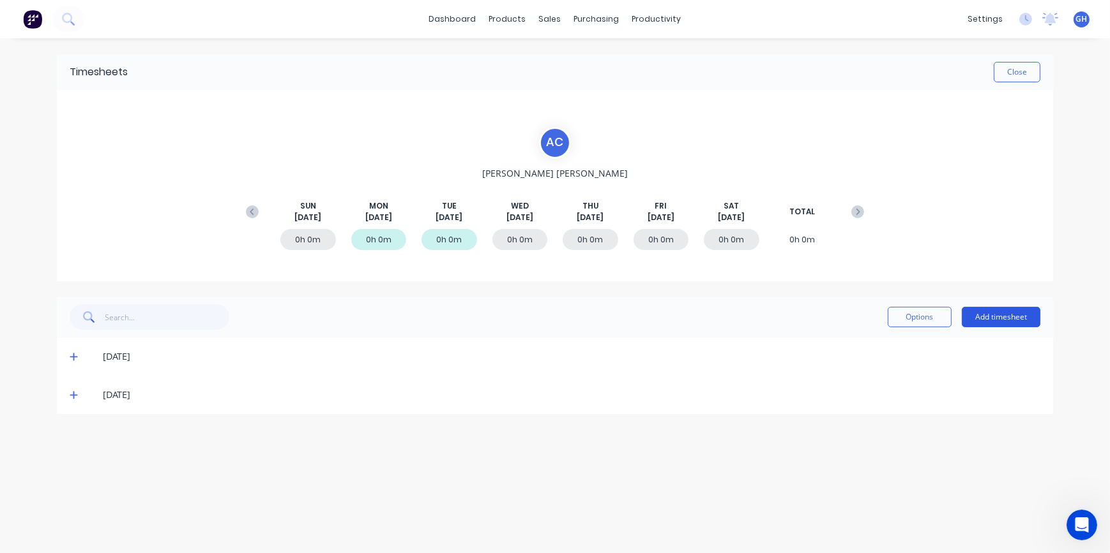
click at [990, 319] on button "Add timesheet" at bounding box center [1000, 317] width 79 height 20
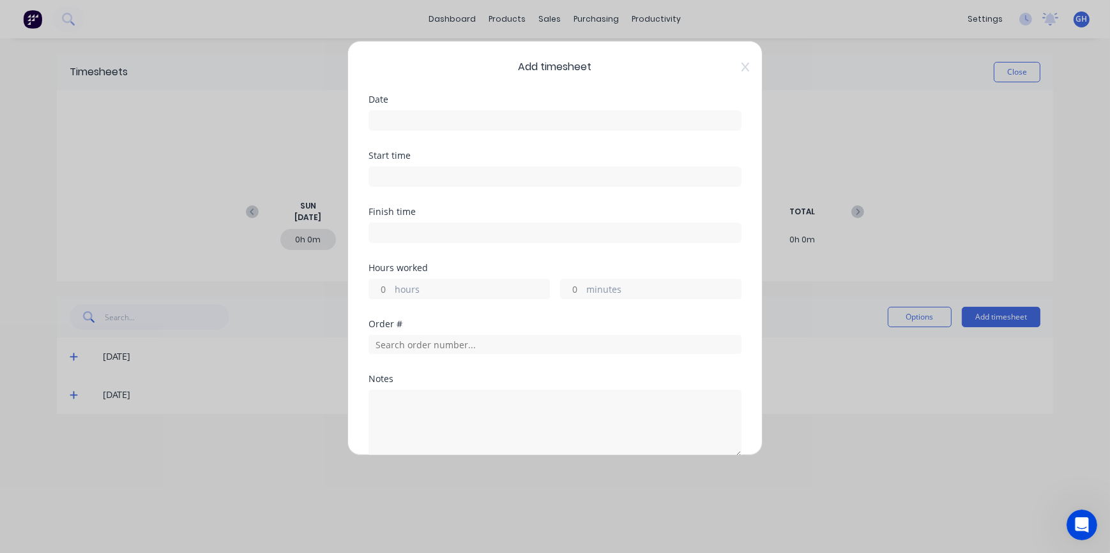
click at [412, 118] on input at bounding box center [555, 120] width 372 height 19
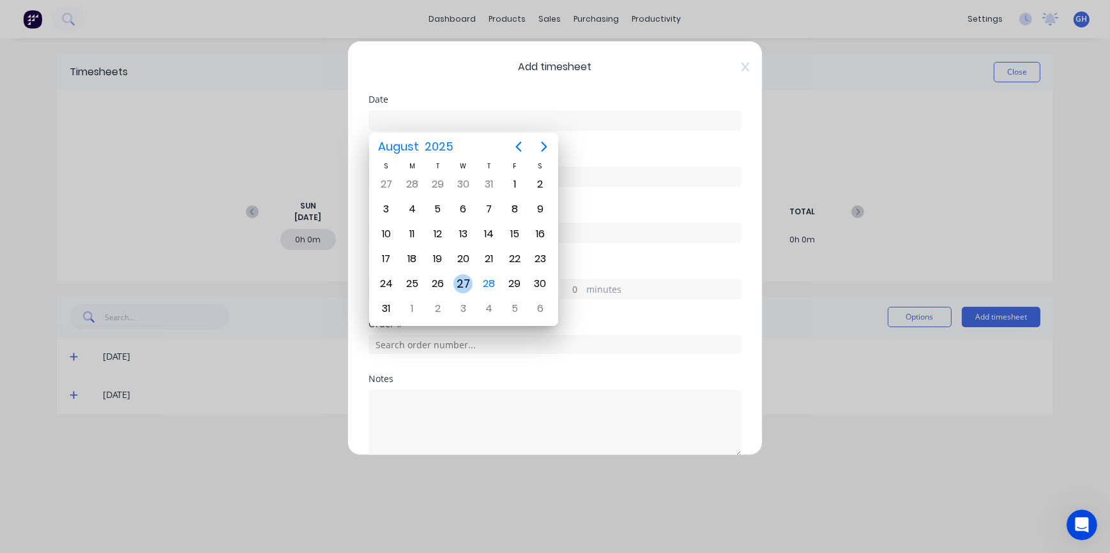
click at [466, 286] on div "27" at bounding box center [462, 284] width 19 height 19
type input "[DATE]"
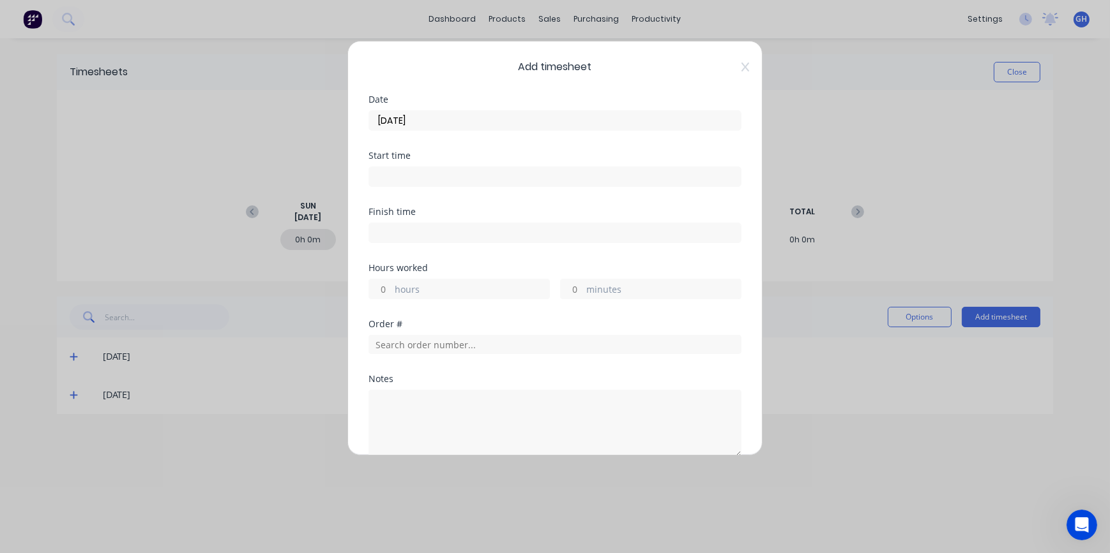
click at [384, 289] on input "hours" at bounding box center [380, 289] width 22 height 19
type input "8"
click at [395, 349] on input "text" at bounding box center [554, 344] width 373 height 19
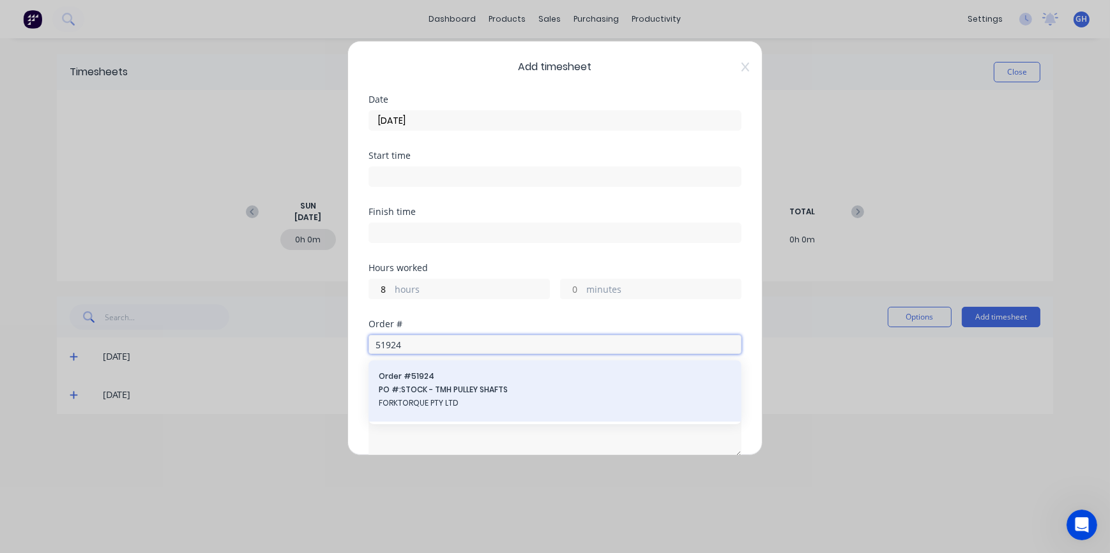
type input "51924"
click at [433, 400] on span "FORKTORQUE PTY LTD" at bounding box center [555, 403] width 352 height 11
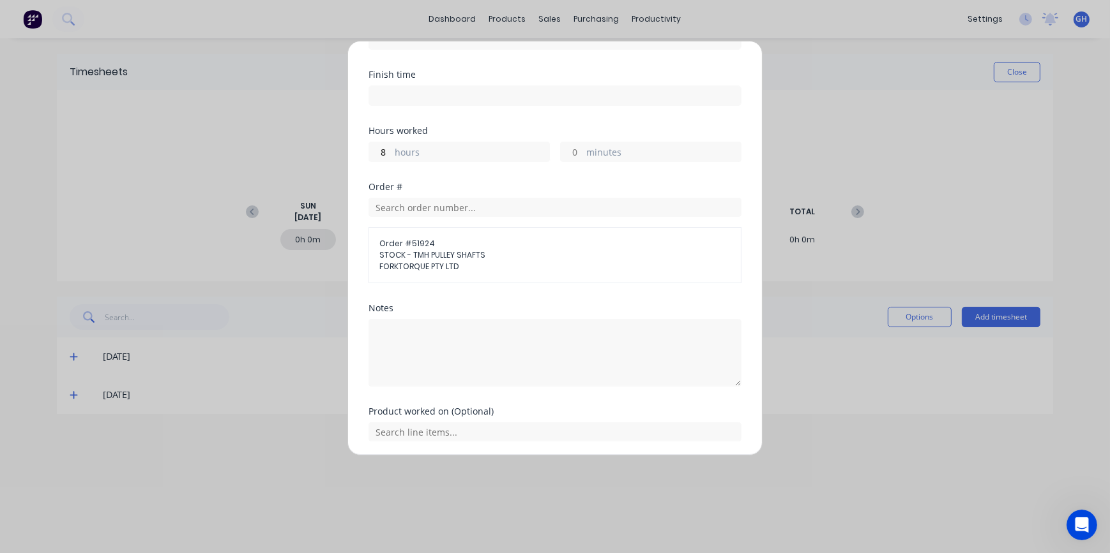
scroll to position [181, 0]
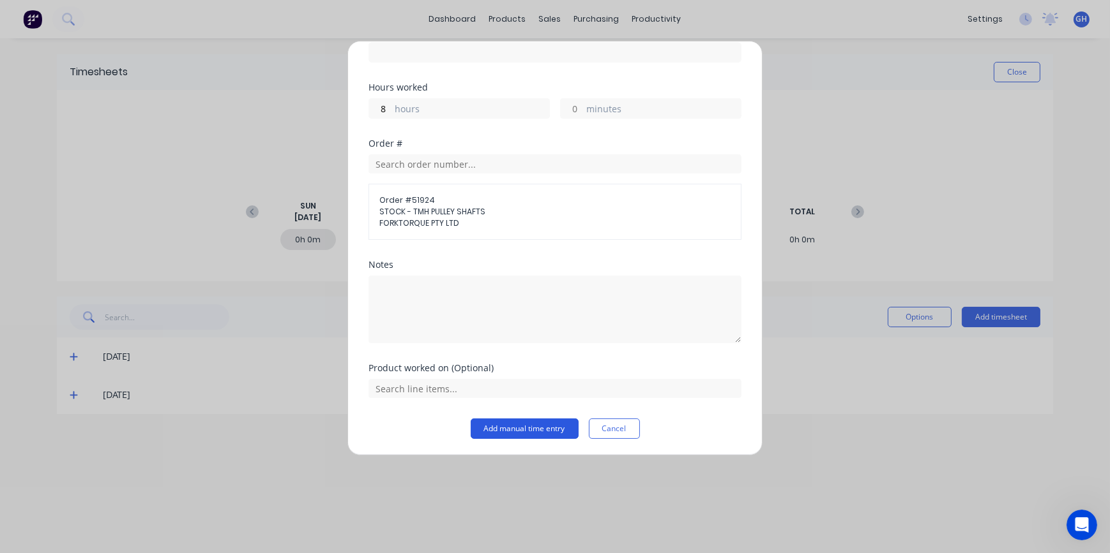
click at [506, 433] on button "Add manual time entry" at bounding box center [525, 429] width 108 height 20
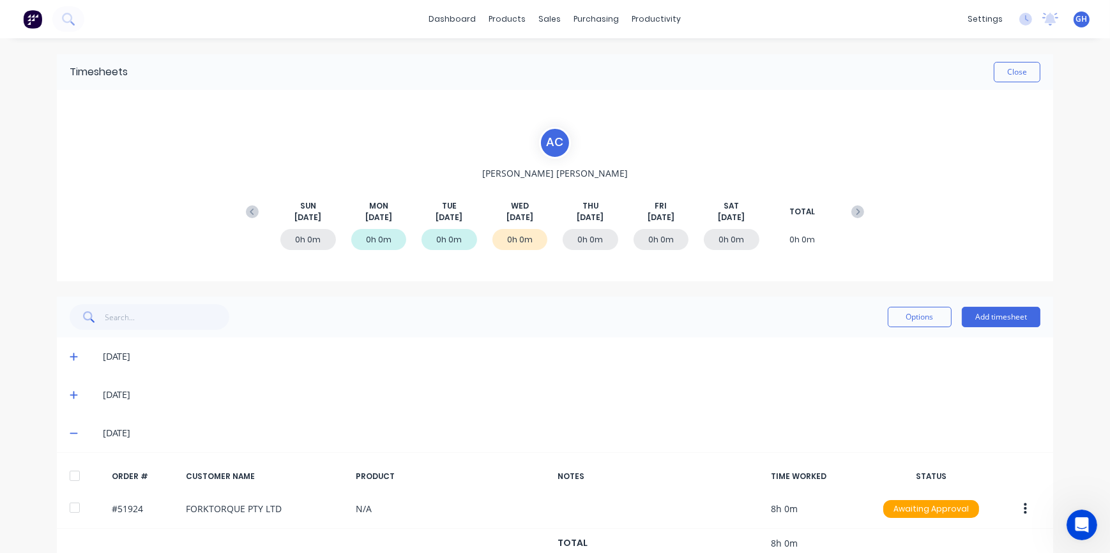
scroll to position [30, 0]
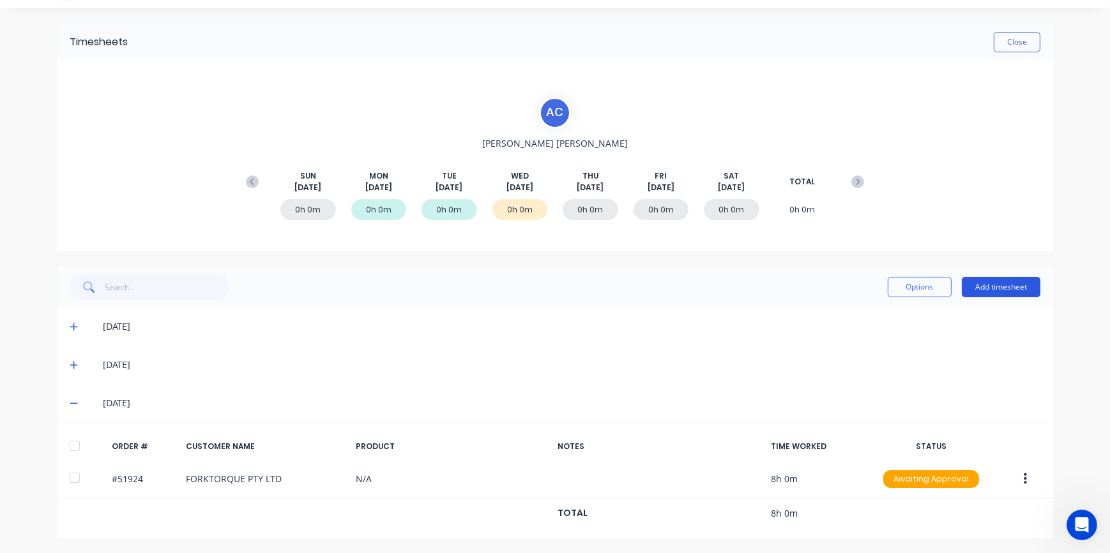
click at [985, 289] on button "Add timesheet" at bounding box center [1000, 287] width 79 height 20
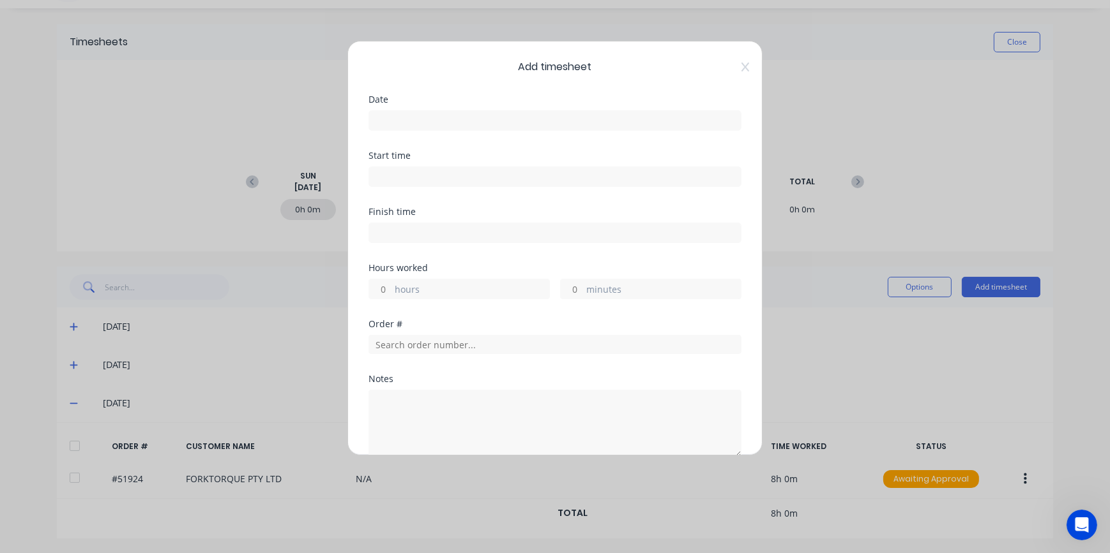
click at [402, 114] on input at bounding box center [555, 120] width 372 height 19
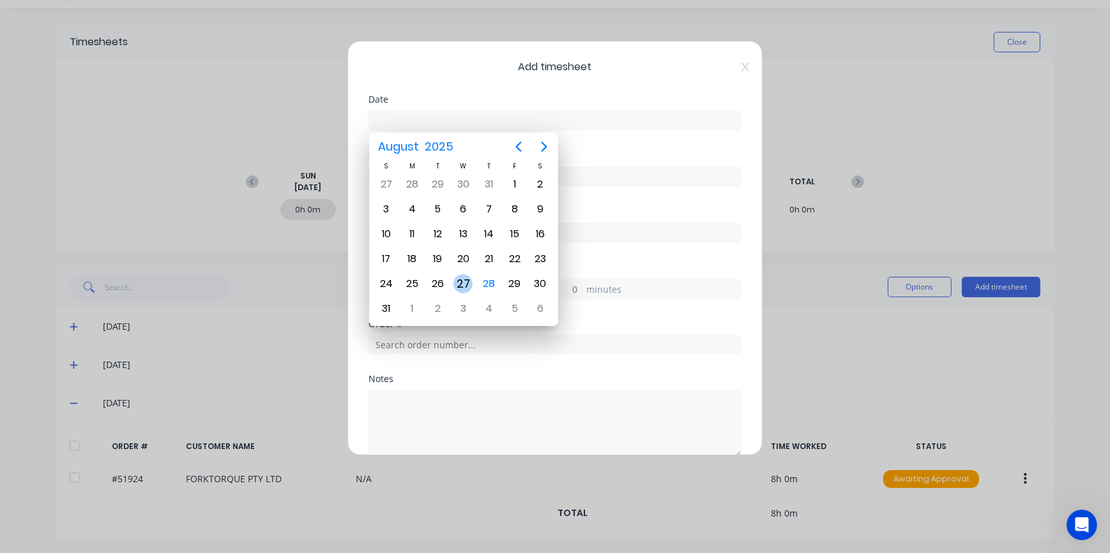
click at [465, 281] on div "27" at bounding box center [462, 284] width 19 height 19
type input "[DATE]"
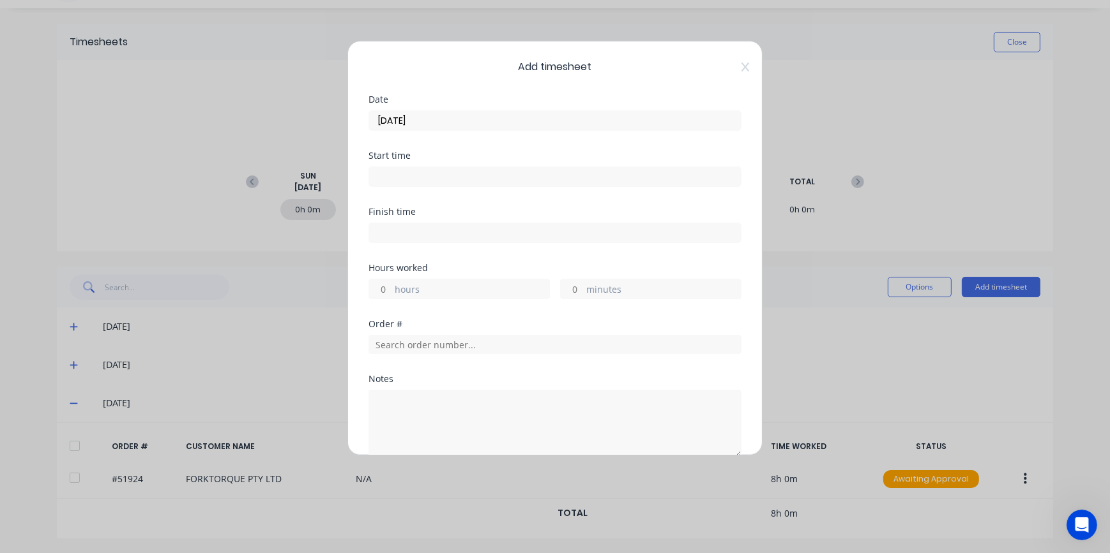
click at [384, 287] on input "hours" at bounding box center [380, 289] width 22 height 19
type input "1"
click at [380, 343] on input "text" at bounding box center [554, 344] width 373 height 19
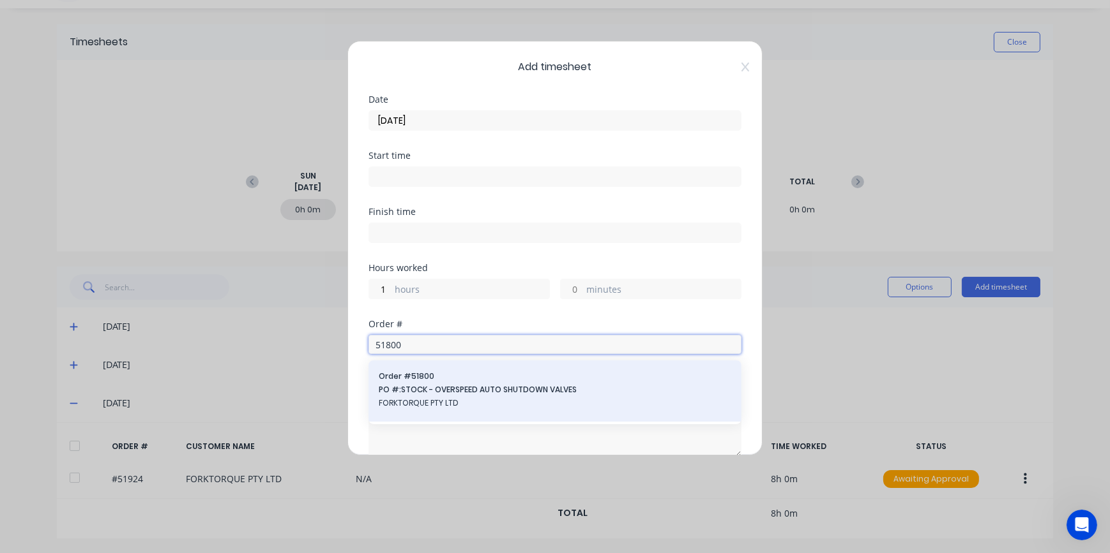
type input "51800"
click at [421, 408] on span "FORKTORQUE PTY LTD" at bounding box center [555, 403] width 352 height 11
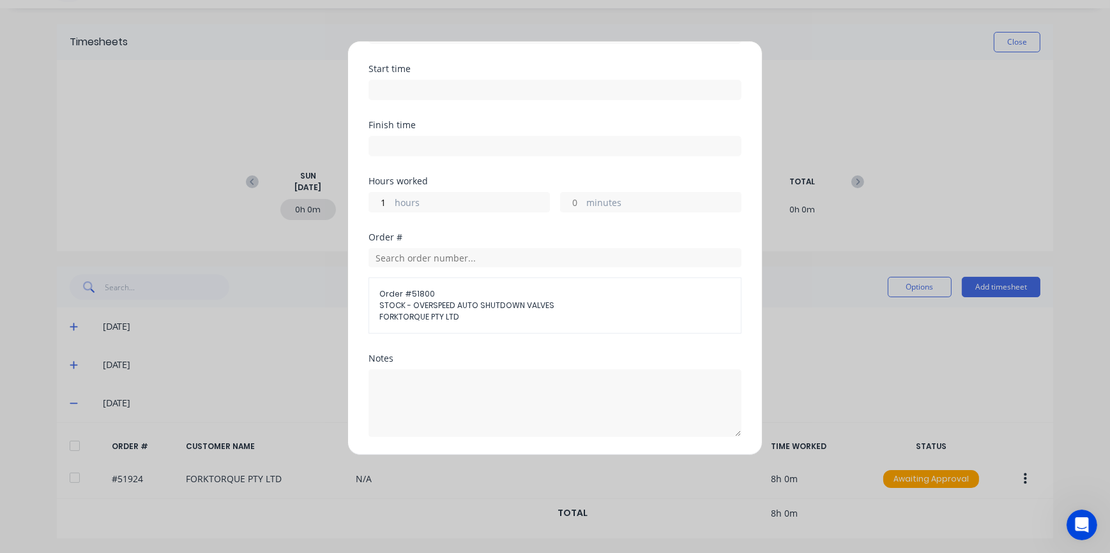
scroll to position [174, 0]
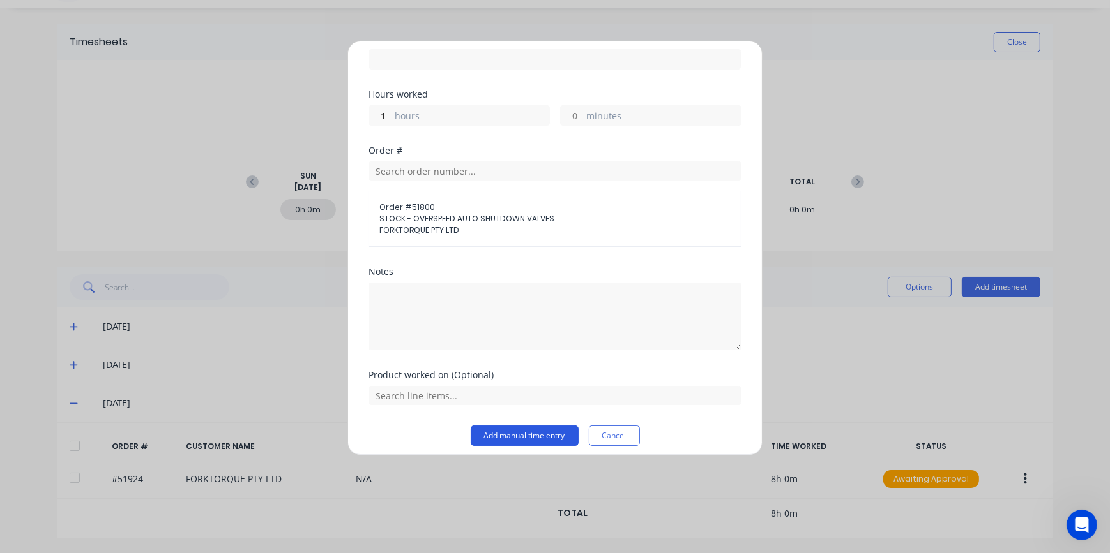
click at [515, 437] on button "Add manual time entry" at bounding box center [525, 436] width 108 height 20
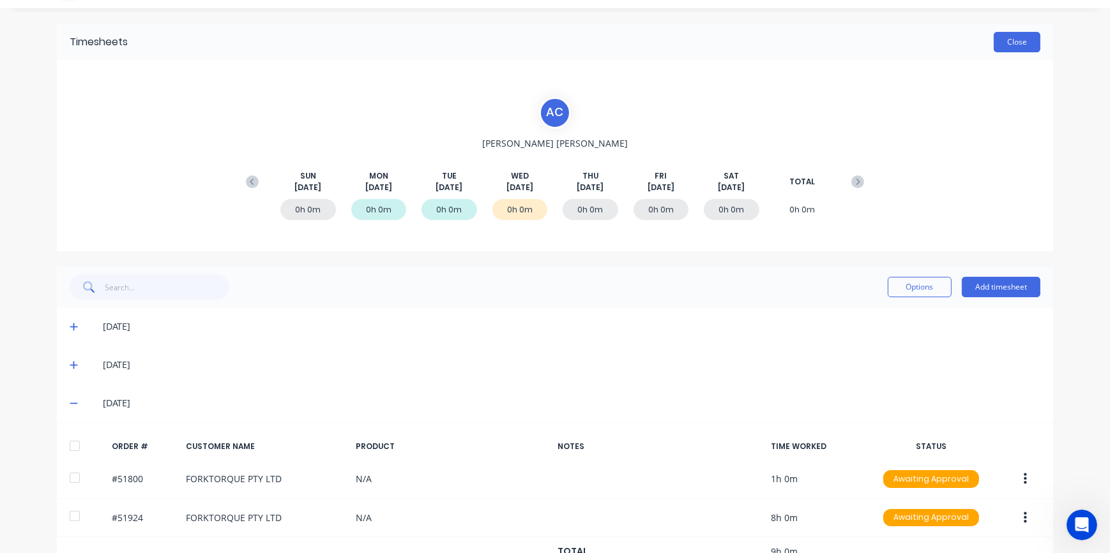
click at [1021, 48] on button "Close" at bounding box center [1016, 42] width 47 height 20
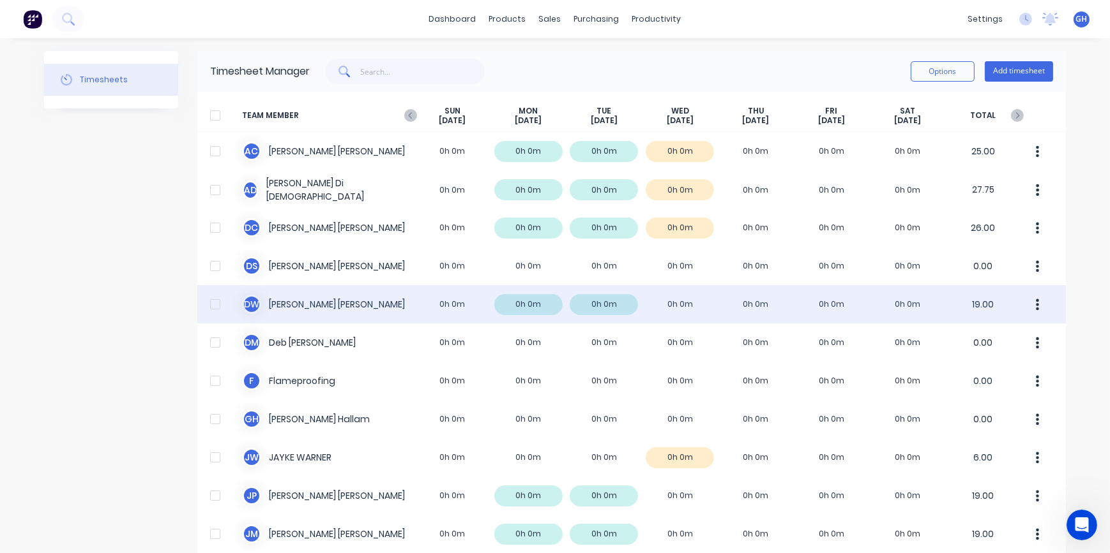
click at [303, 308] on div "D W [PERSON_NAME] 0h 0m 0h 0m 0h 0m 0h 0m 0h 0m 0h 0m 0h 0m 19.00" at bounding box center [631, 304] width 868 height 38
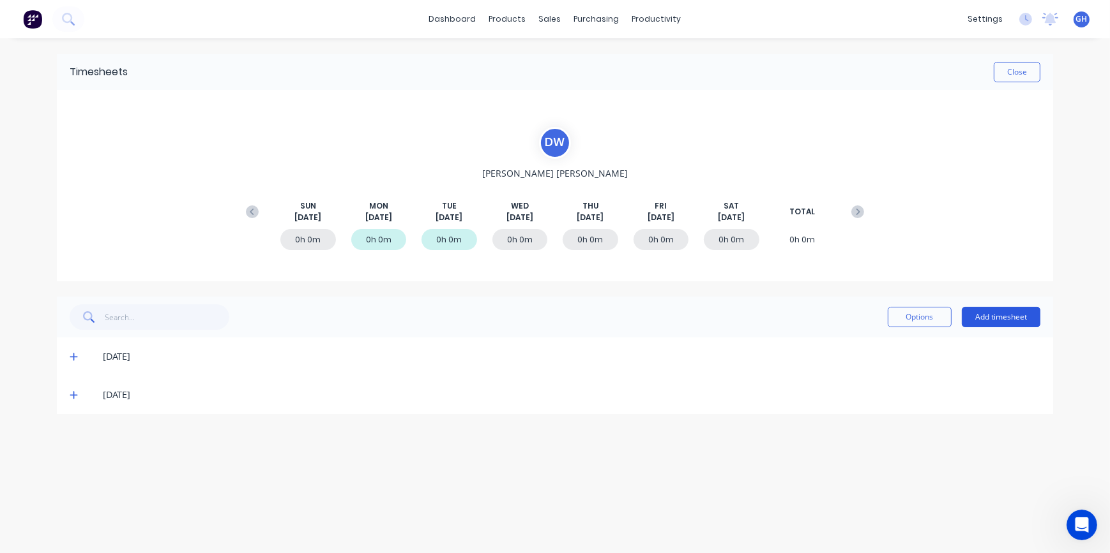
click at [983, 324] on button "Add timesheet" at bounding box center [1000, 317] width 79 height 20
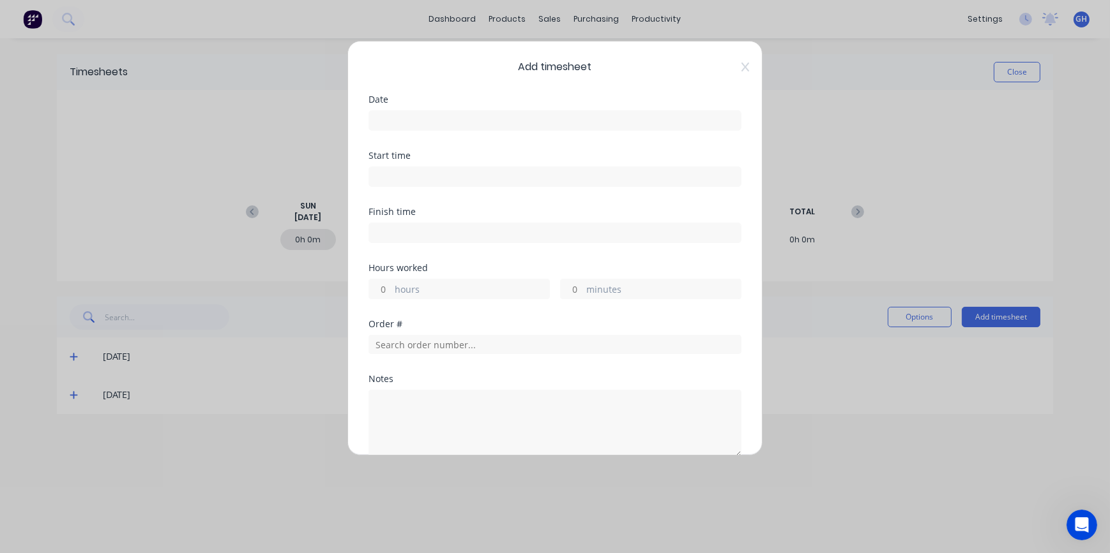
click at [382, 122] on input at bounding box center [555, 120] width 372 height 19
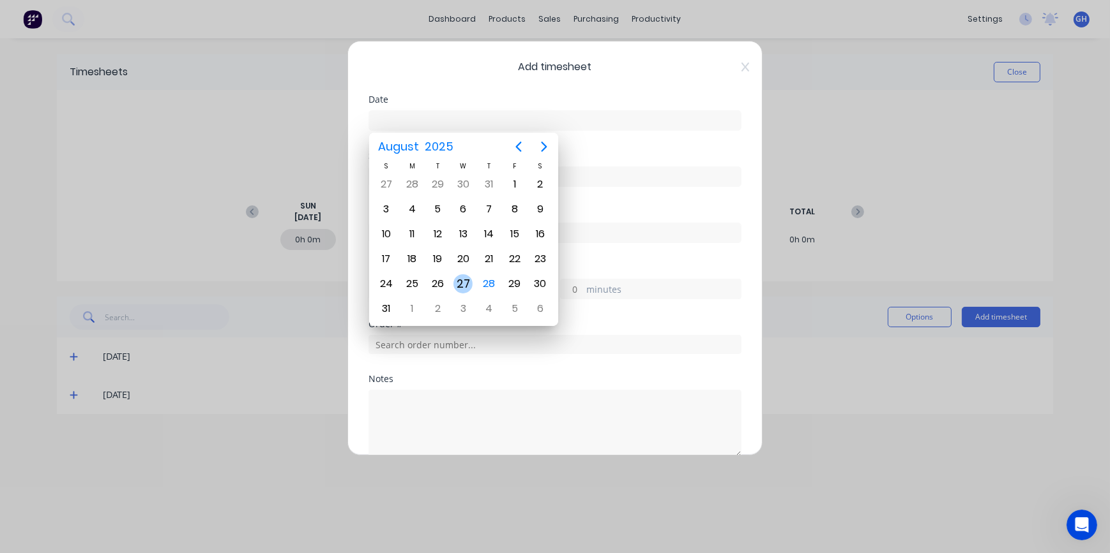
click at [462, 278] on div "27" at bounding box center [462, 284] width 19 height 19
type input "[DATE]"
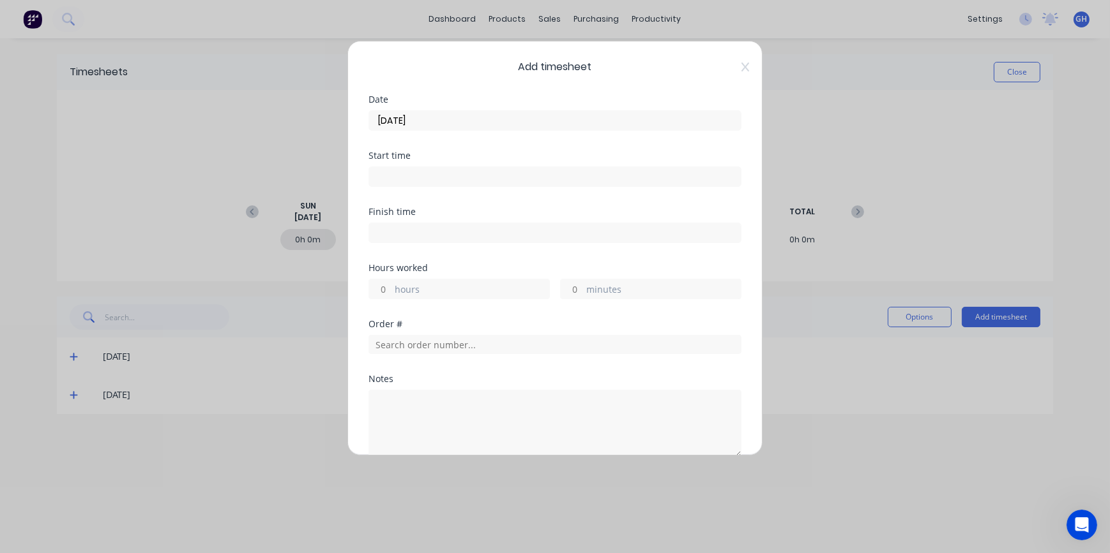
drag, startPoint x: 385, startPoint y: 283, endPoint x: 387, endPoint y: 289, distance: 6.7
click at [385, 283] on input "hours" at bounding box center [380, 289] width 22 height 19
type input "9"
click at [571, 286] on input "minutes" at bounding box center [572, 289] width 22 height 19
click at [388, 347] on input "text" at bounding box center [554, 344] width 373 height 19
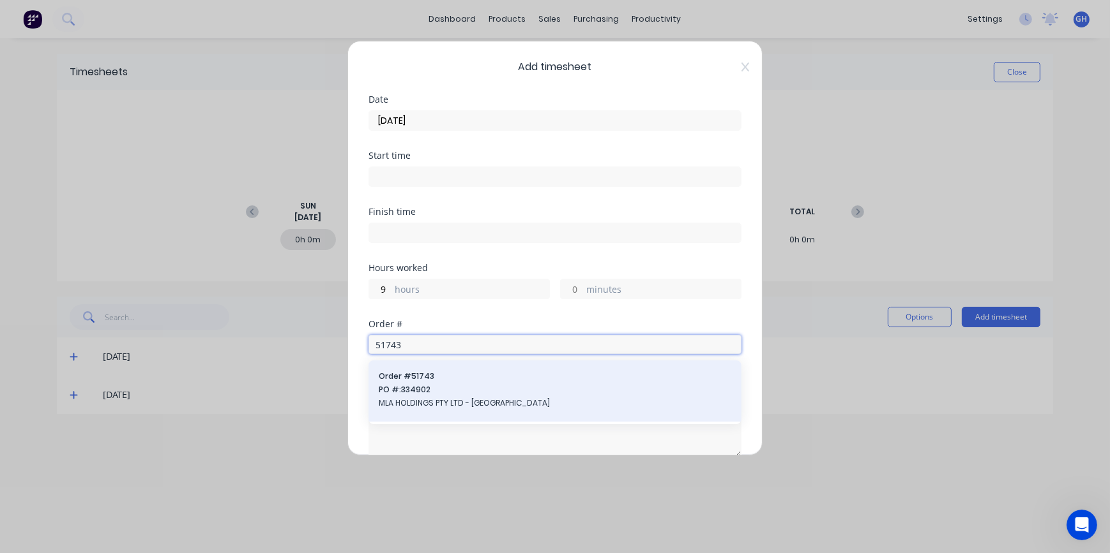
type input "51743"
click at [416, 403] on span "MLA HOLDINGS PTY LTD - [GEOGRAPHIC_DATA]" at bounding box center [555, 403] width 352 height 11
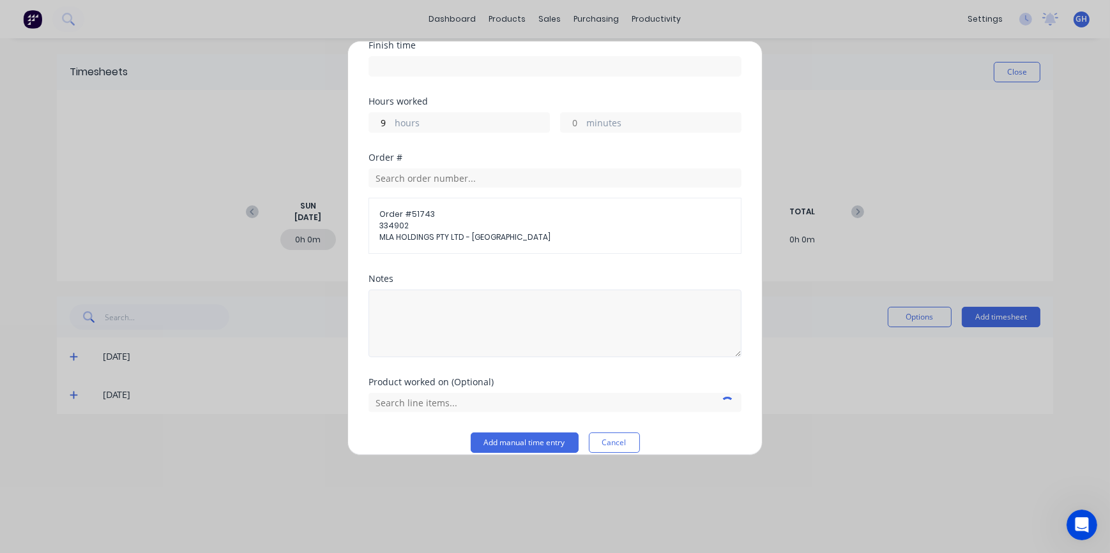
scroll to position [174, 0]
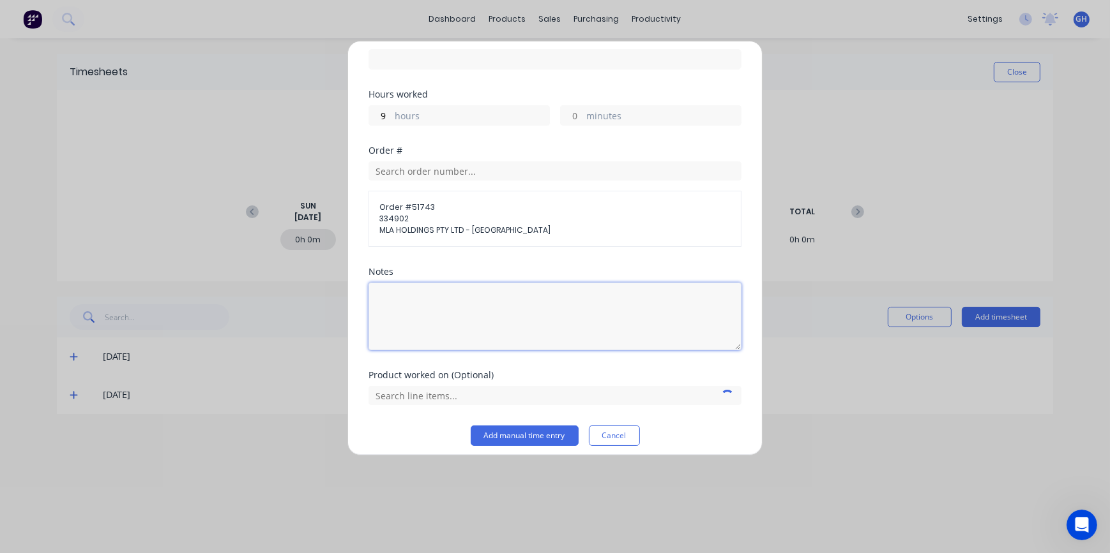
click at [442, 297] on textarea at bounding box center [554, 317] width 373 height 68
type textarea "WIRING"
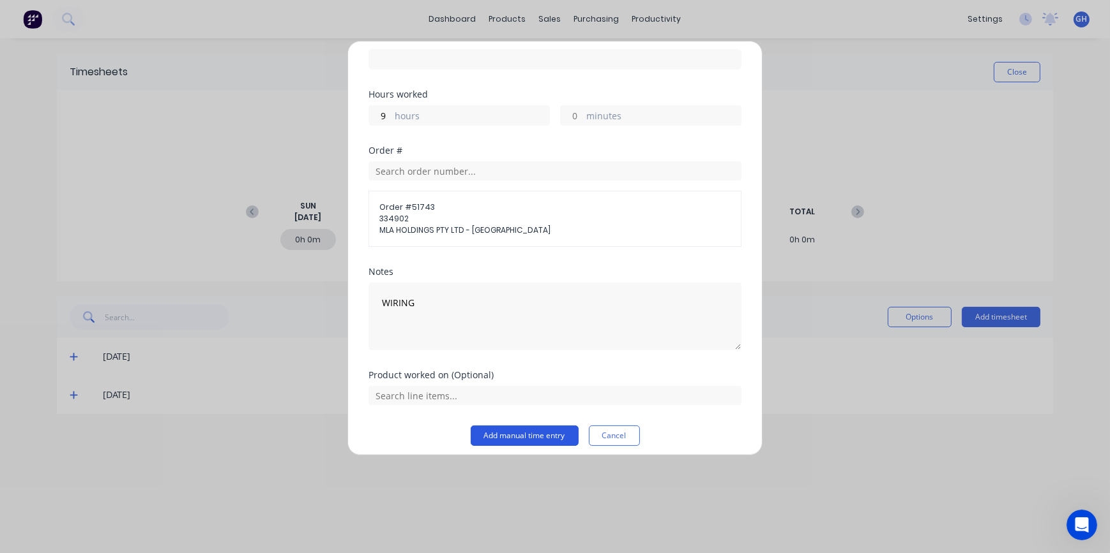
click at [546, 434] on button "Add manual time entry" at bounding box center [525, 436] width 108 height 20
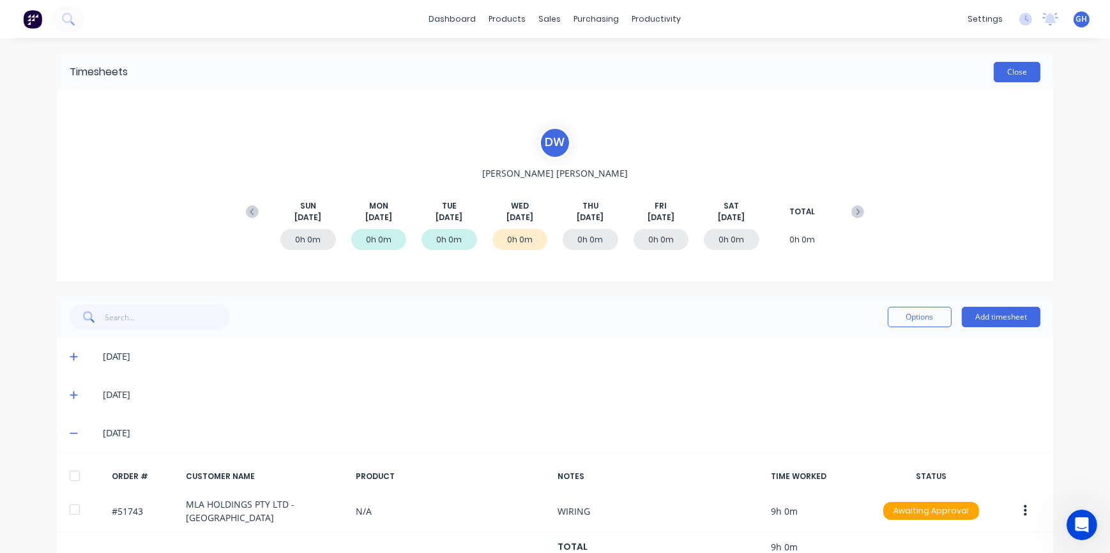
click at [1021, 75] on button "Close" at bounding box center [1016, 72] width 47 height 20
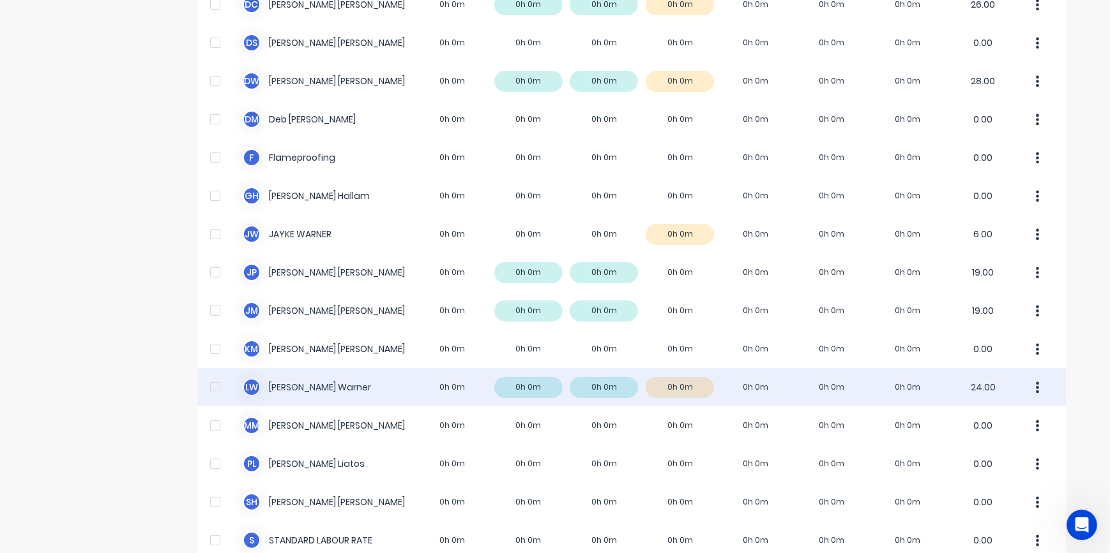
scroll to position [290, 0]
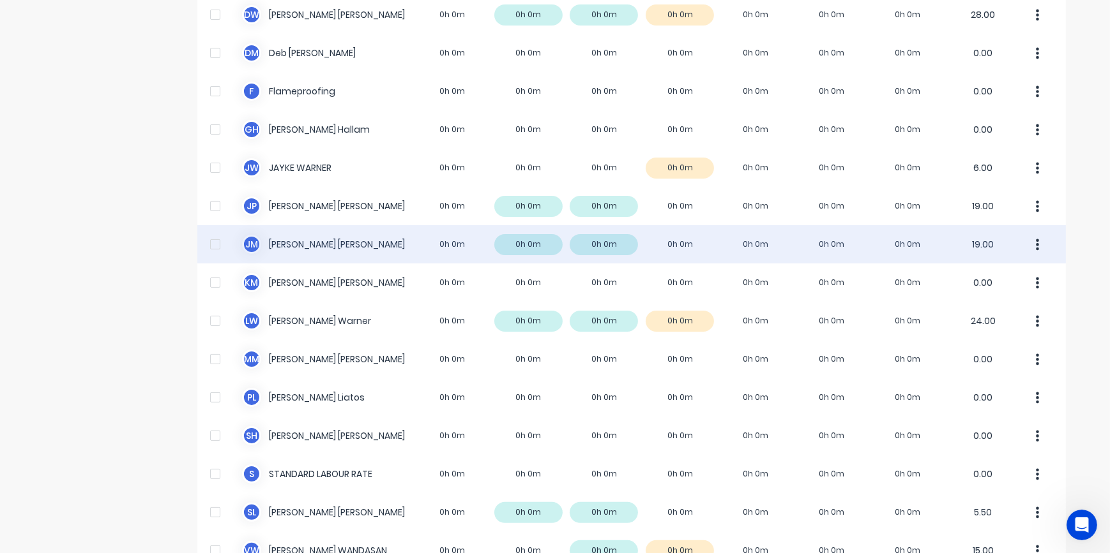
click at [664, 243] on div "[PERSON_NAME] [PERSON_NAME] 0h 0m 0h 0m 0h 0m 0h 0m 0h 0m 0h 0m 0h 0m 19.00" at bounding box center [631, 244] width 868 height 38
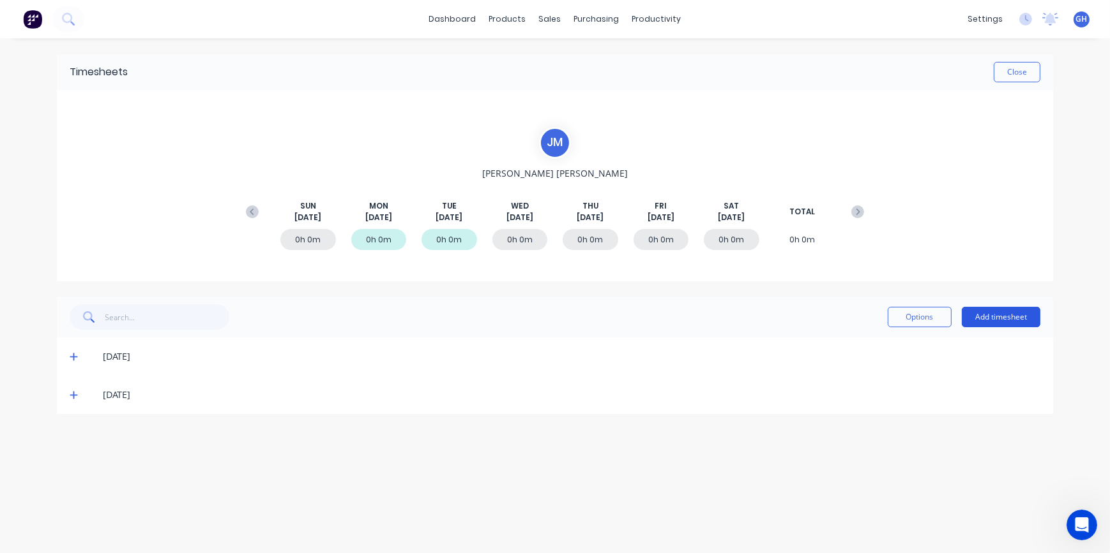
click at [1004, 319] on button "Add timesheet" at bounding box center [1000, 317] width 79 height 20
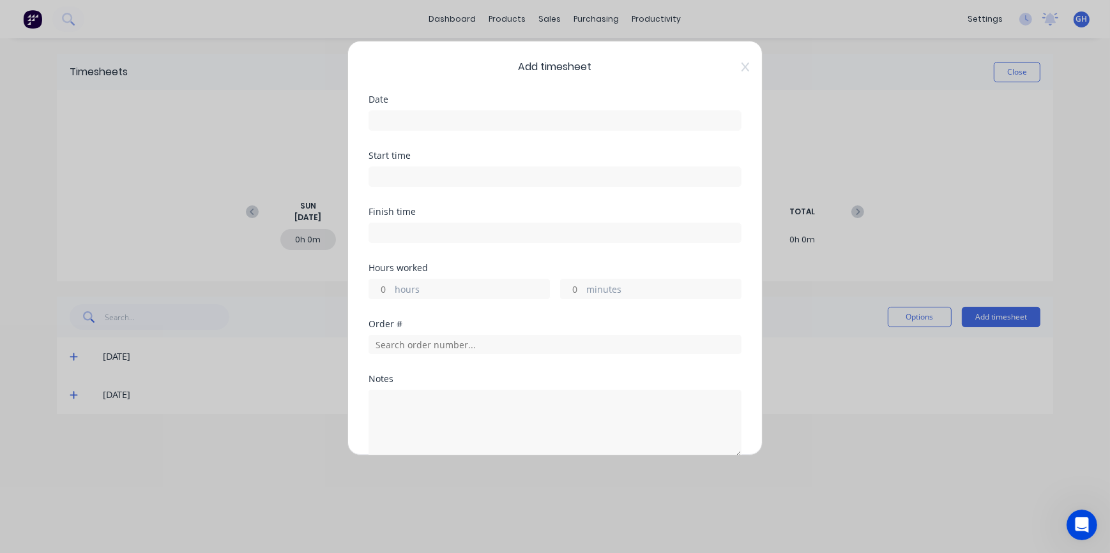
click at [387, 119] on input at bounding box center [555, 120] width 372 height 19
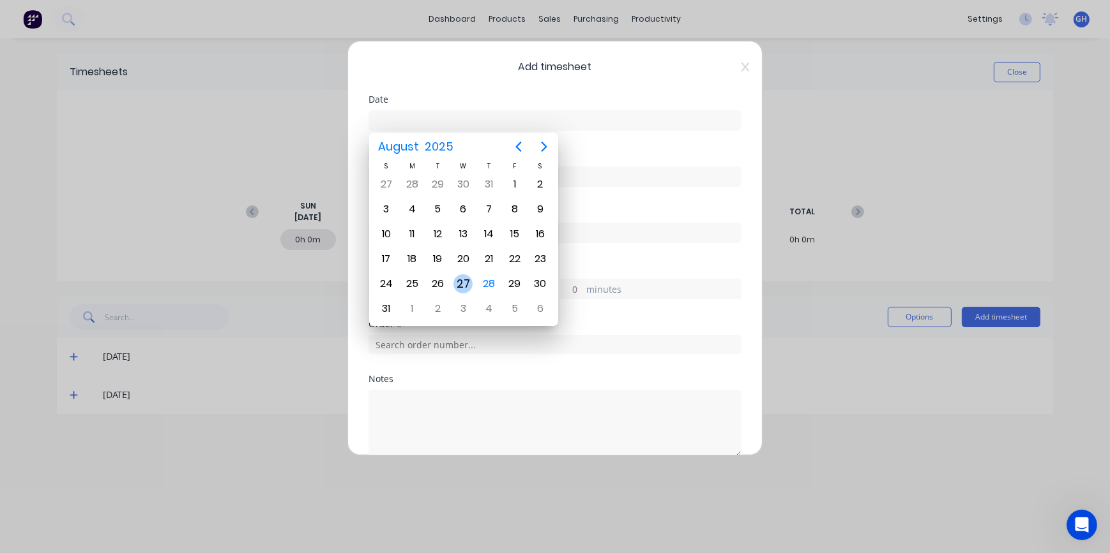
click at [463, 284] on div "27" at bounding box center [462, 284] width 19 height 19
type input "[DATE]"
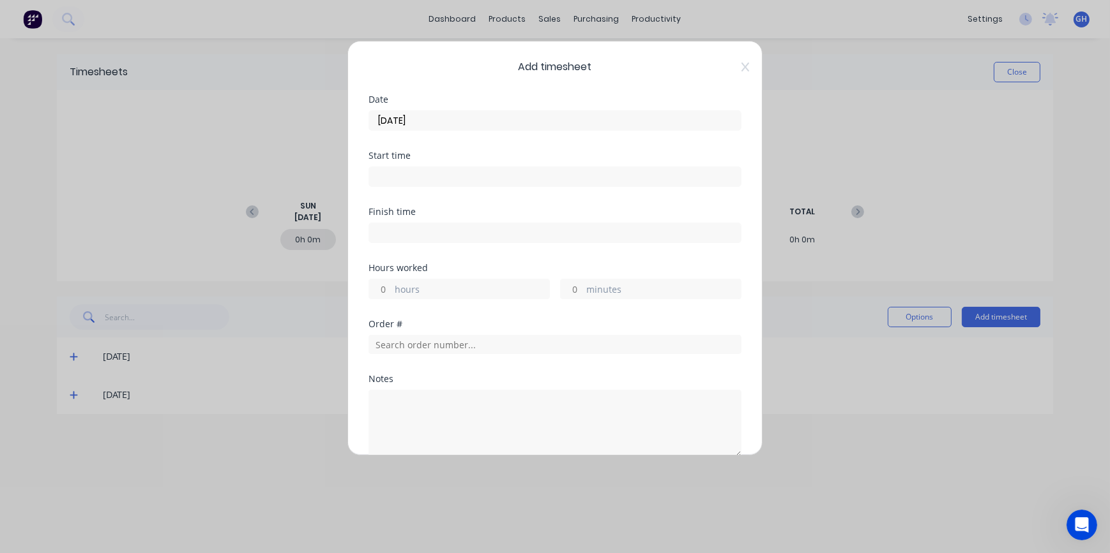
click at [382, 282] on input "hours" at bounding box center [380, 289] width 22 height 19
type input "1"
click at [393, 347] on input "text" at bounding box center [554, 344] width 373 height 19
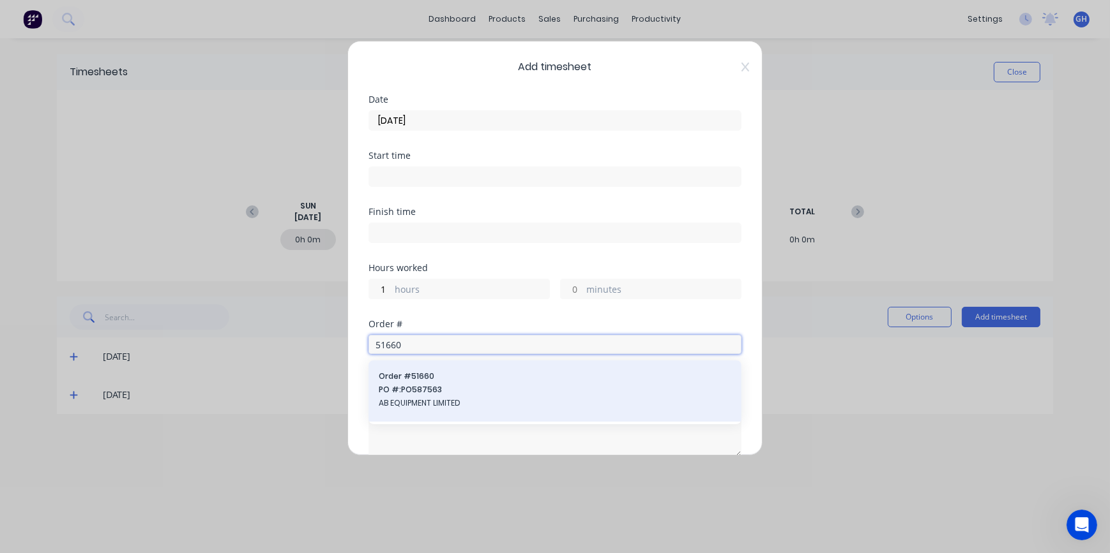
type input "51660"
click at [438, 403] on span "AB EQUIPMENT LIMITED" at bounding box center [555, 403] width 352 height 11
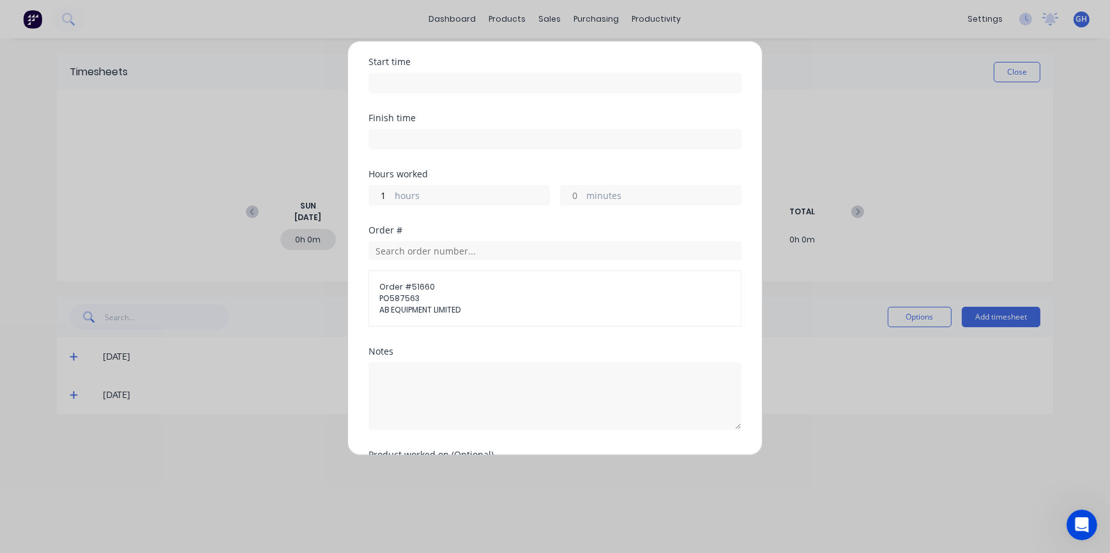
scroll to position [181, 0]
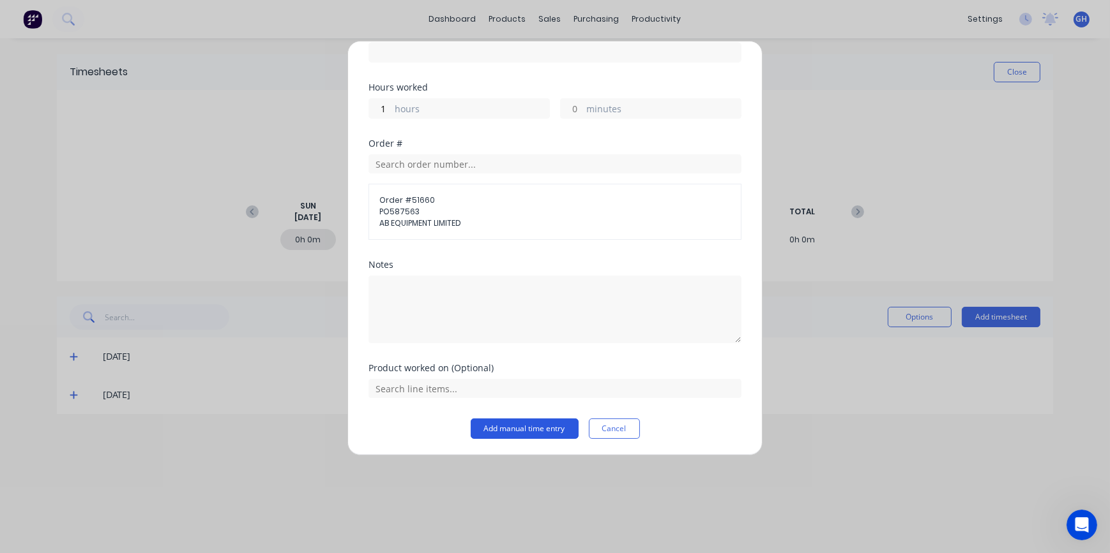
click at [520, 433] on button "Add manual time entry" at bounding box center [525, 429] width 108 height 20
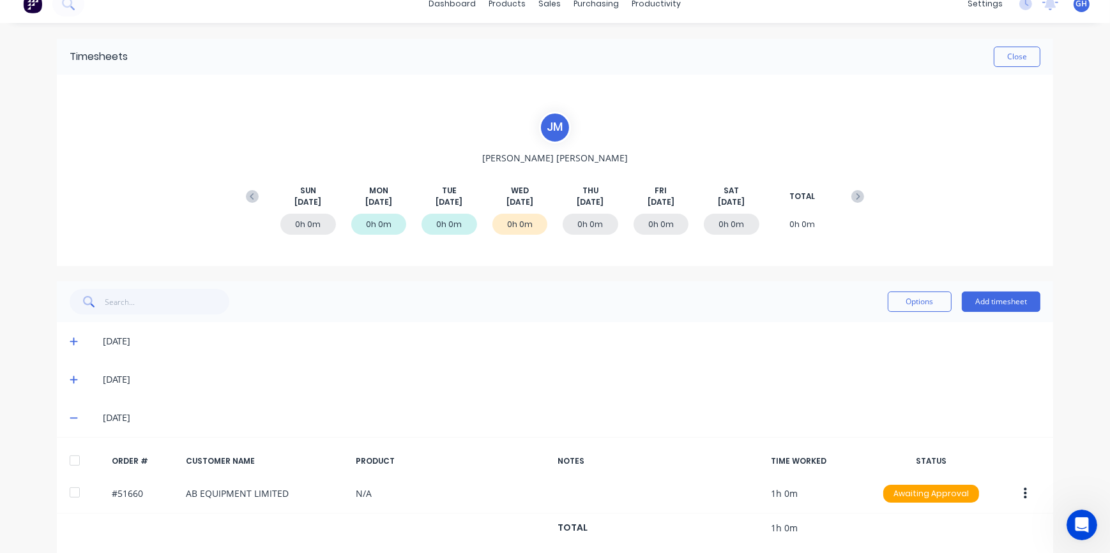
scroll to position [30, 0]
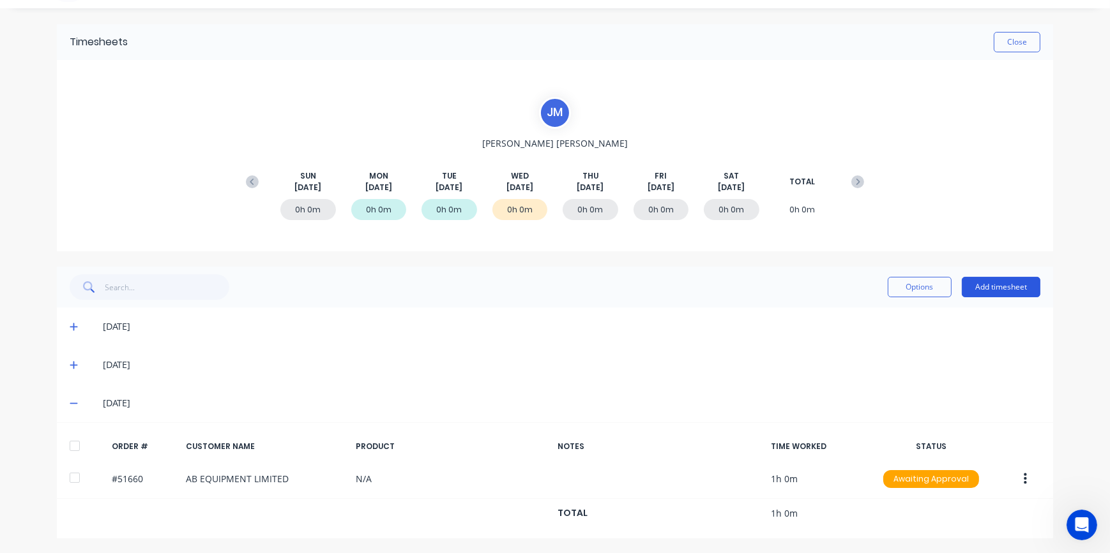
click at [979, 289] on button "Add timesheet" at bounding box center [1000, 287] width 79 height 20
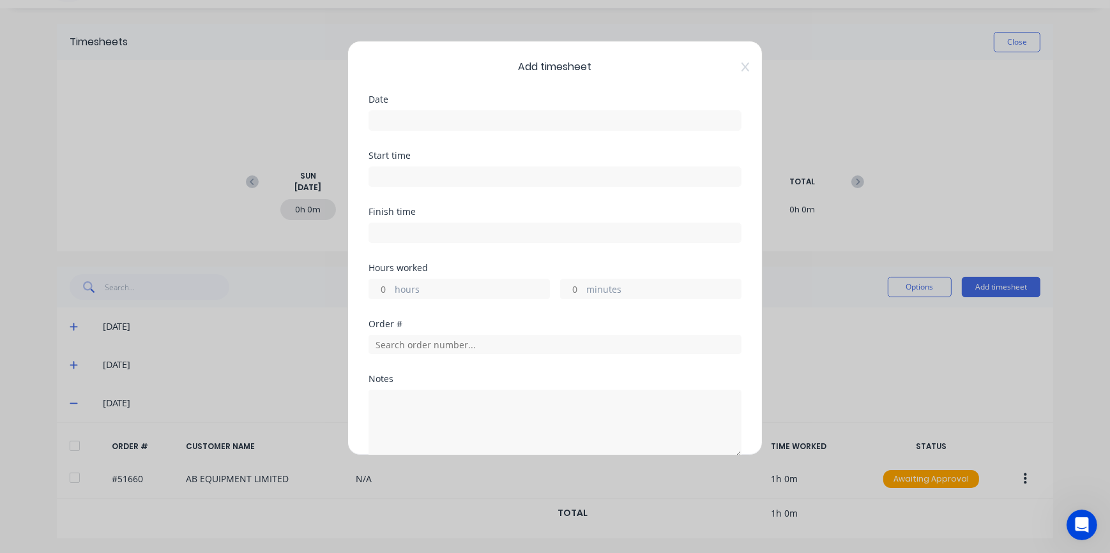
click at [393, 109] on div at bounding box center [554, 119] width 373 height 24
click at [388, 118] on input at bounding box center [555, 120] width 372 height 19
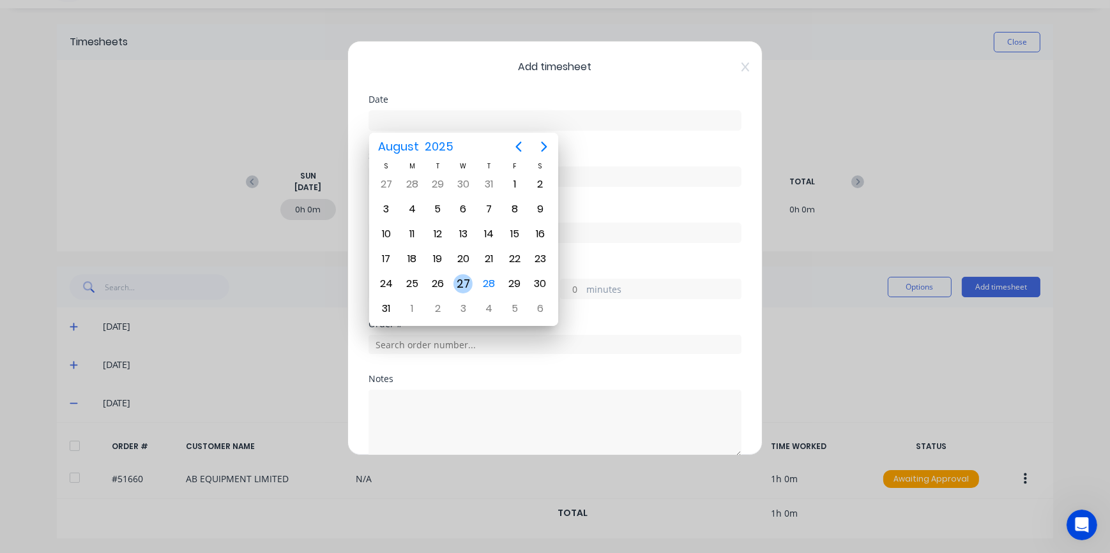
click at [467, 280] on div "27" at bounding box center [462, 284] width 19 height 19
type input "[DATE]"
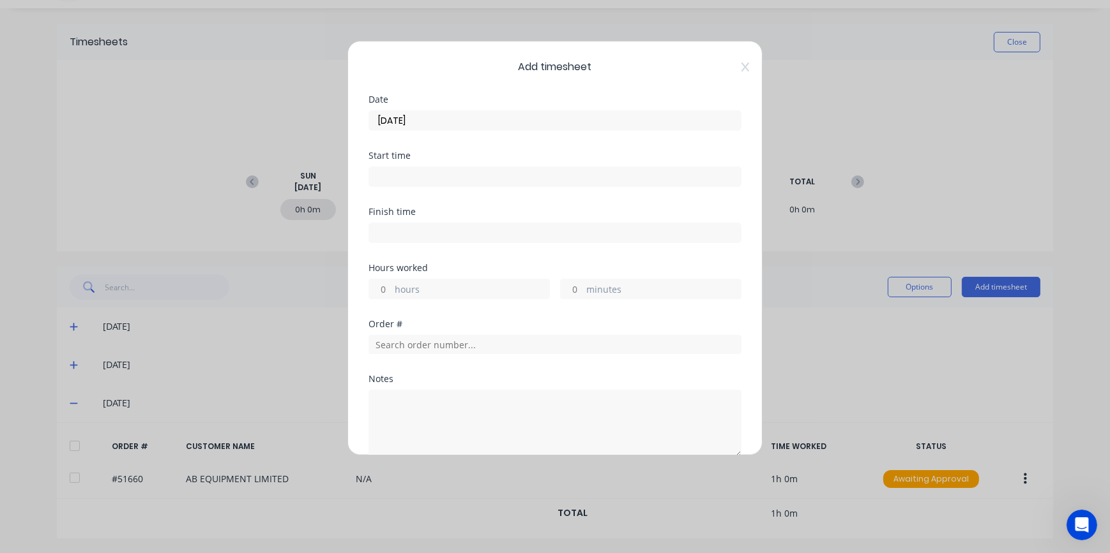
click at [383, 285] on input "hours" at bounding box center [380, 289] width 22 height 19
type input "1"
click at [574, 282] on input "minutes" at bounding box center [572, 289] width 22 height 19
type input "30"
click at [401, 343] on input "text" at bounding box center [554, 344] width 373 height 19
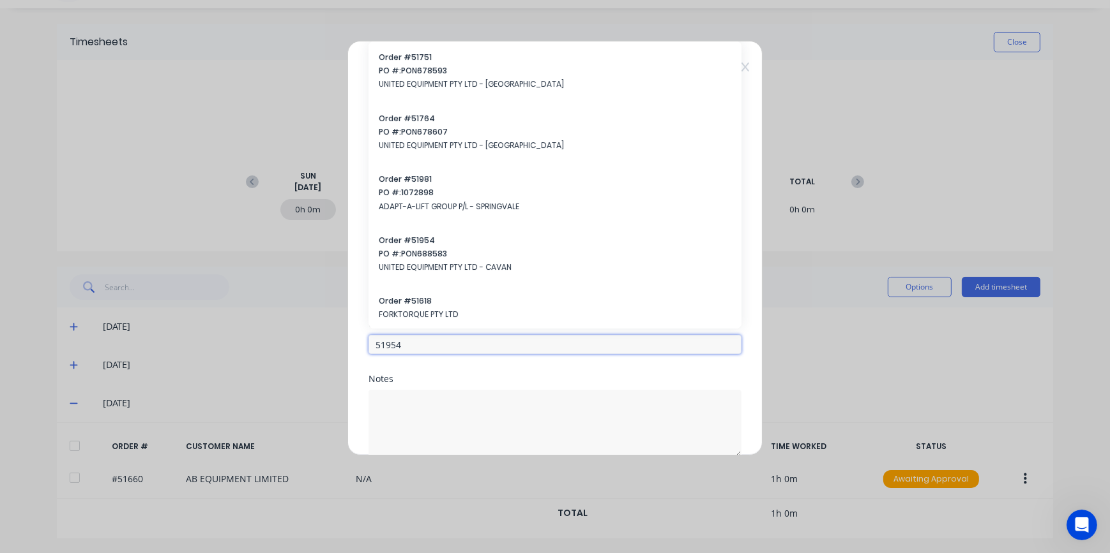
click at [407, 349] on input "51954" at bounding box center [554, 344] width 373 height 19
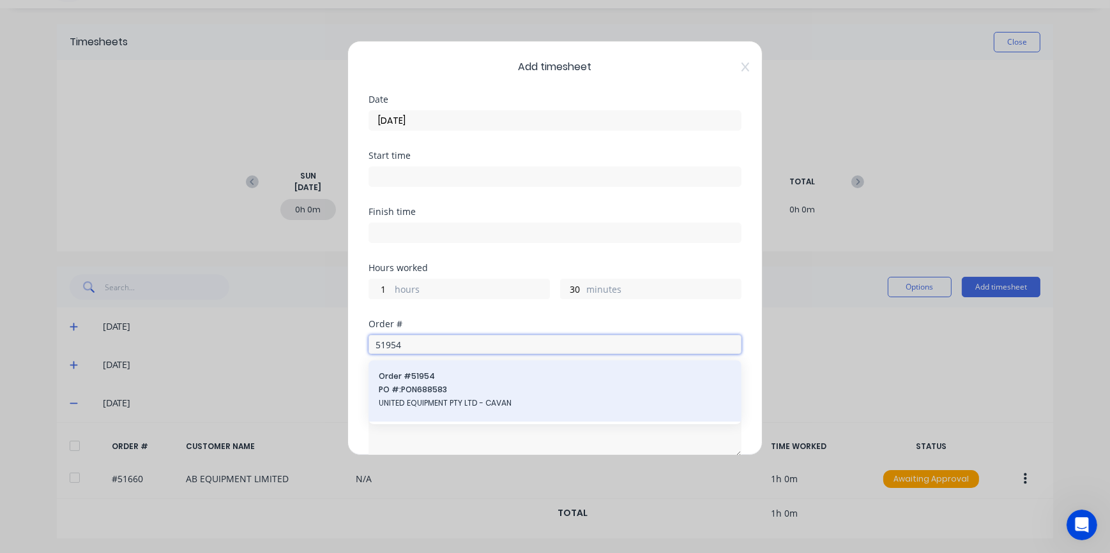
type input "51954"
click at [434, 405] on span "UNITED EQUIPMENT PTY LTD - CAVAN" at bounding box center [555, 403] width 352 height 11
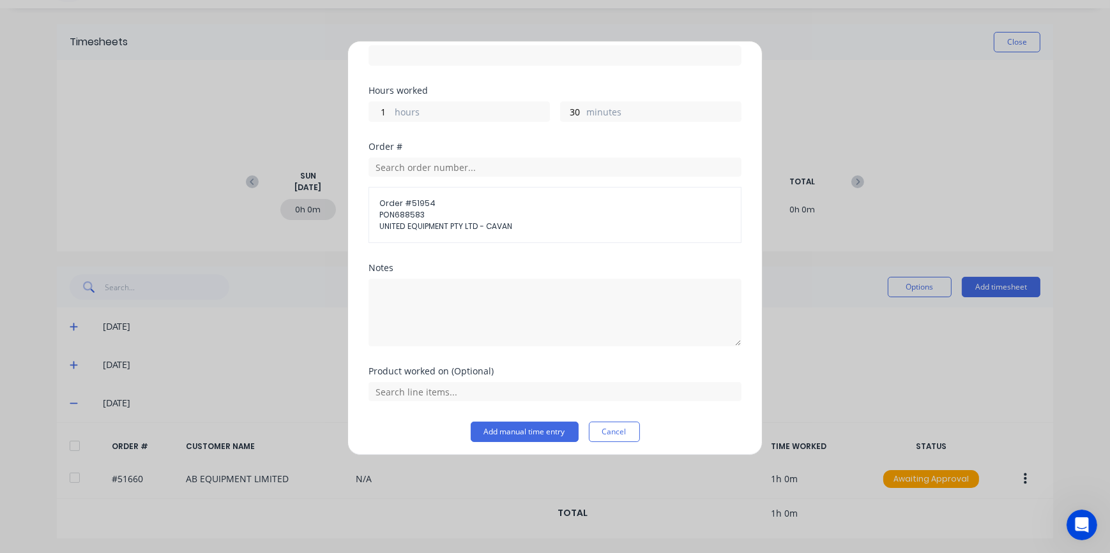
scroll to position [181, 0]
click at [524, 429] on button "Add manual time entry" at bounding box center [525, 429] width 108 height 20
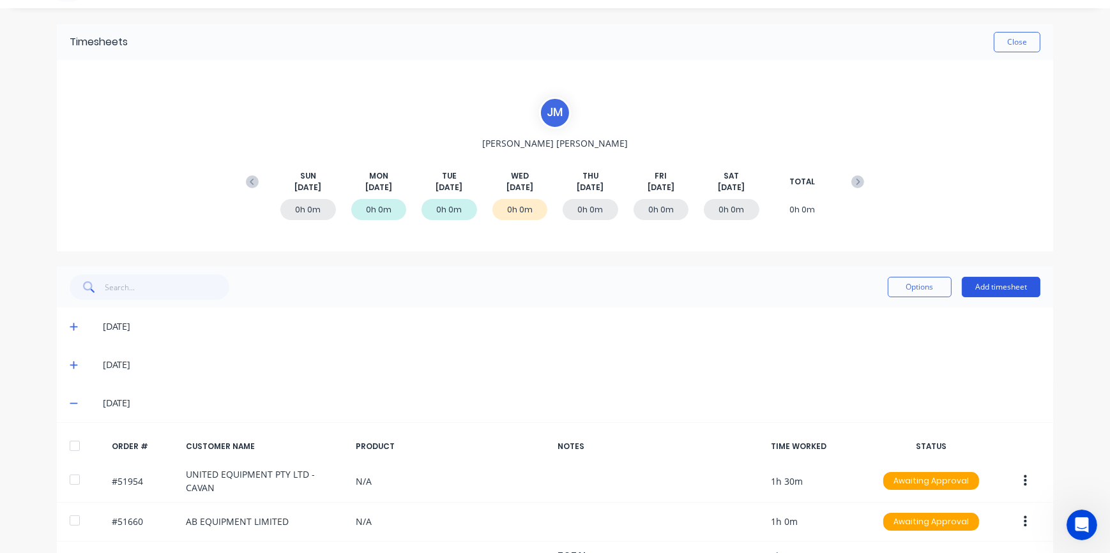
click at [983, 293] on button "Add timesheet" at bounding box center [1000, 287] width 79 height 20
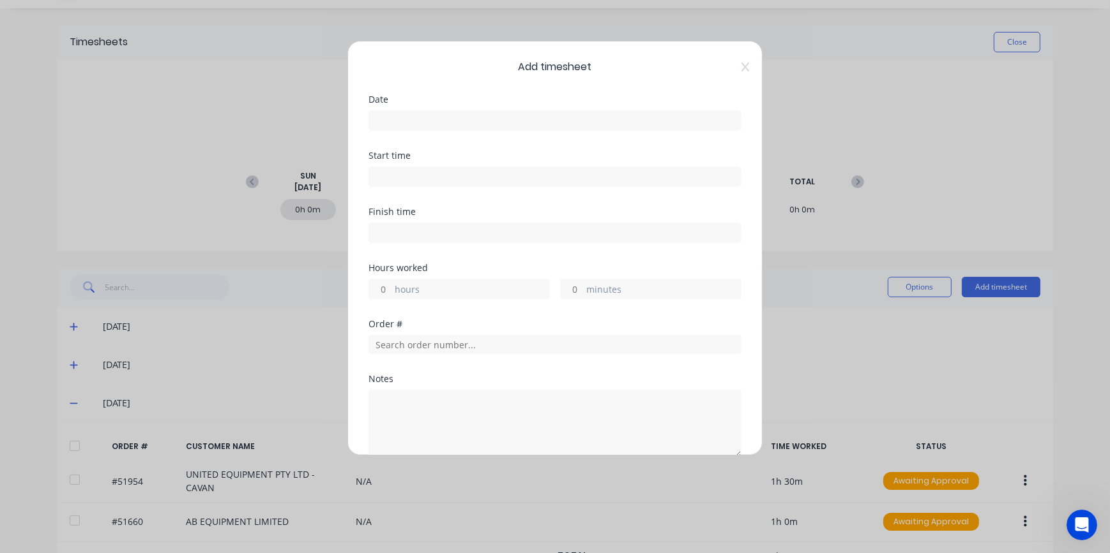
click at [396, 119] on input at bounding box center [555, 120] width 372 height 19
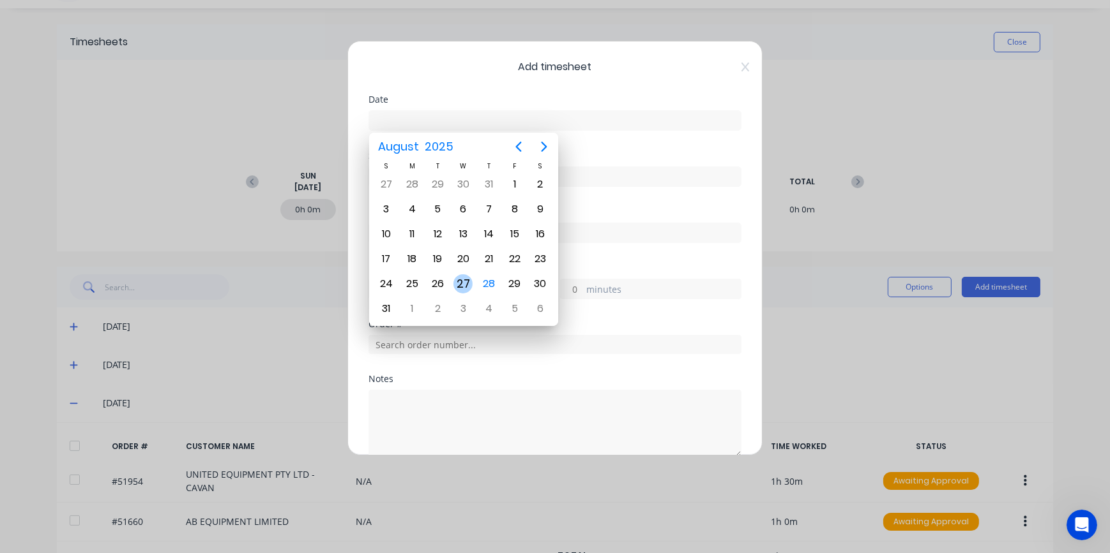
click at [466, 285] on div "27" at bounding box center [462, 284] width 19 height 19
type input "[DATE]"
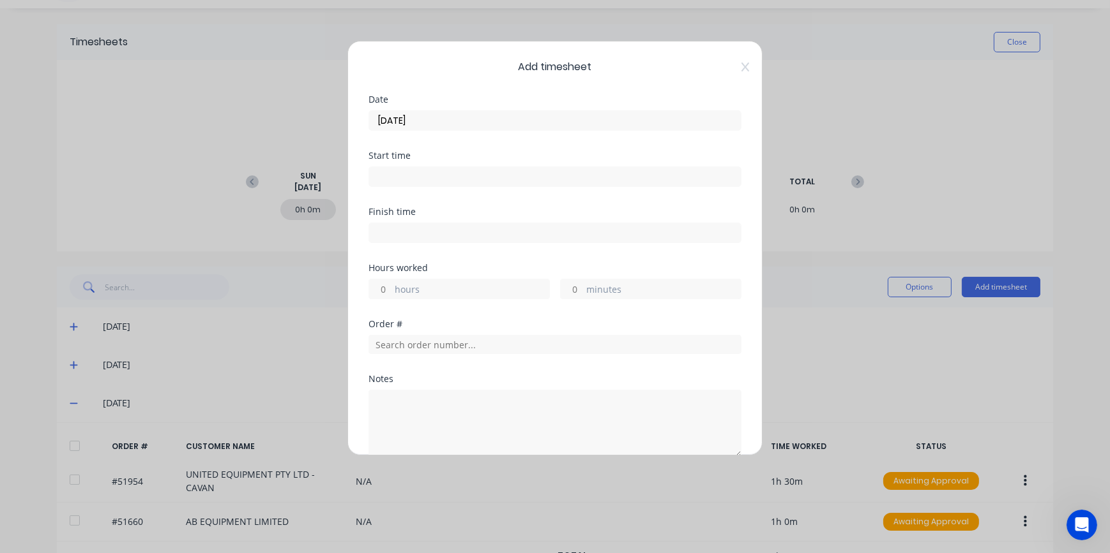
click at [384, 292] on input "hours" at bounding box center [380, 289] width 22 height 19
type input "5"
click at [572, 287] on input "minutes" at bounding box center [572, 289] width 22 height 19
type input "30"
click at [418, 340] on input "text" at bounding box center [554, 344] width 373 height 19
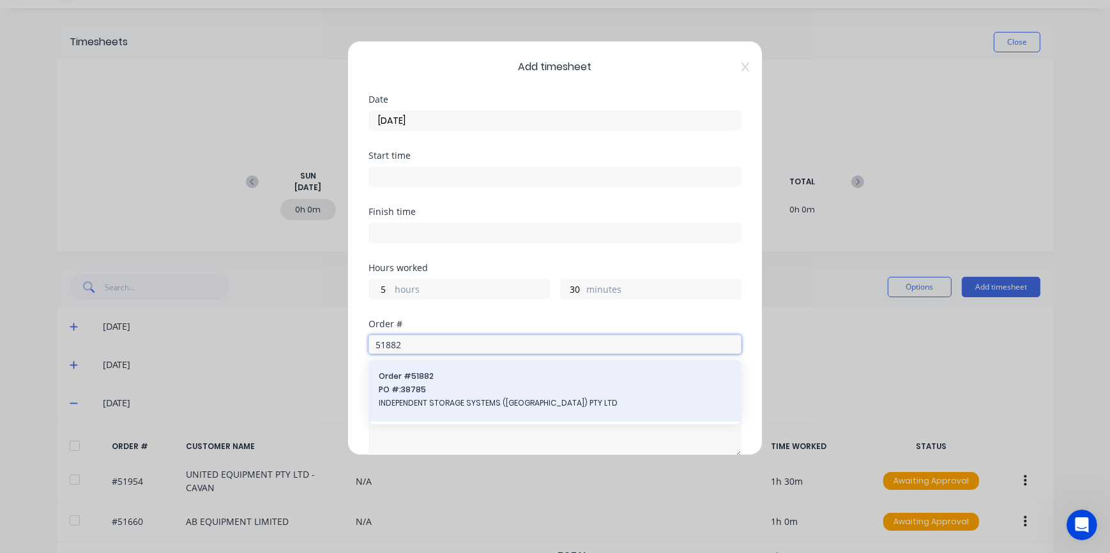
type input "51882"
click at [453, 405] on span "INDEPENDENT STORAGE SYSTEMS ([GEOGRAPHIC_DATA]) PTY LTD" at bounding box center [555, 403] width 352 height 11
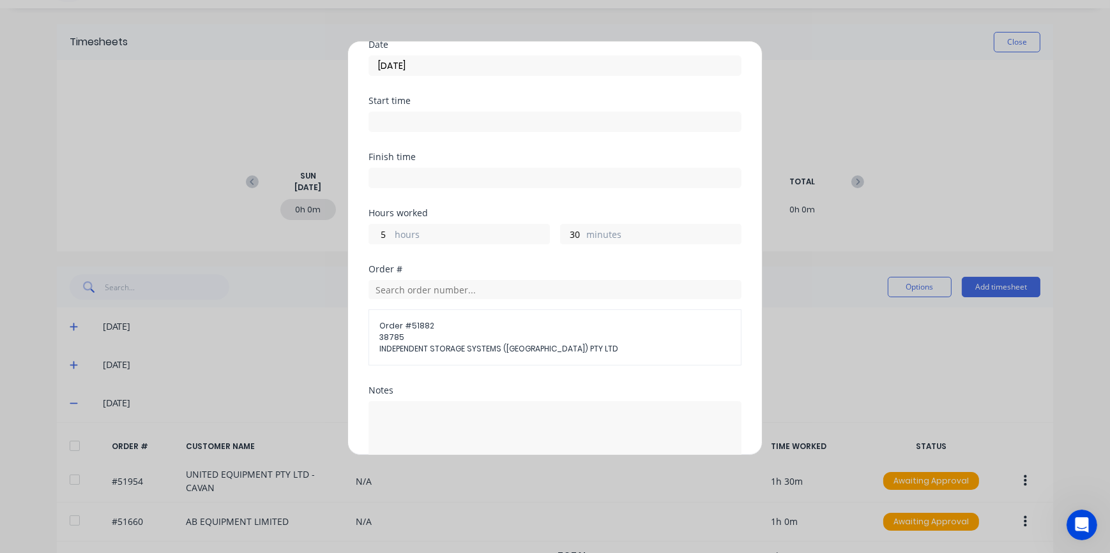
scroll to position [116, 0]
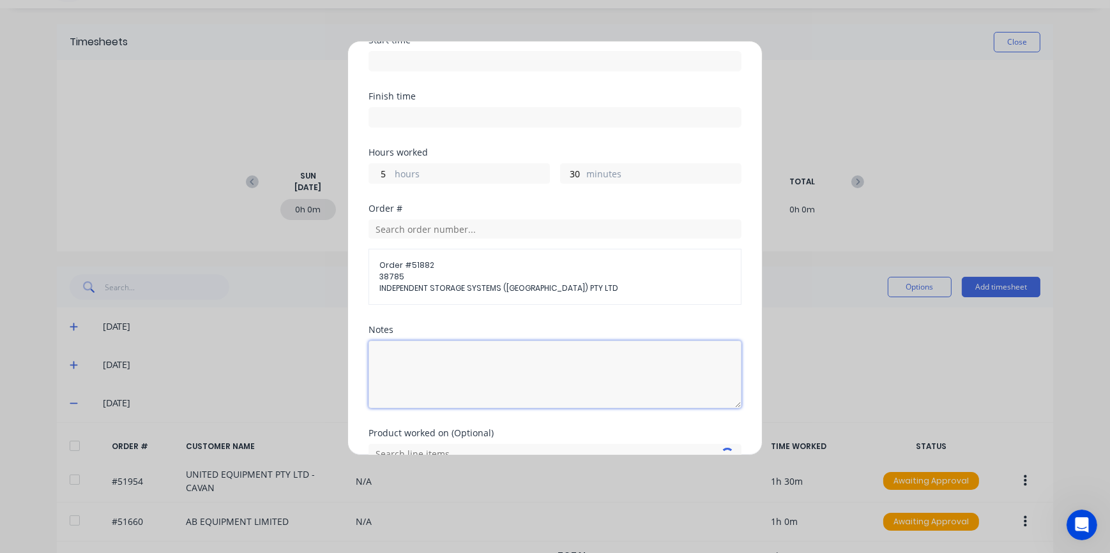
click at [429, 360] on textarea at bounding box center [554, 375] width 373 height 68
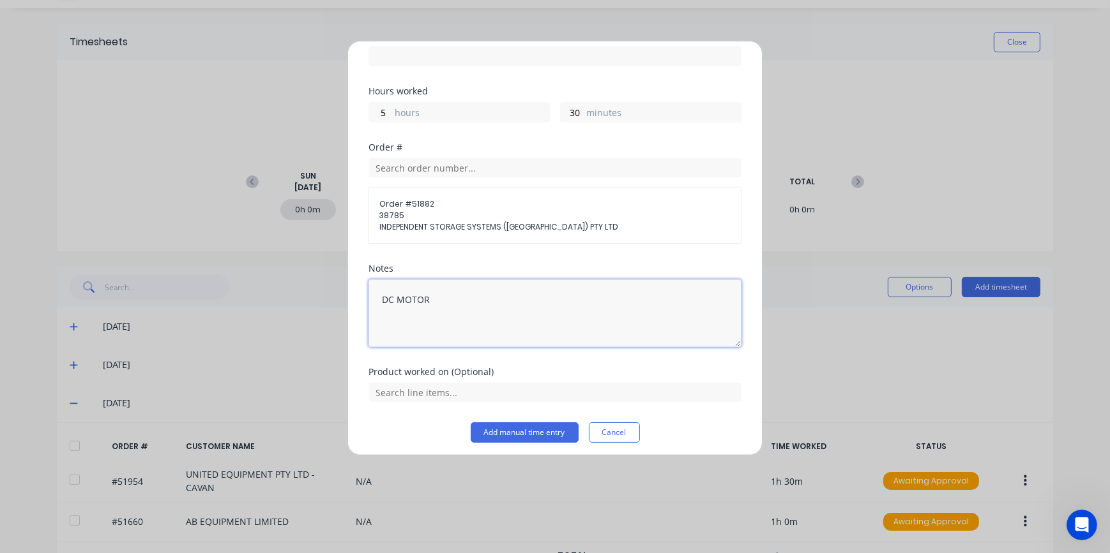
scroll to position [181, 0]
type textarea "DC MOTOR"
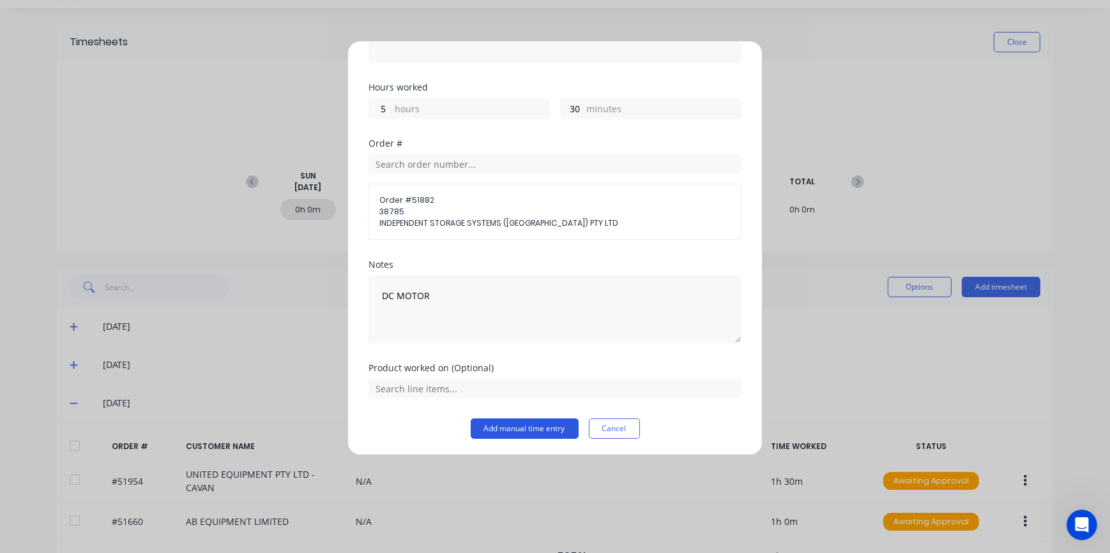
click at [514, 434] on button "Add manual time entry" at bounding box center [525, 429] width 108 height 20
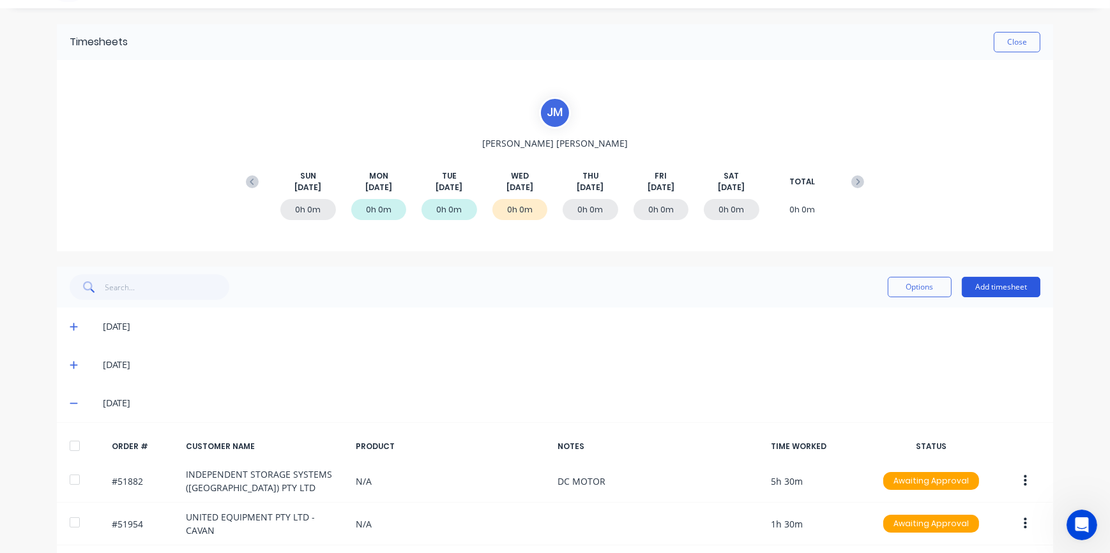
click at [992, 292] on button "Add timesheet" at bounding box center [1000, 287] width 79 height 20
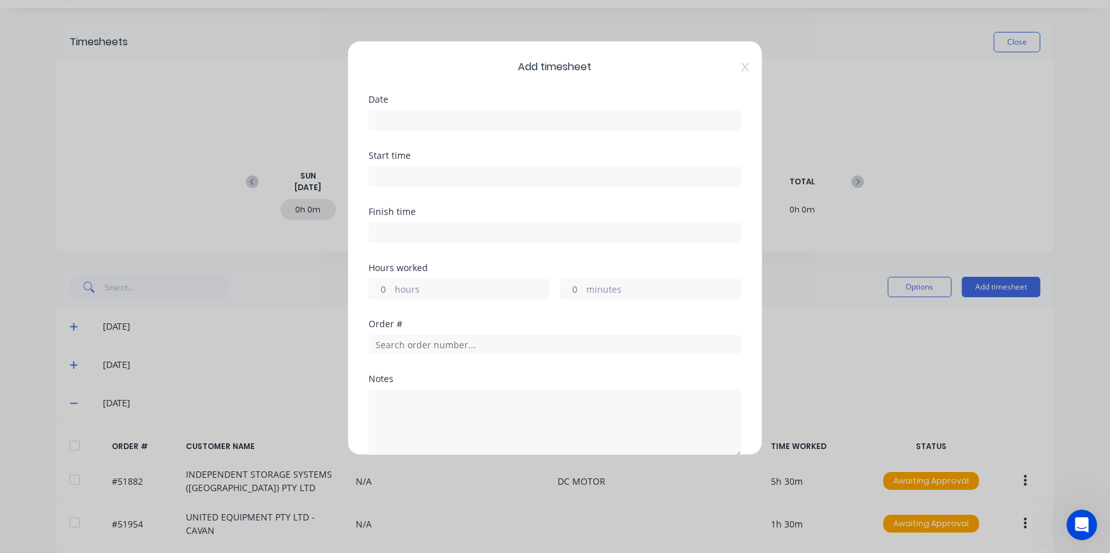
click at [400, 105] on div "Date" at bounding box center [554, 113] width 373 height 36
click at [400, 112] on input at bounding box center [555, 120] width 372 height 19
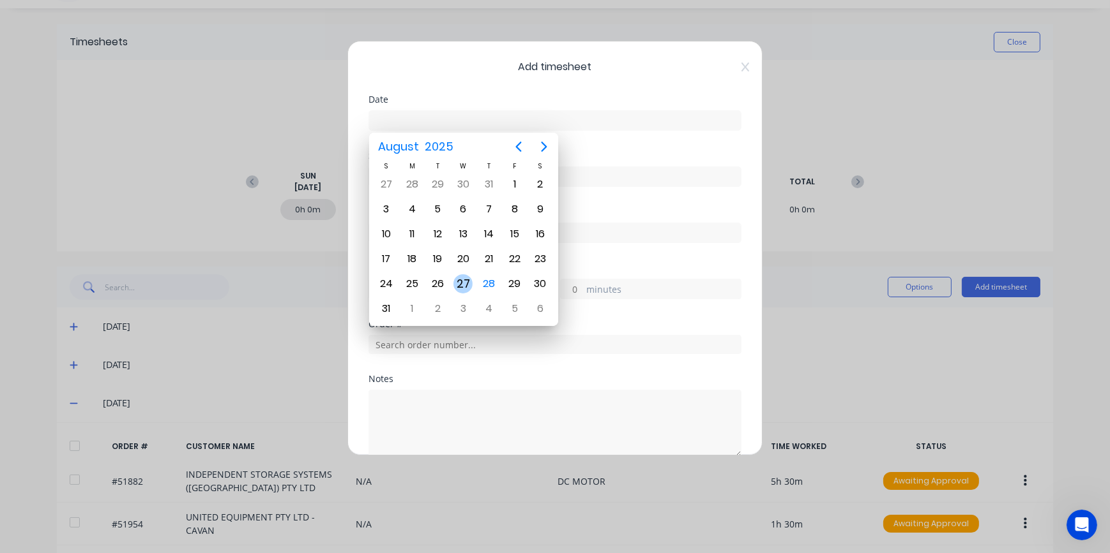
click at [469, 278] on div "27" at bounding box center [462, 284] width 19 height 19
type input "[DATE]"
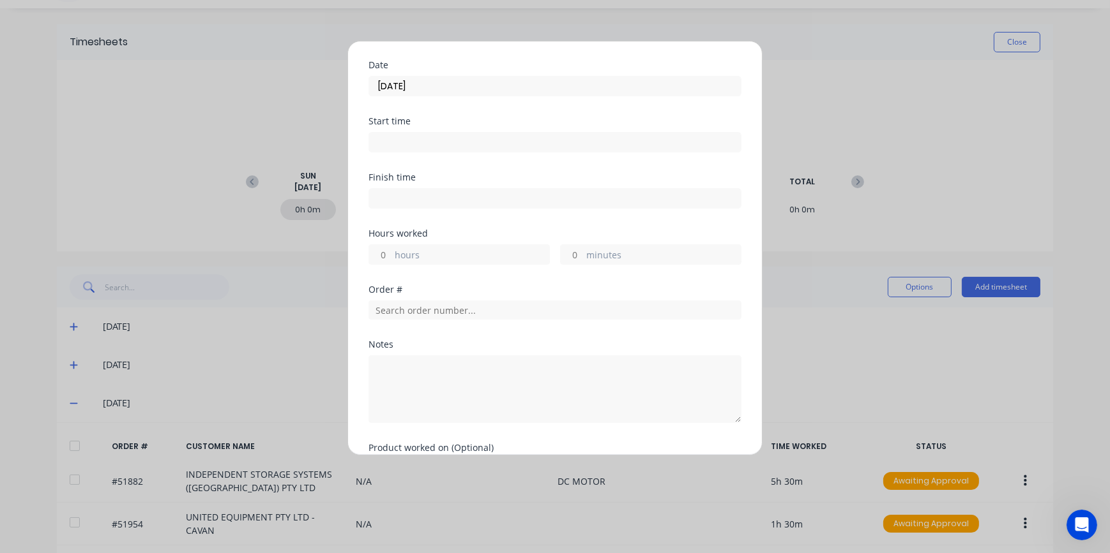
scroll to position [57, 0]
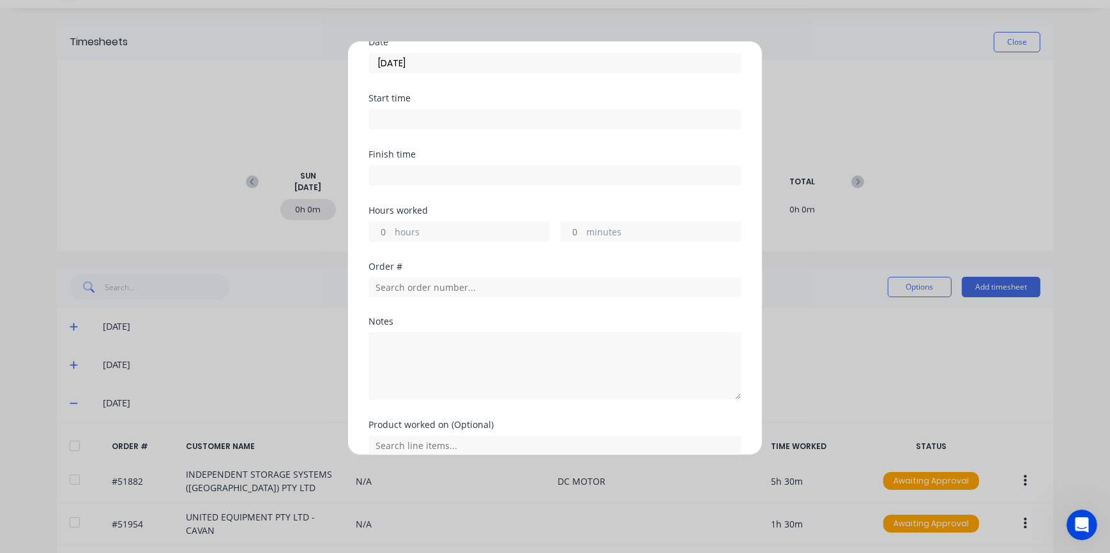
click at [1050, 386] on div "Add timesheet Date [DATE] Start time Finish time Hours worked hours minutes Ord…" at bounding box center [555, 276] width 1110 height 553
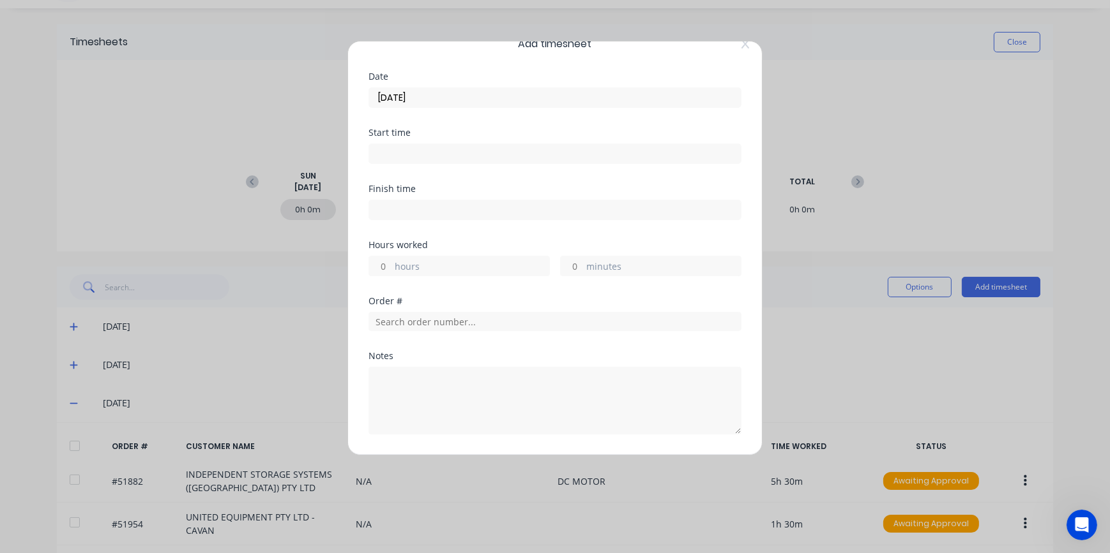
scroll to position [0, 0]
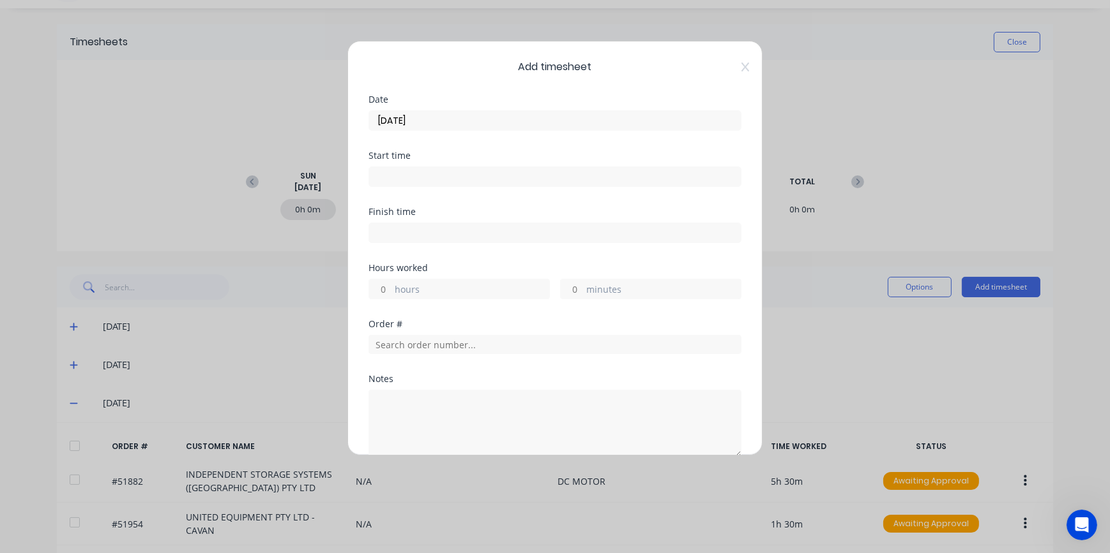
click at [741, 69] on icon at bounding box center [745, 67] width 8 height 10
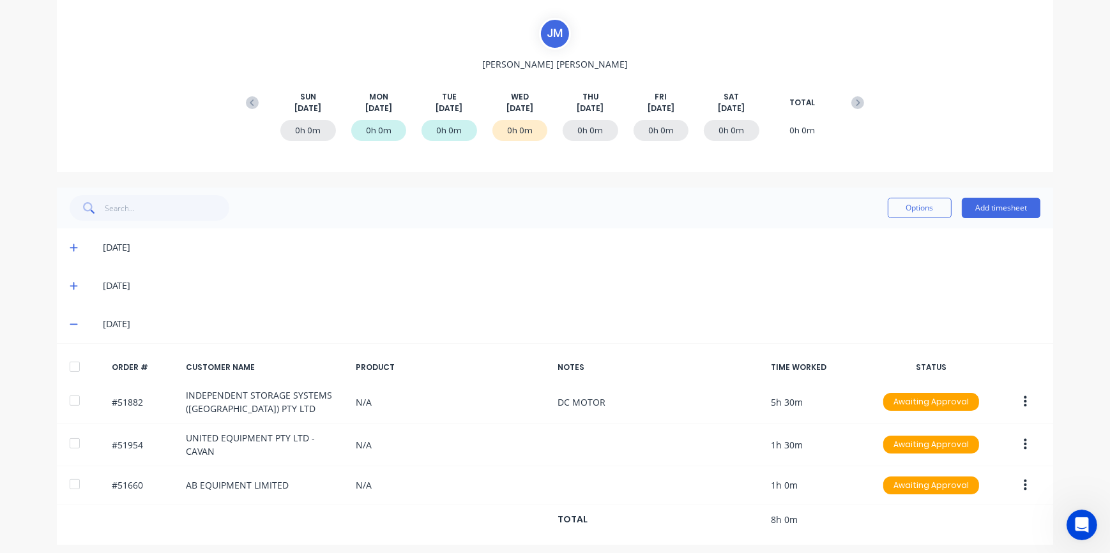
scroll to position [111, 0]
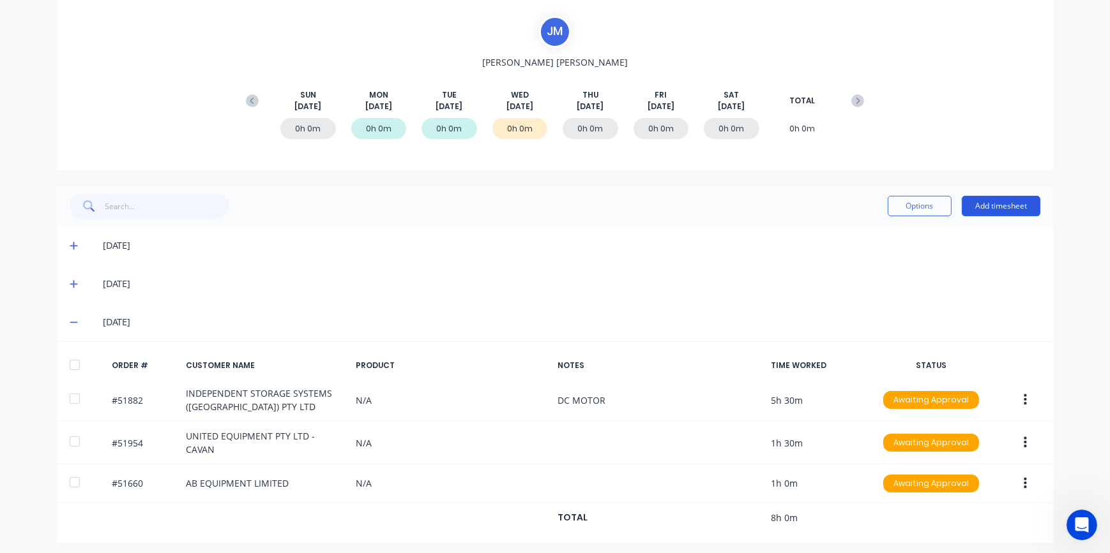
click at [1002, 206] on button "Add timesheet" at bounding box center [1000, 206] width 79 height 20
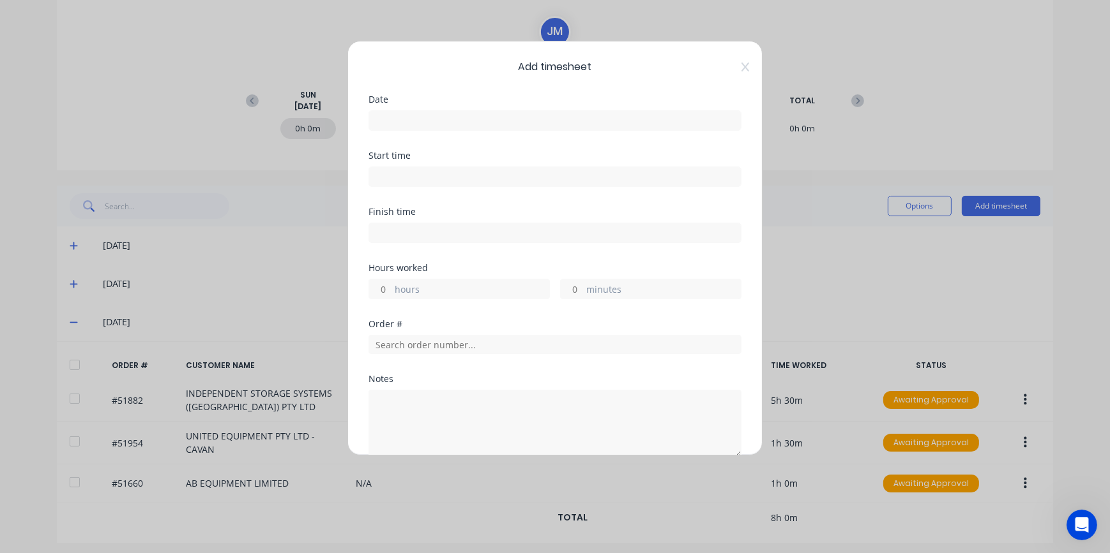
click at [413, 115] on input at bounding box center [555, 120] width 372 height 19
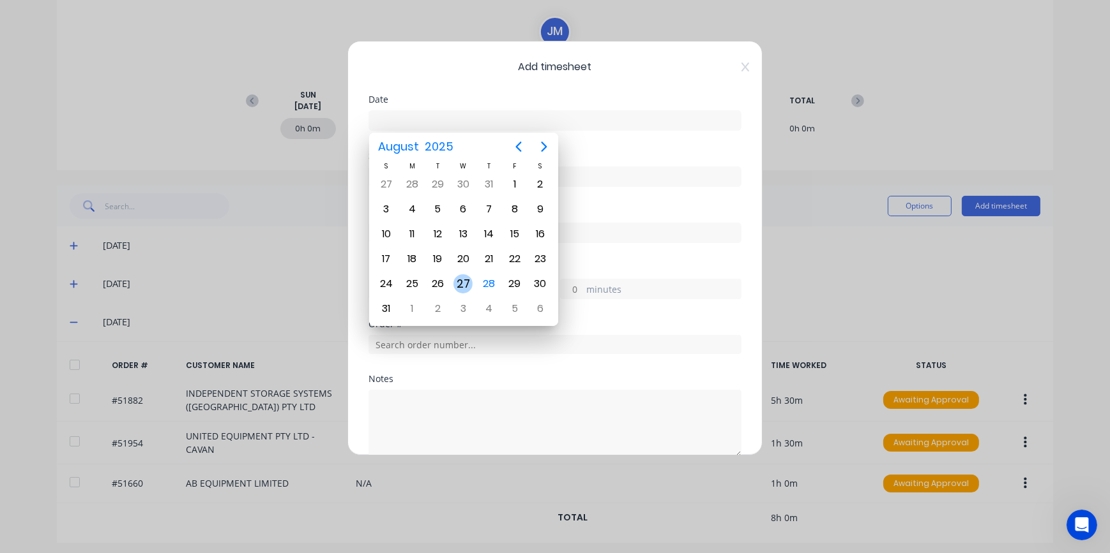
click at [456, 287] on div "27" at bounding box center [462, 284] width 19 height 19
type input "[DATE]"
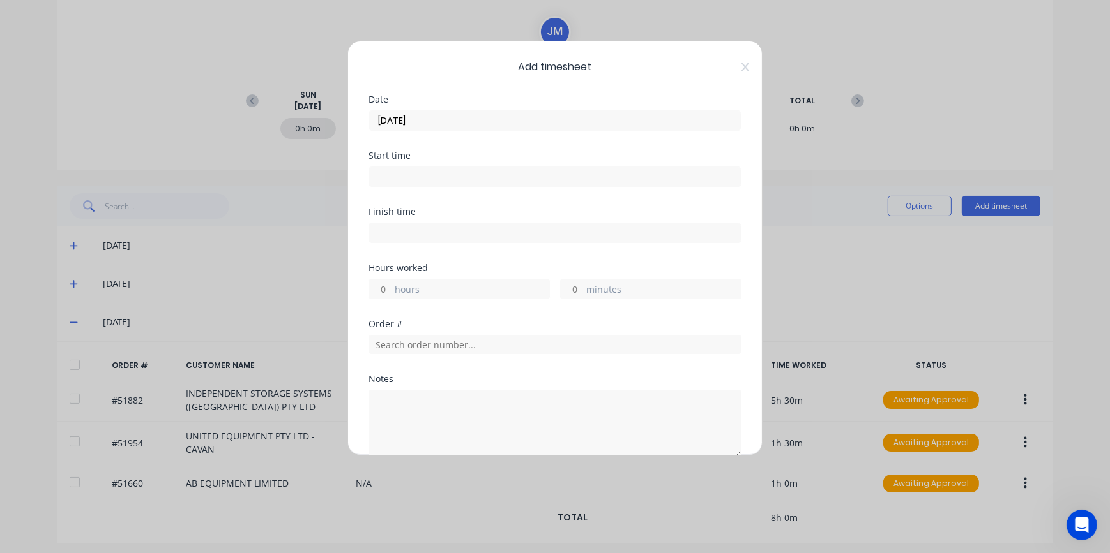
click at [569, 287] on input "minutes" at bounding box center [572, 289] width 22 height 19
type input "45"
click at [410, 347] on input "text" at bounding box center [554, 344] width 373 height 19
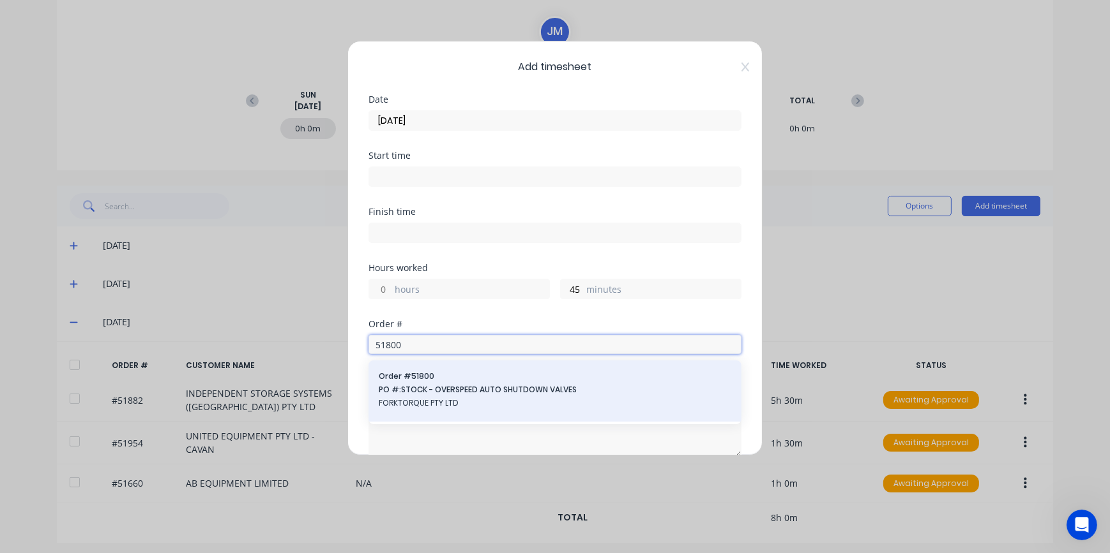
type input "51800"
click at [432, 398] on span "FORKTORQUE PTY LTD" at bounding box center [555, 403] width 352 height 11
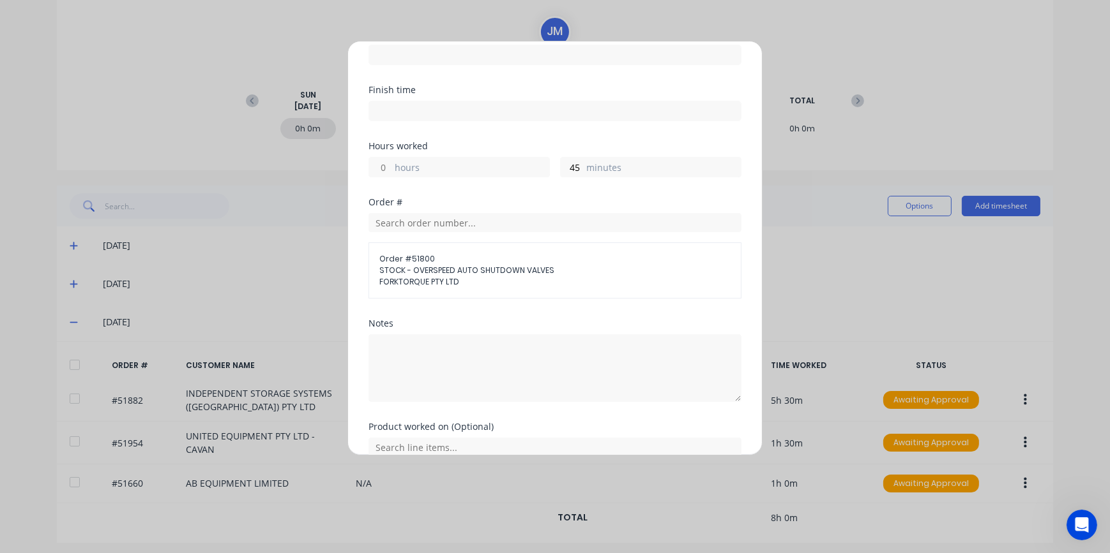
scroll to position [174, 0]
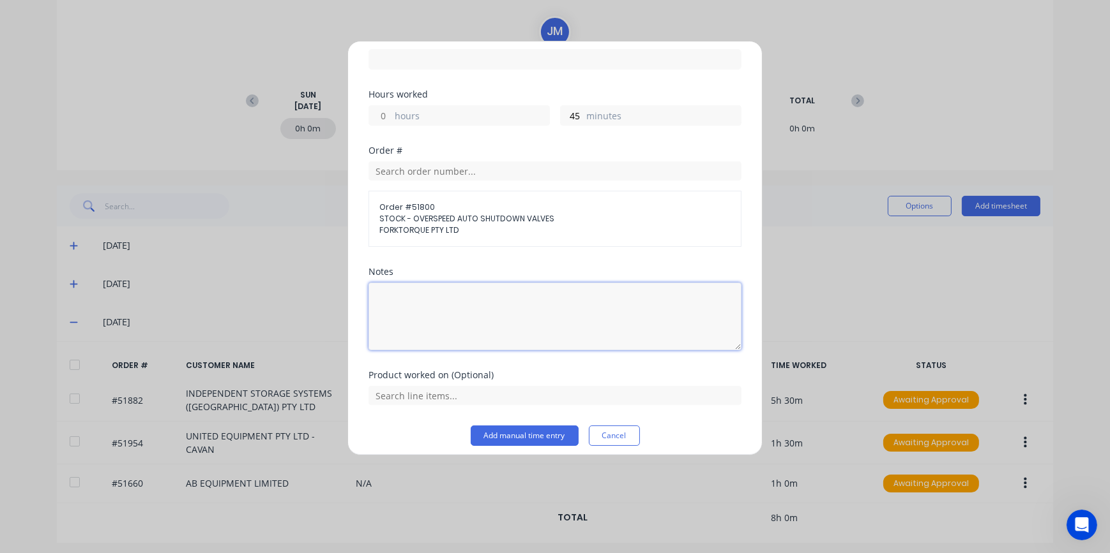
drag, startPoint x: 418, startPoint y: 312, endPoint x: 420, endPoint y: 301, distance: 11.1
click at [418, 311] on textarea at bounding box center [554, 317] width 373 height 68
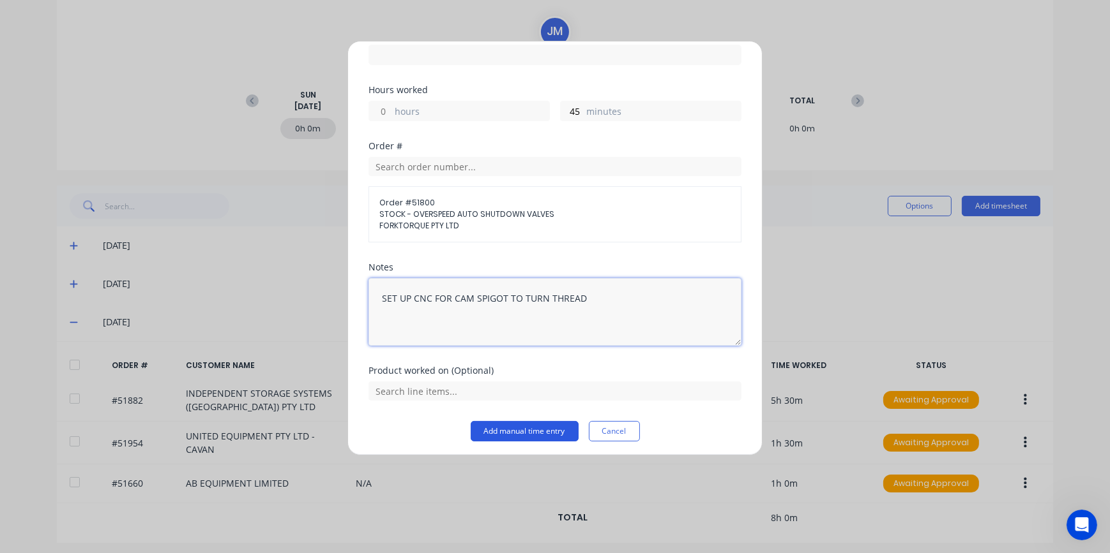
scroll to position [181, 0]
type textarea "SET UP CNC FOR CAM SPIGOT TO TURN THREAD"
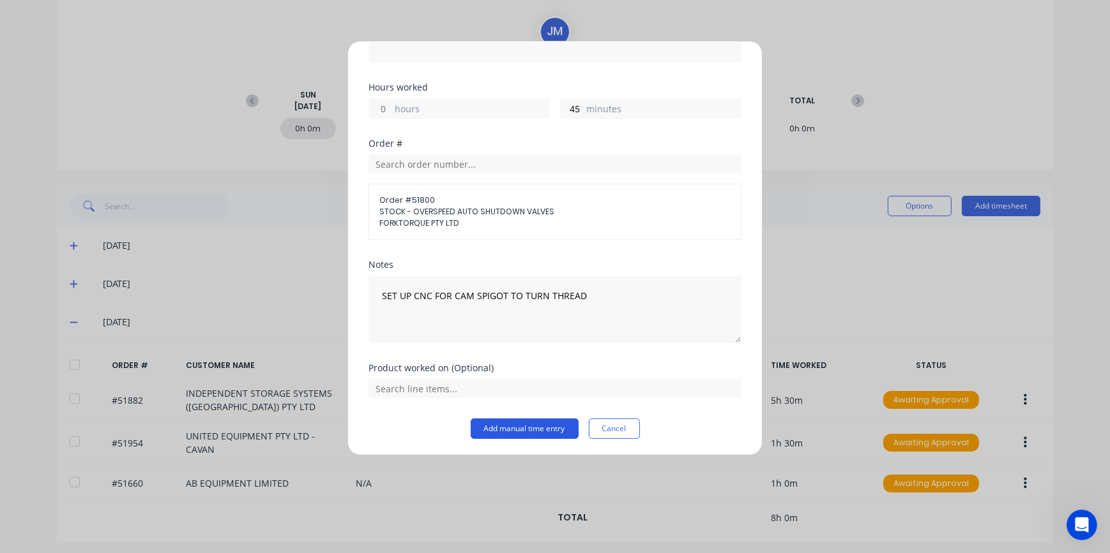
click at [562, 428] on button "Add manual time entry" at bounding box center [525, 429] width 108 height 20
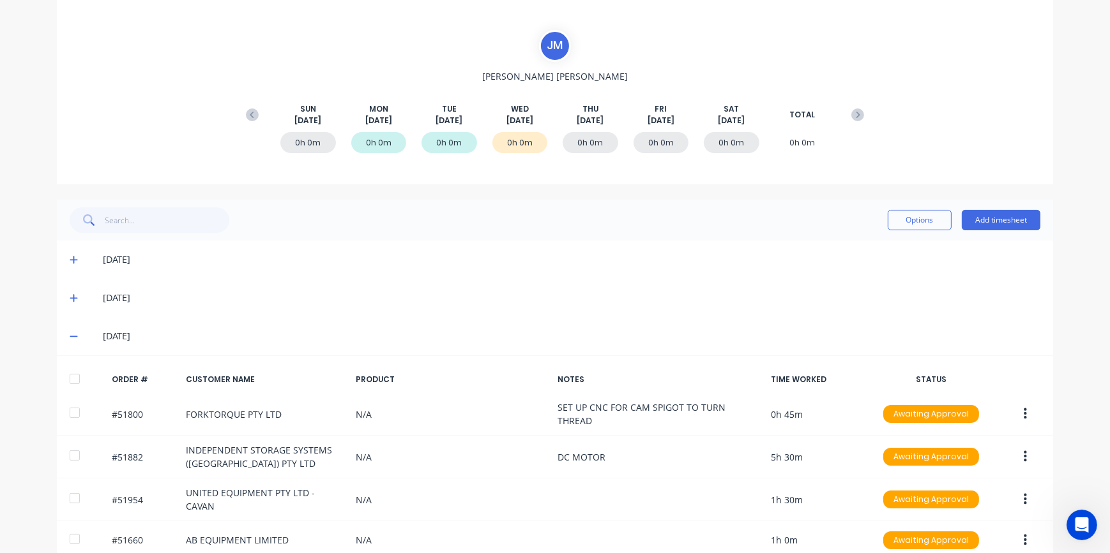
scroll to position [0, 0]
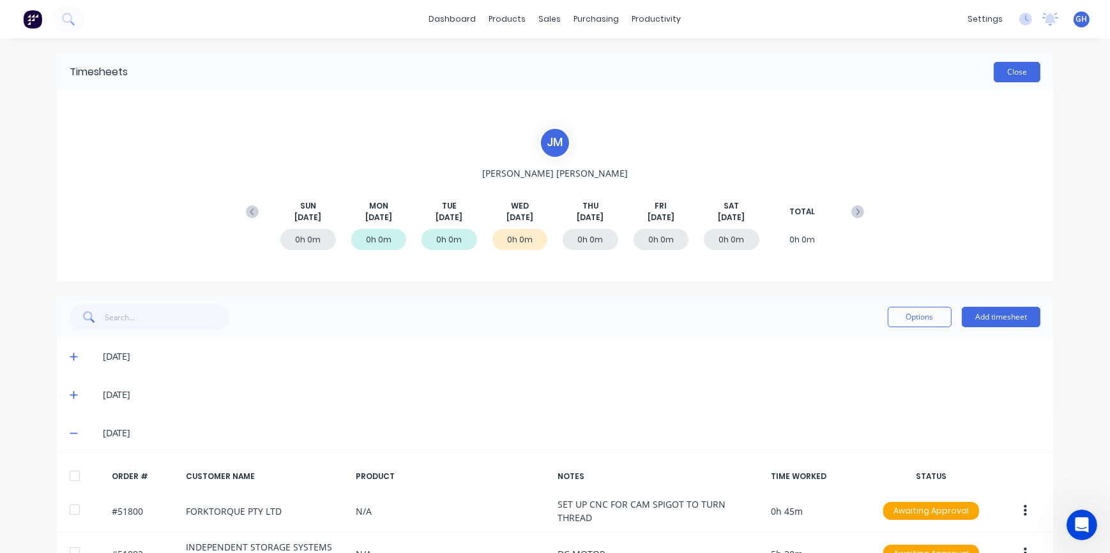
click at [1018, 80] on button "Close" at bounding box center [1016, 72] width 47 height 20
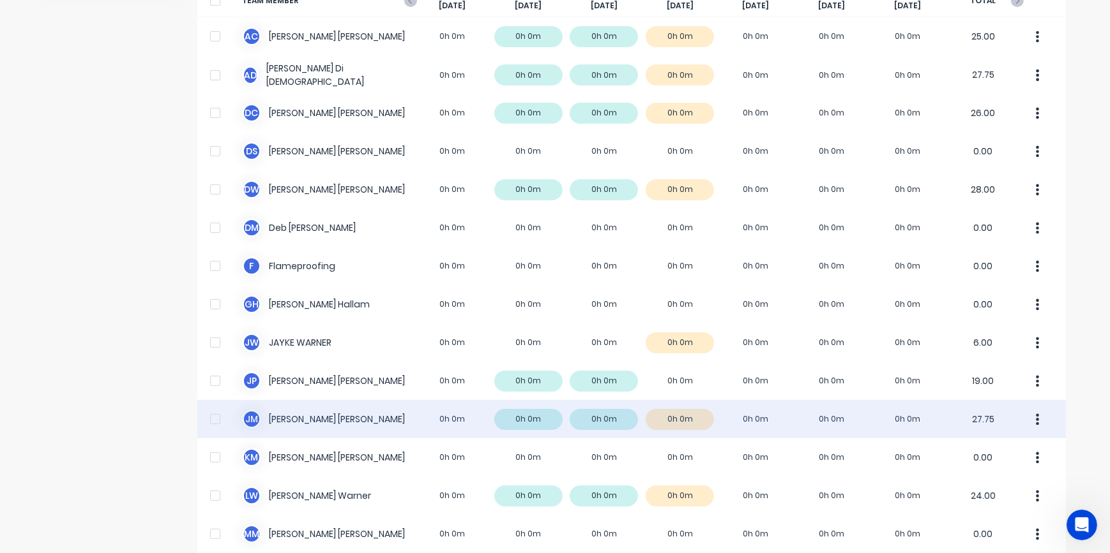
scroll to position [116, 0]
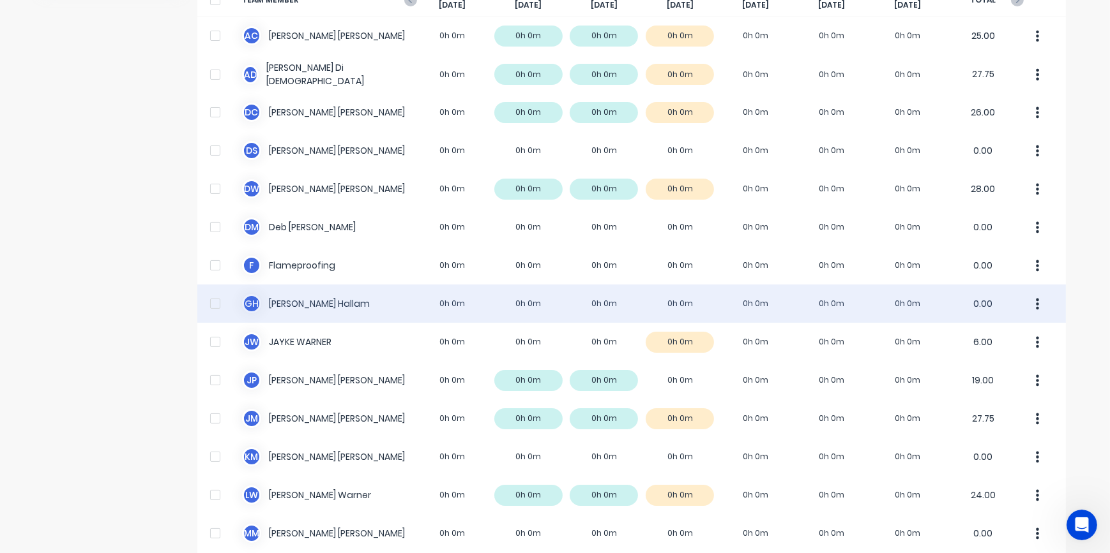
click at [681, 299] on div "G H [PERSON_NAME] 0h 0m 0h 0m 0h 0m 0h 0m 0h 0m 0h 0m 0h 0m 0.00" at bounding box center [631, 304] width 868 height 38
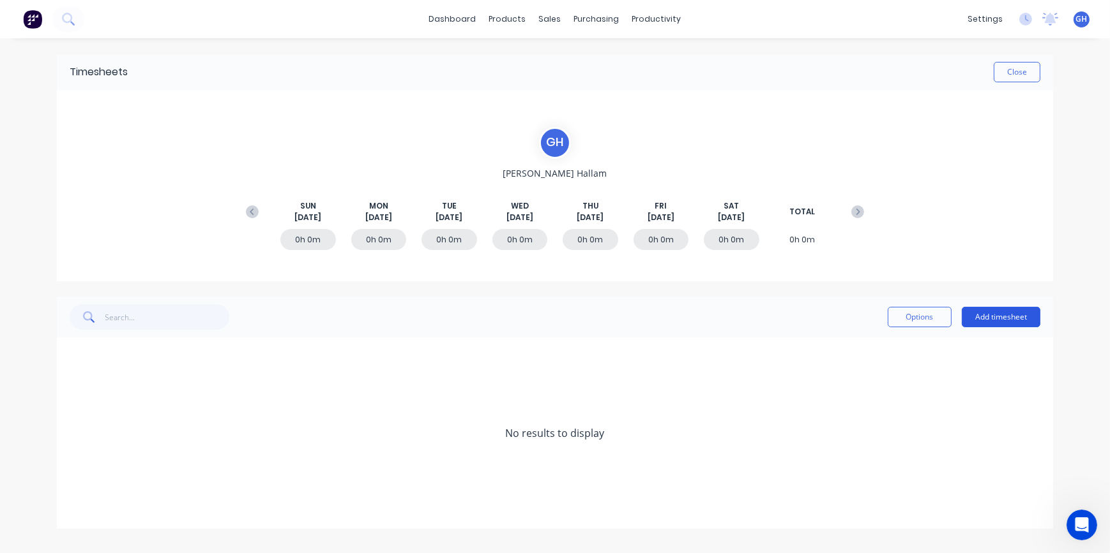
click at [1011, 319] on button "Add timesheet" at bounding box center [1000, 317] width 79 height 20
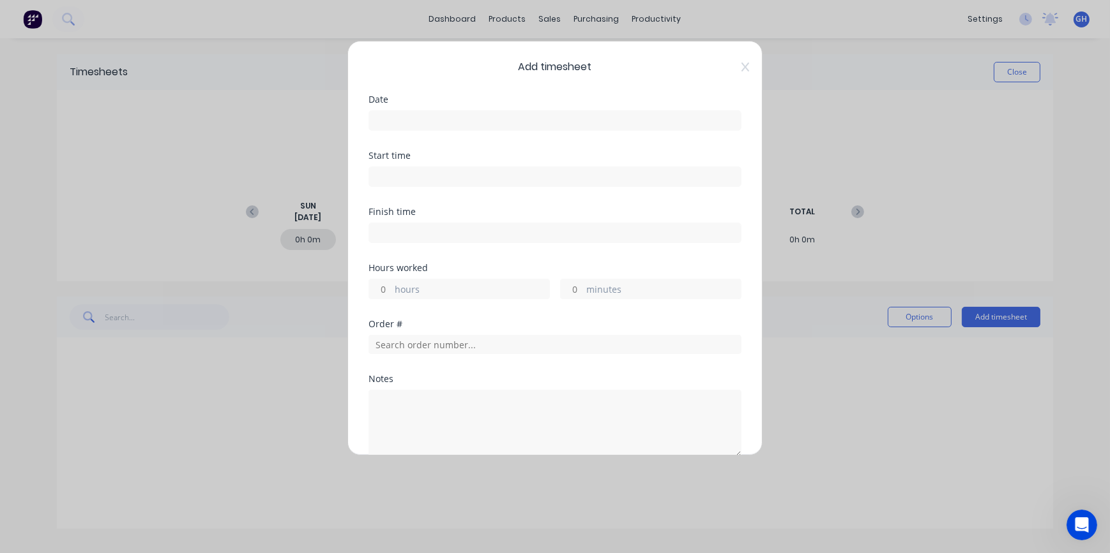
click at [413, 122] on input at bounding box center [555, 120] width 372 height 19
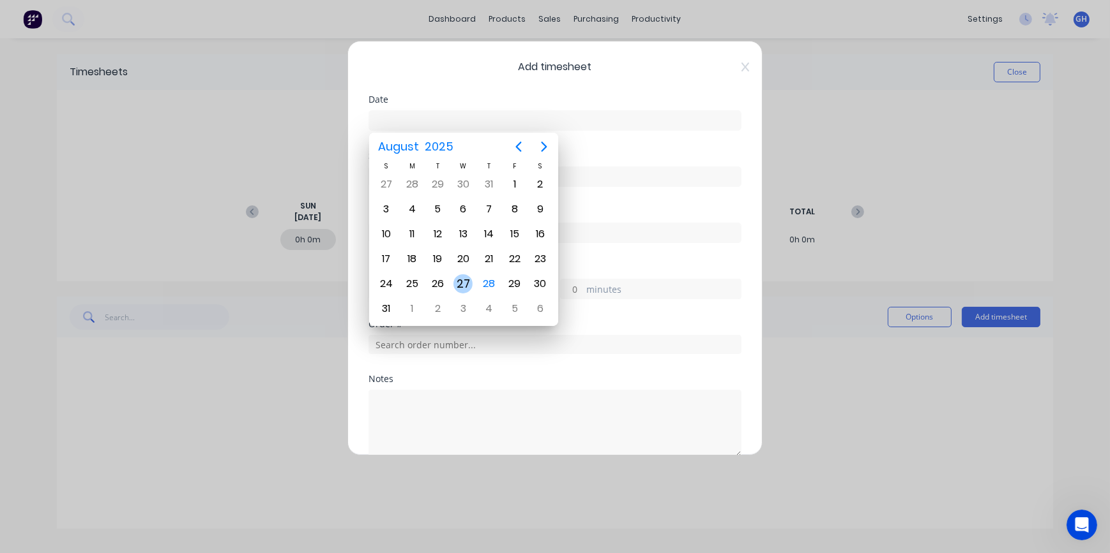
click at [465, 290] on div "27" at bounding box center [462, 284] width 19 height 19
type input "[DATE]"
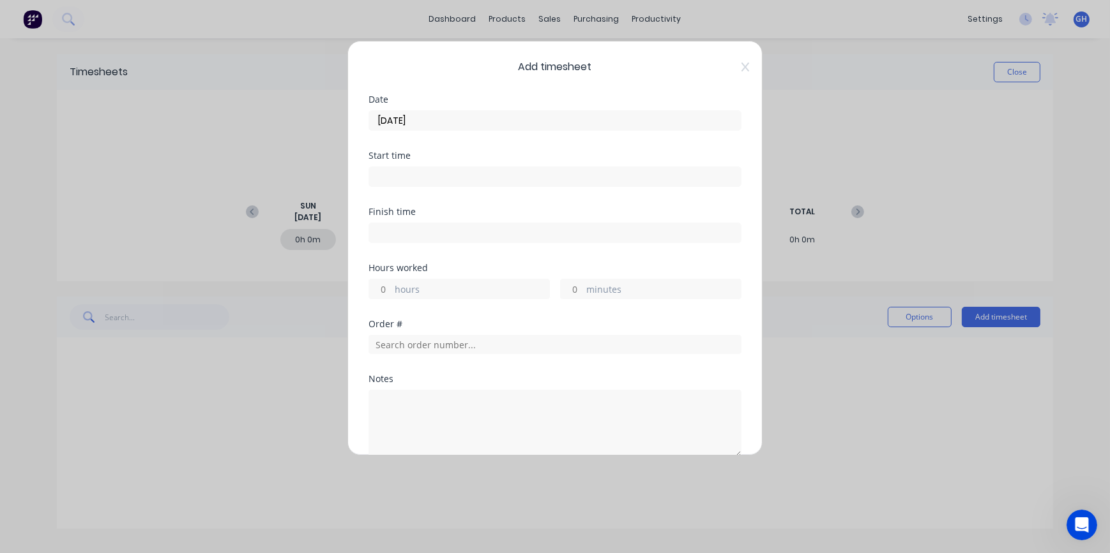
click at [380, 290] on input "hours" at bounding box center [380, 289] width 22 height 19
type input "2"
click at [383, 349] on input "text" at bounding box center [554, 344] width 373 height 19
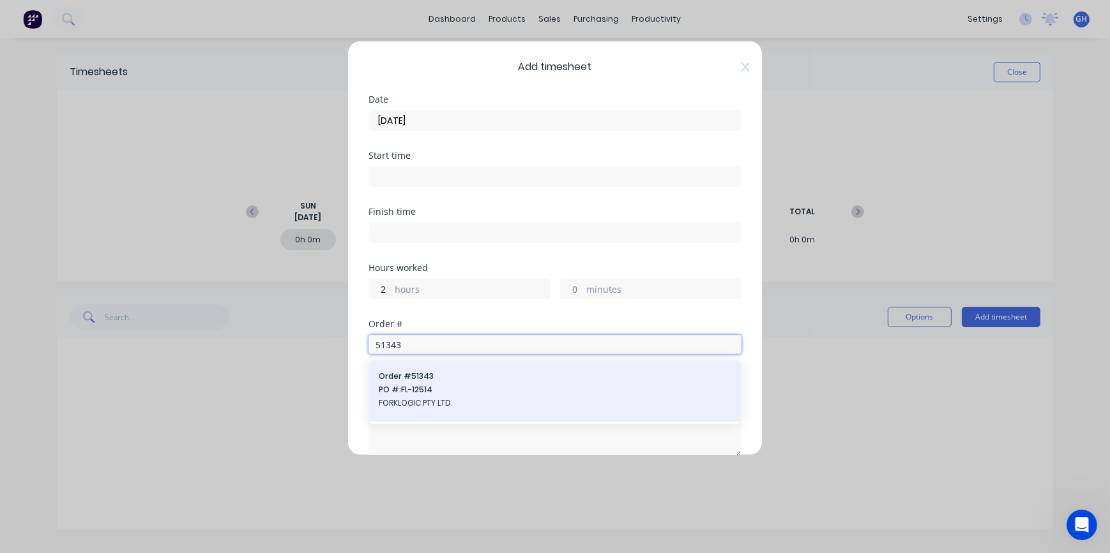
type input "51343"
click at [421, 405] on span "FORKLOGIC PTY LTD" at bounding box center [555, 403] width 352 height 11
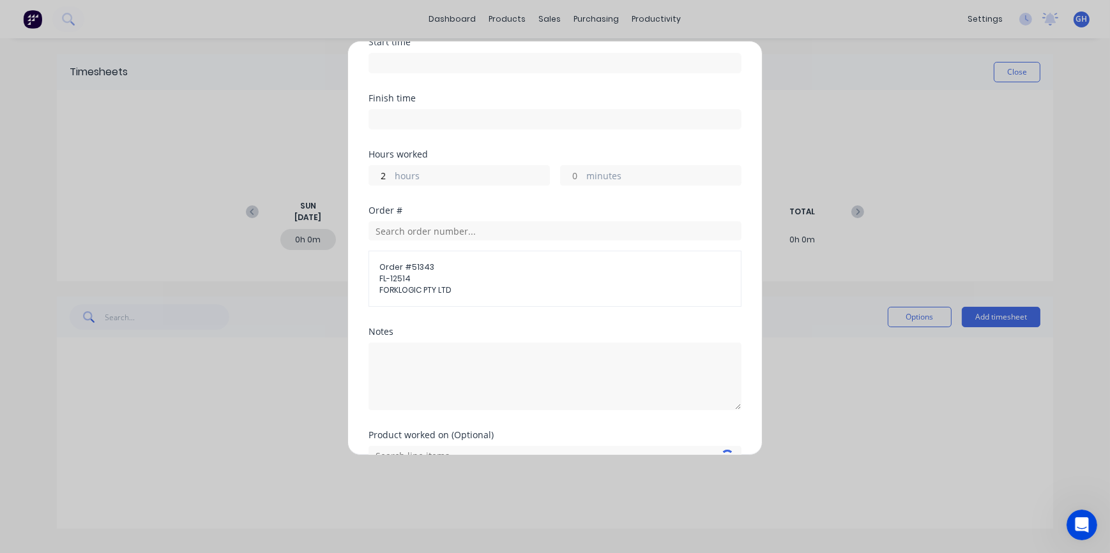
scroll to position [116, 0]
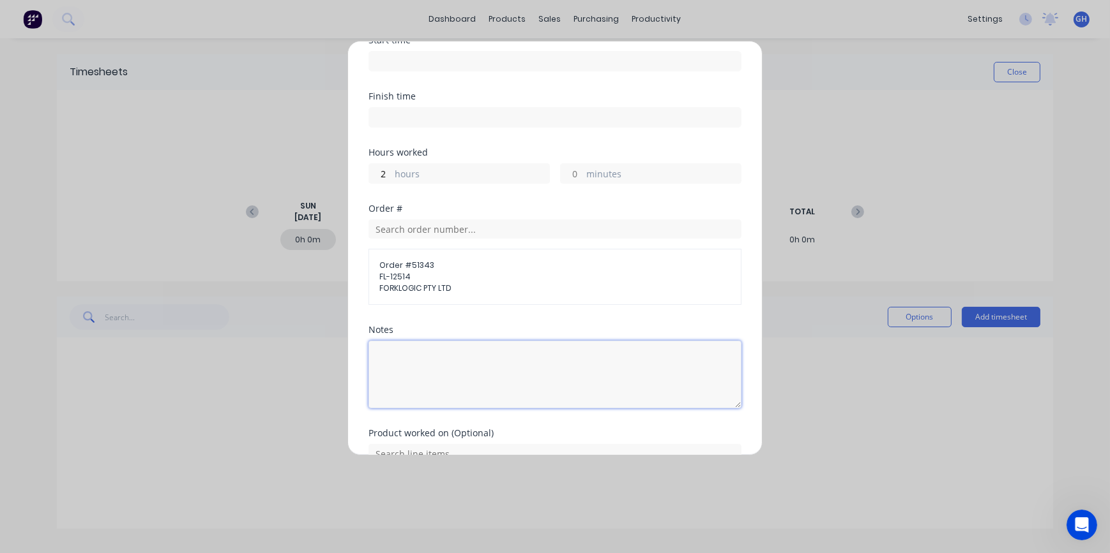
click at [416, 352] on textarea at bounding box center [554, 375] width 373 height 68
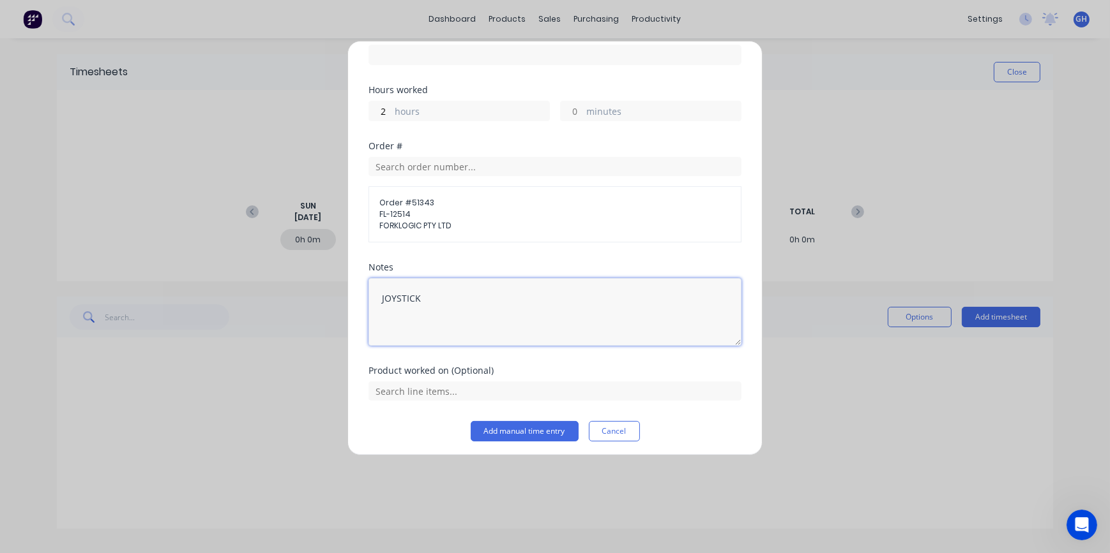
scroll to position [181, 0]
type textarea "JOYSTICK"
click at [529, 430] on button "Add manual time entry" at bounding box center [525, 429] width 108 height 20
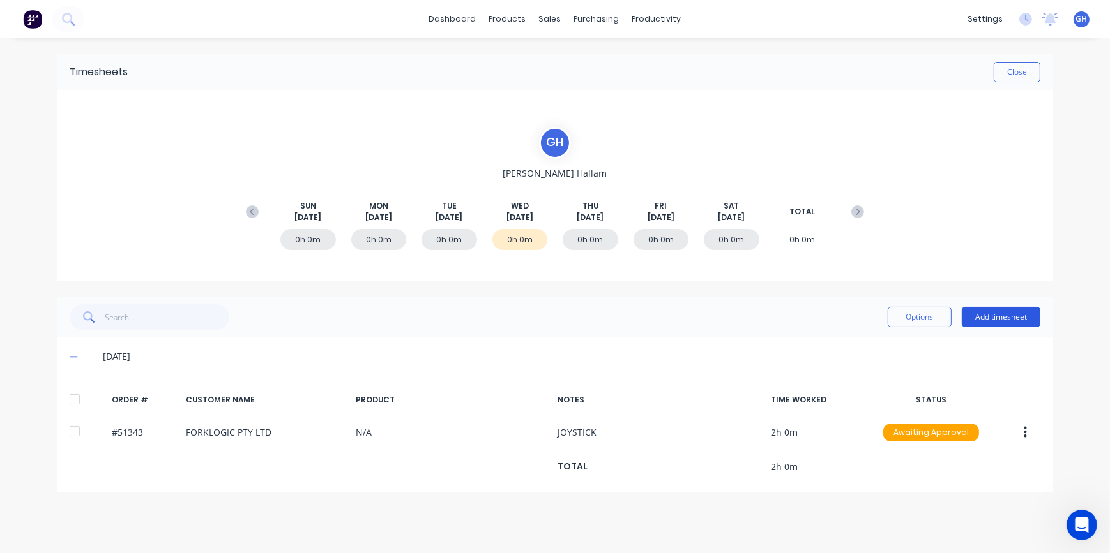
click at [983, 313] on button "Add timesheet" at bounding box center [1000, 317] width 79 height 20
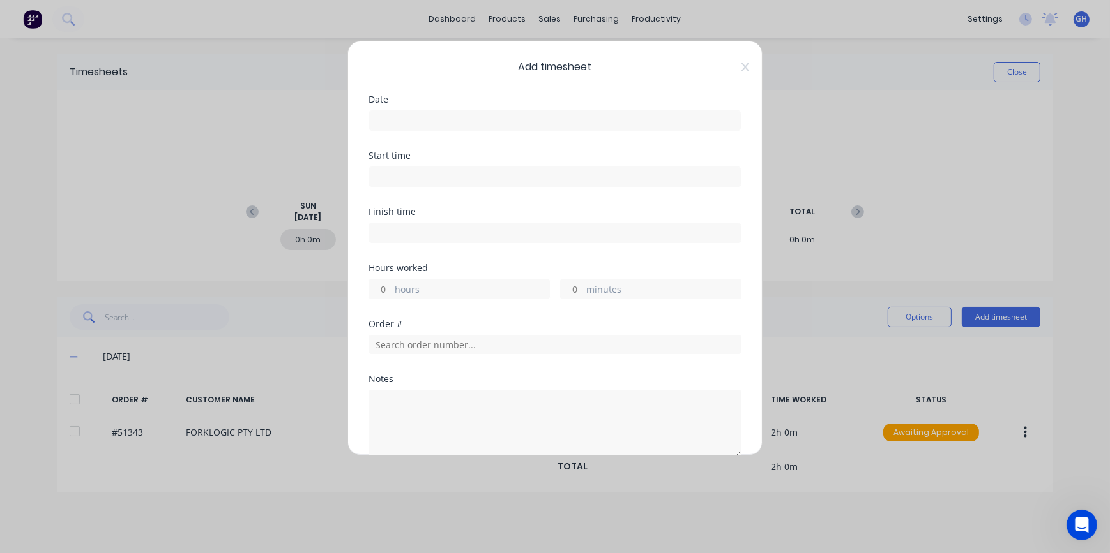
click at [383, 118] on input at bounding box center [555, 120] width 372 height 19
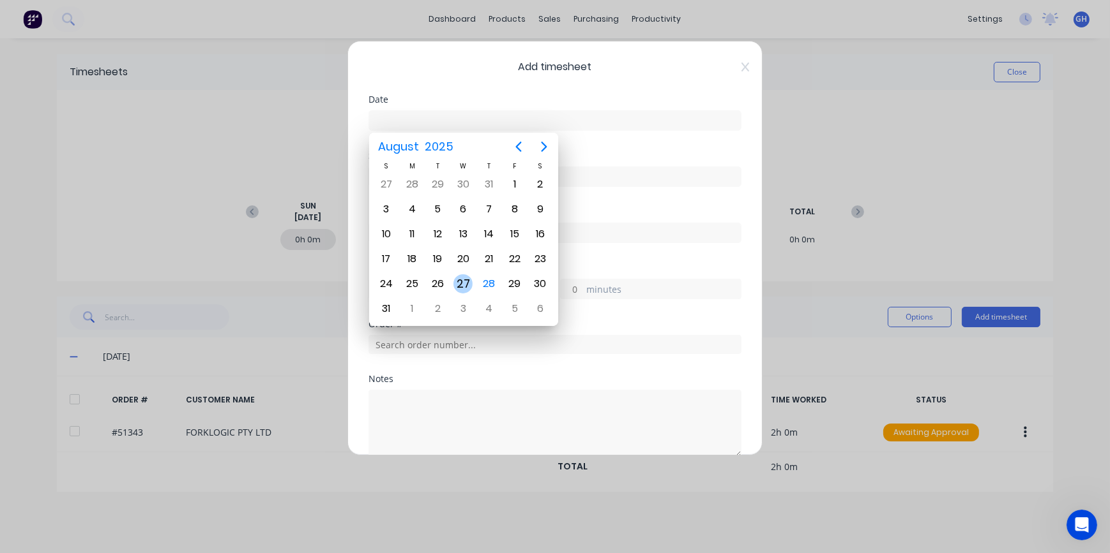
click at [466, 284] on div "27" at bounding box center [462, 284] width 19 height 19
type input "[DATE]"
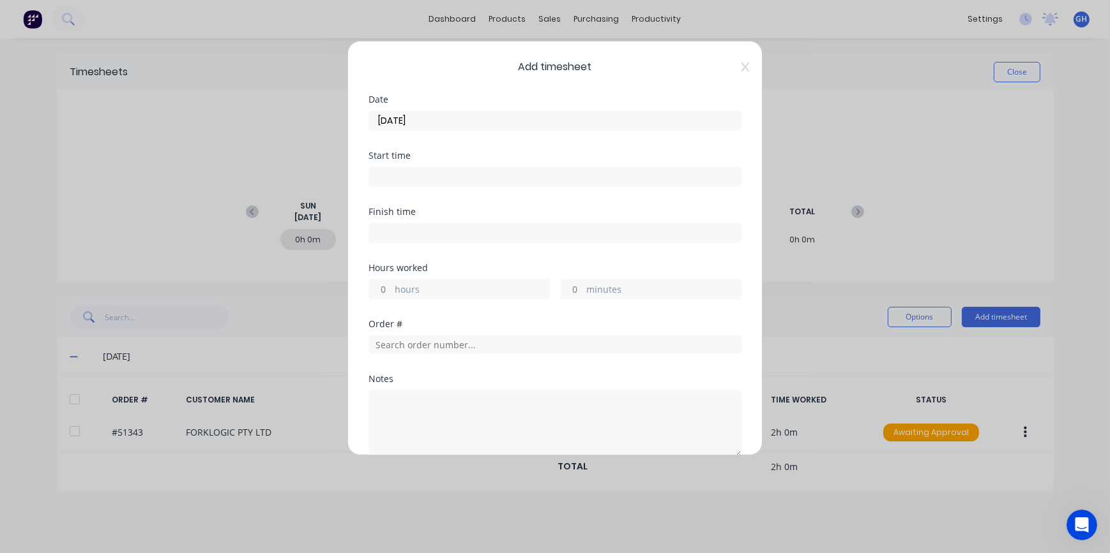
click at [387, 288] on input "hours" at bounding box center [380, 289] width 22 height 19
type input "1"
click at [402, 338] on input "text" at bounding box center [554, 344] width 373 height 19
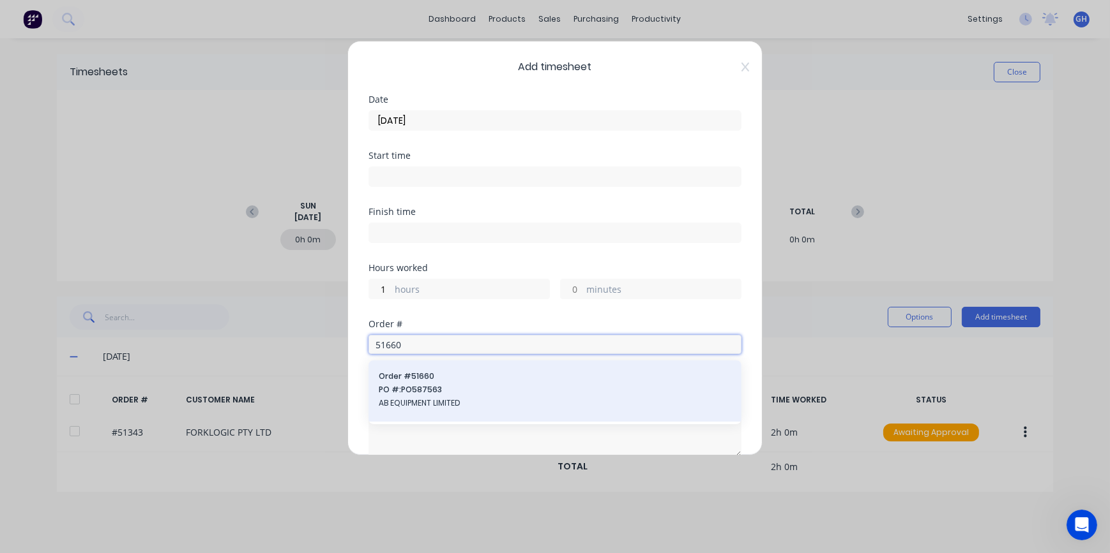
type input "51660"
click at [421, 404] on span "AB EQUIPMENT LIMITED" at bounding box center [555, 403] width 352 height 11
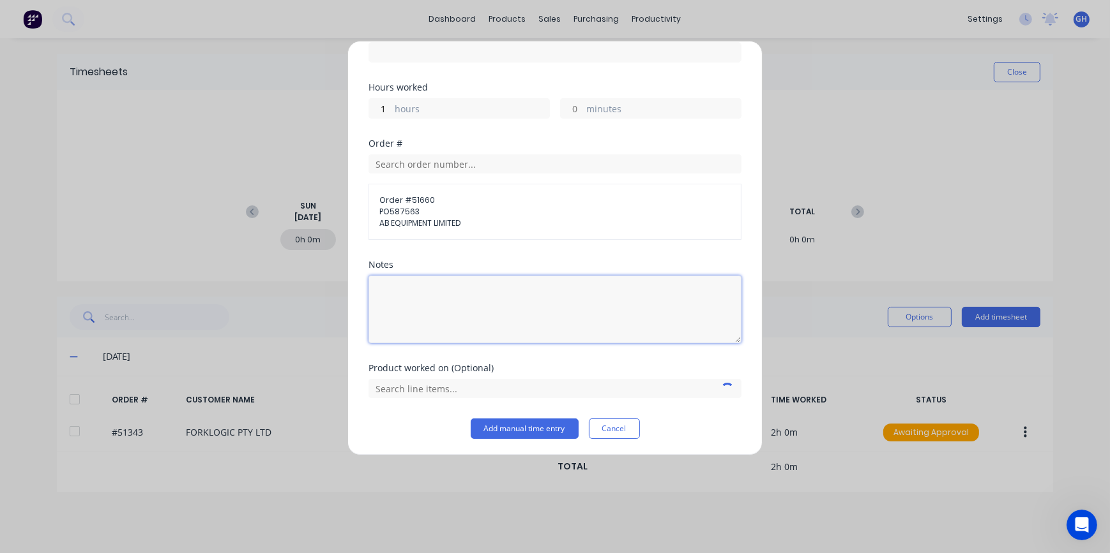
click at [426, 280] on textarea at bounding box center [554, 310] width 373 height 68
type textarea "FAULT FINDING"
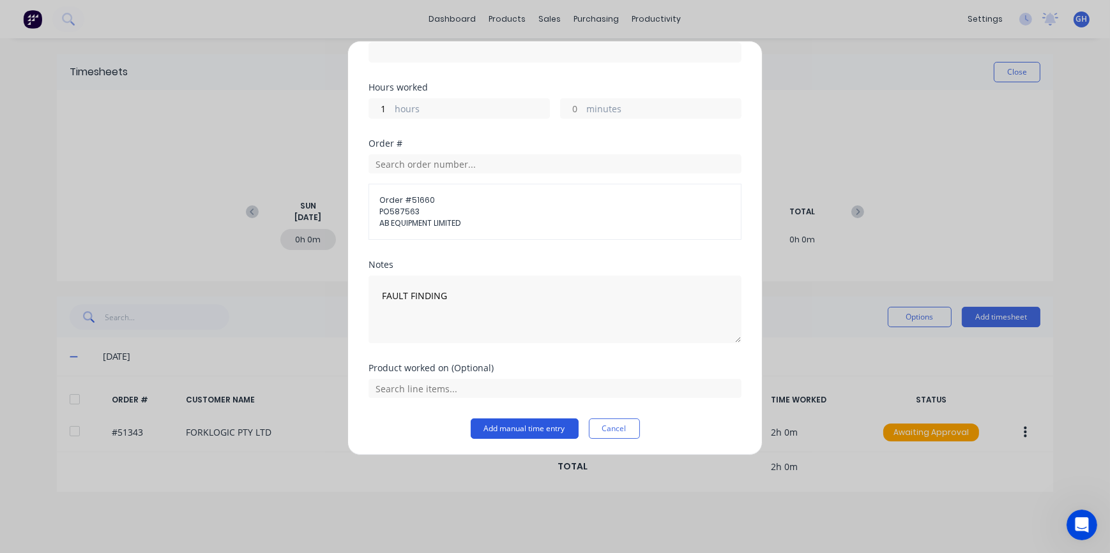
click at [540, 433] on button "Add manual time entry" at bounding box center [525, 429] width 108 height 20
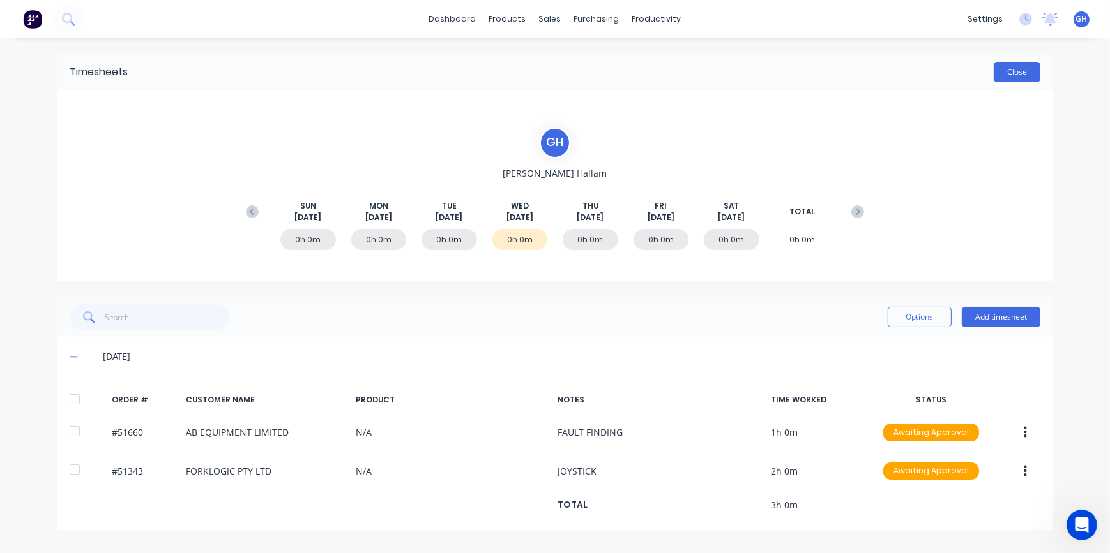
click at [1010, 70] on button "Close" at bounding box center [1016, 72] width 47 height 20
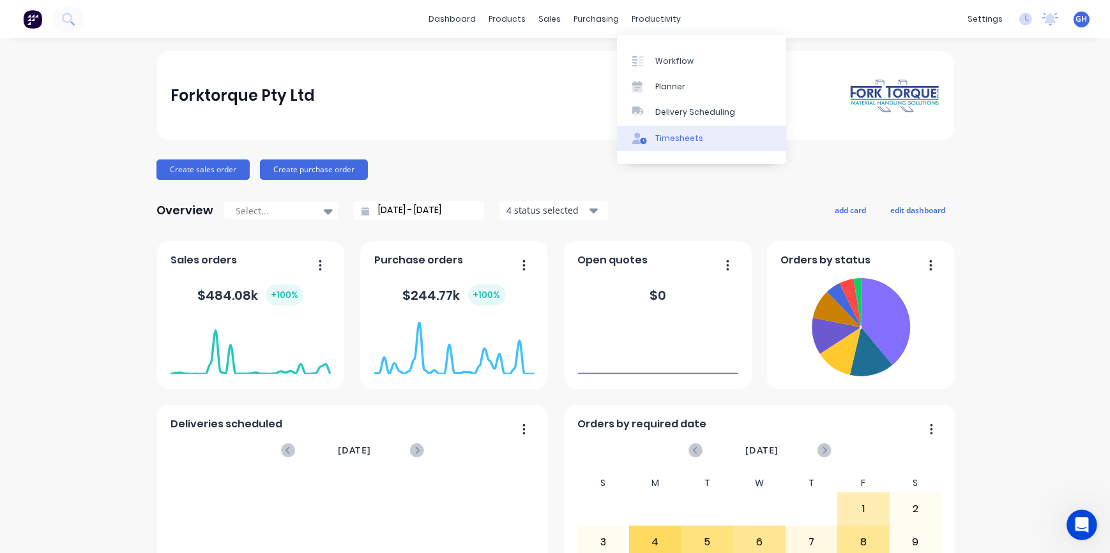
click at [677, 142] on div "Timesheets" at bounding box center [679, 138] width 48 height 11
